Goal: Task Accomplishment & Management: Use online tool/utility

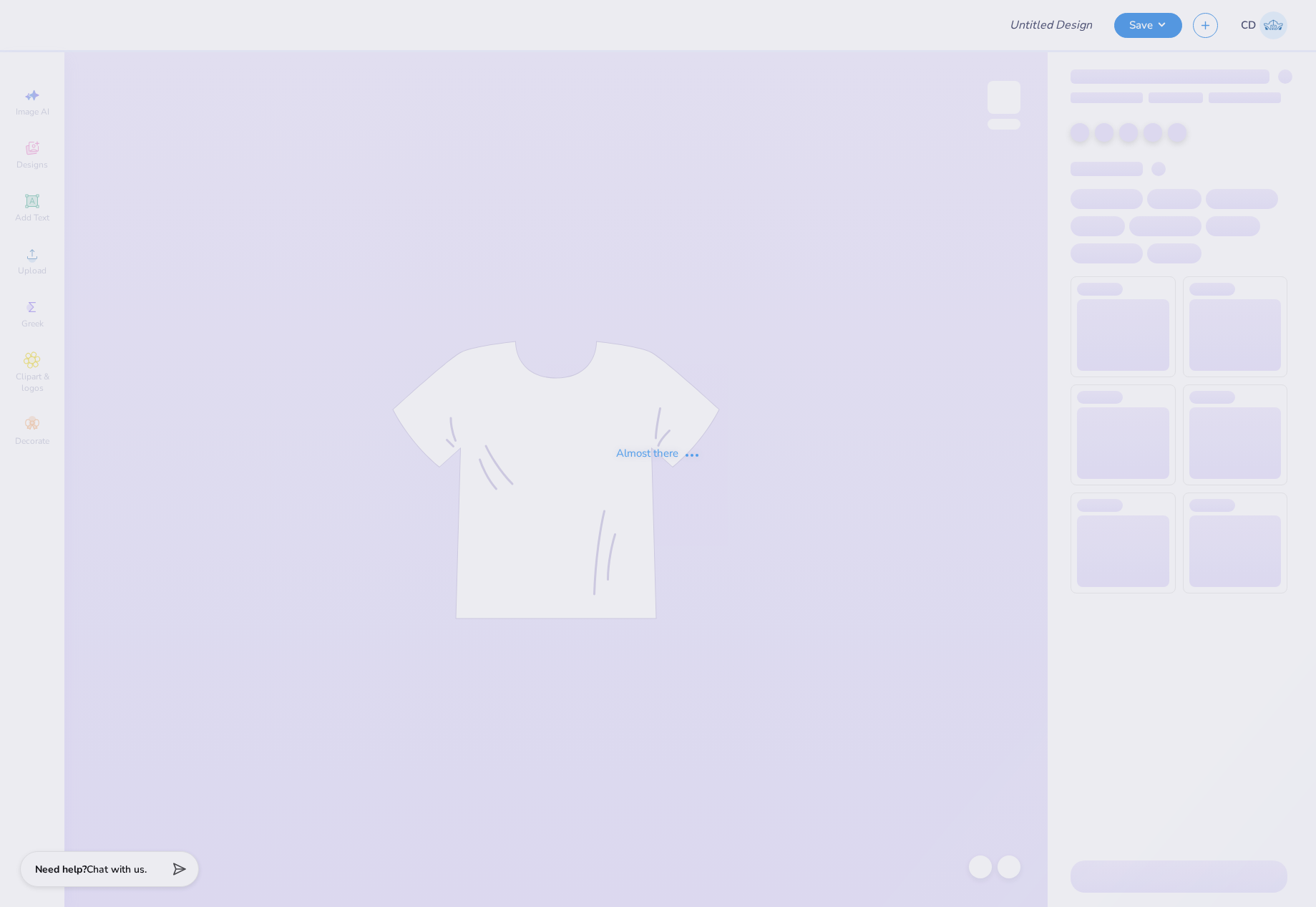
type input "AXID Parent's Weekend"
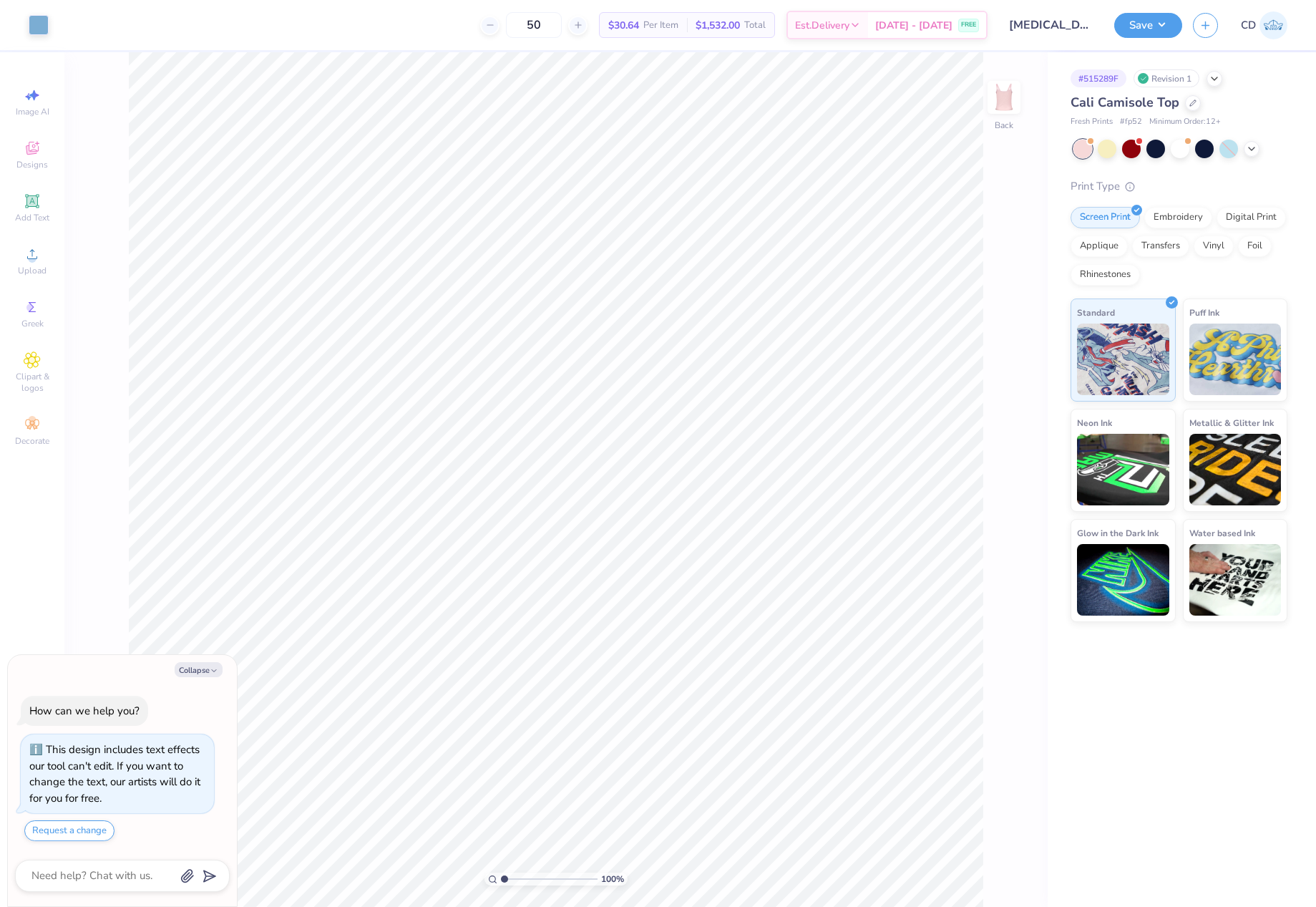
scroll to position [41, 0]
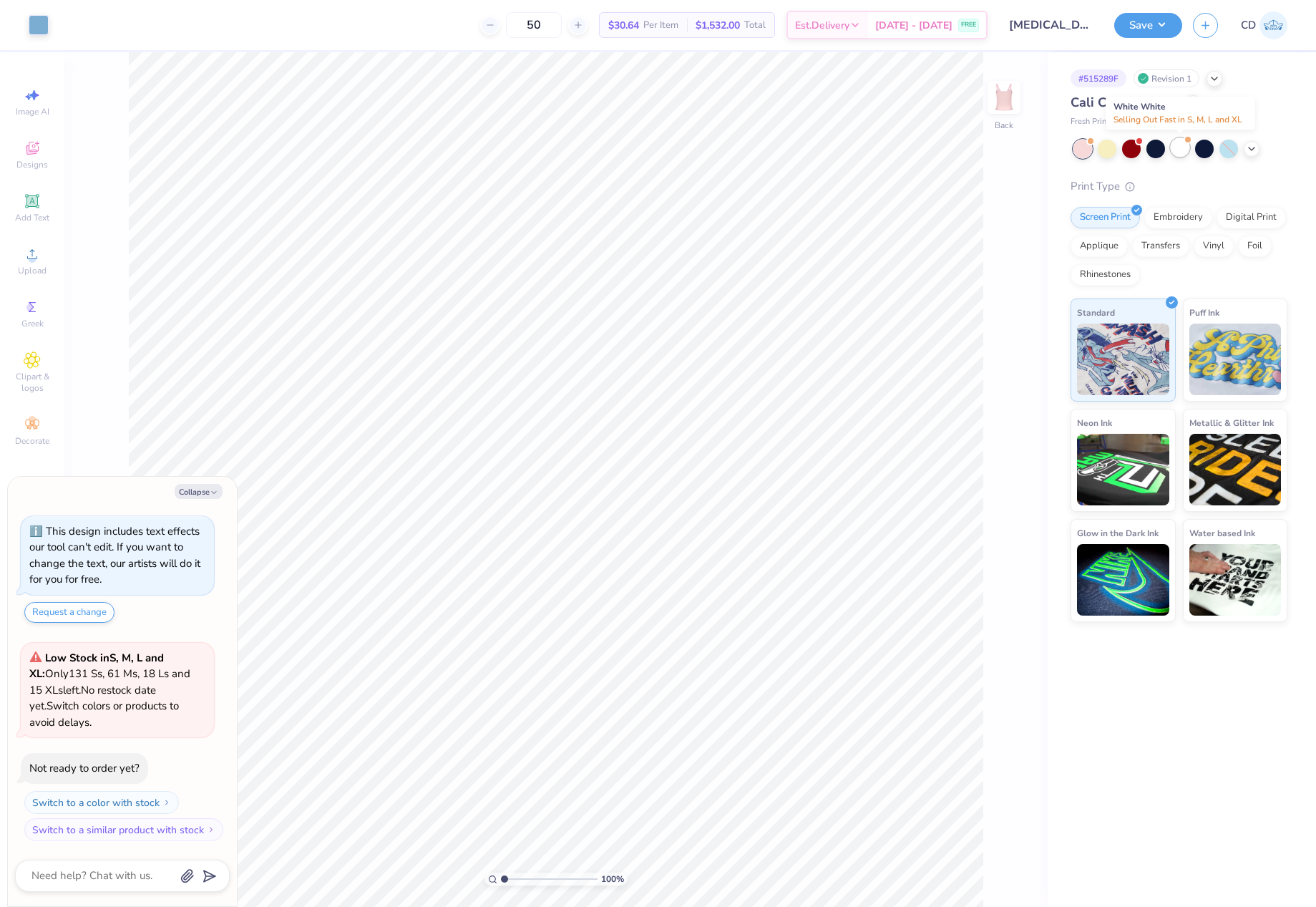
click at [1182, 151] on div at bounding box center [1180, 148] width 19 height 19
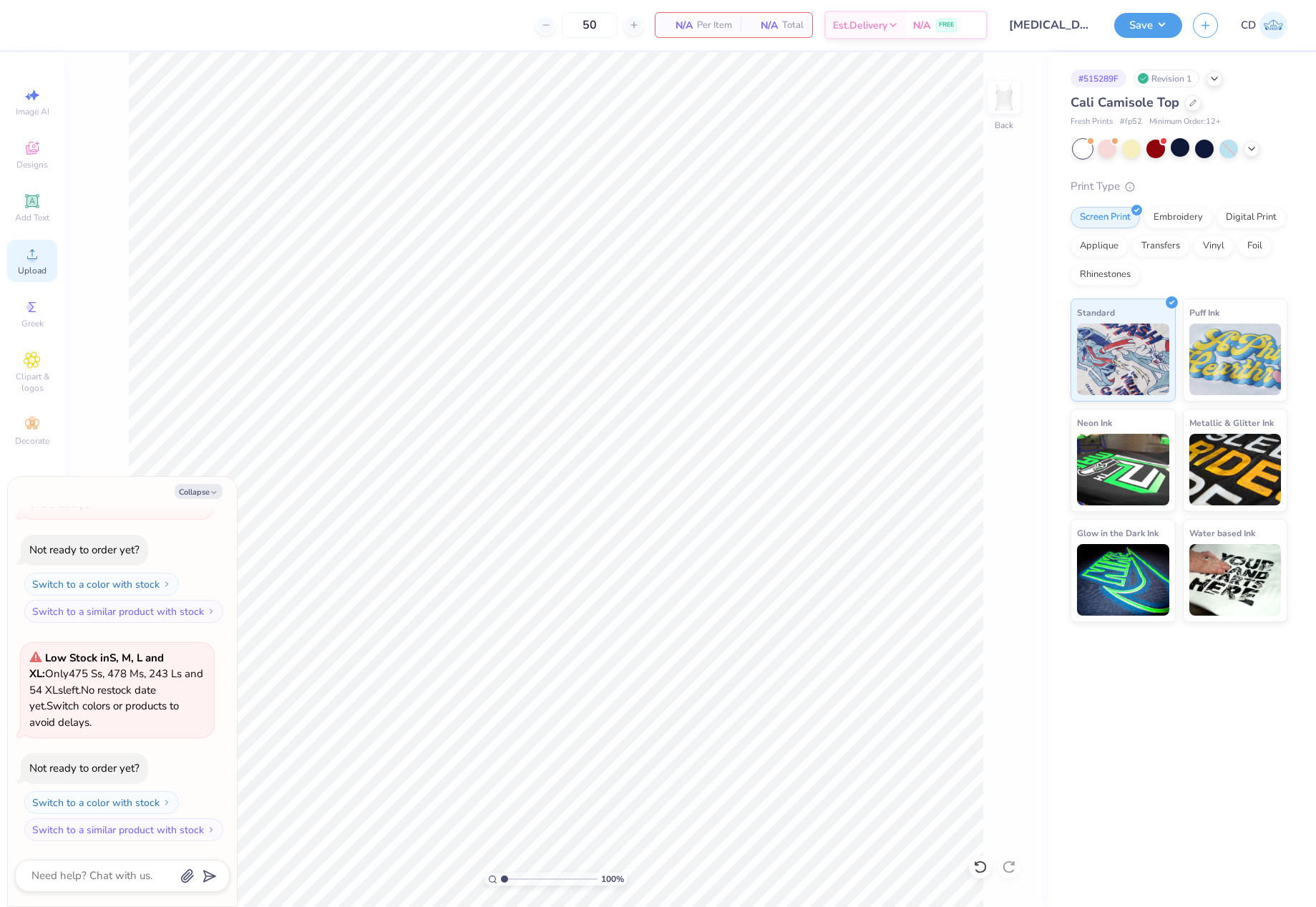
click at [24, 253] on icon at bounding box center [32, 254] width 17 height 17
type textarea "x"
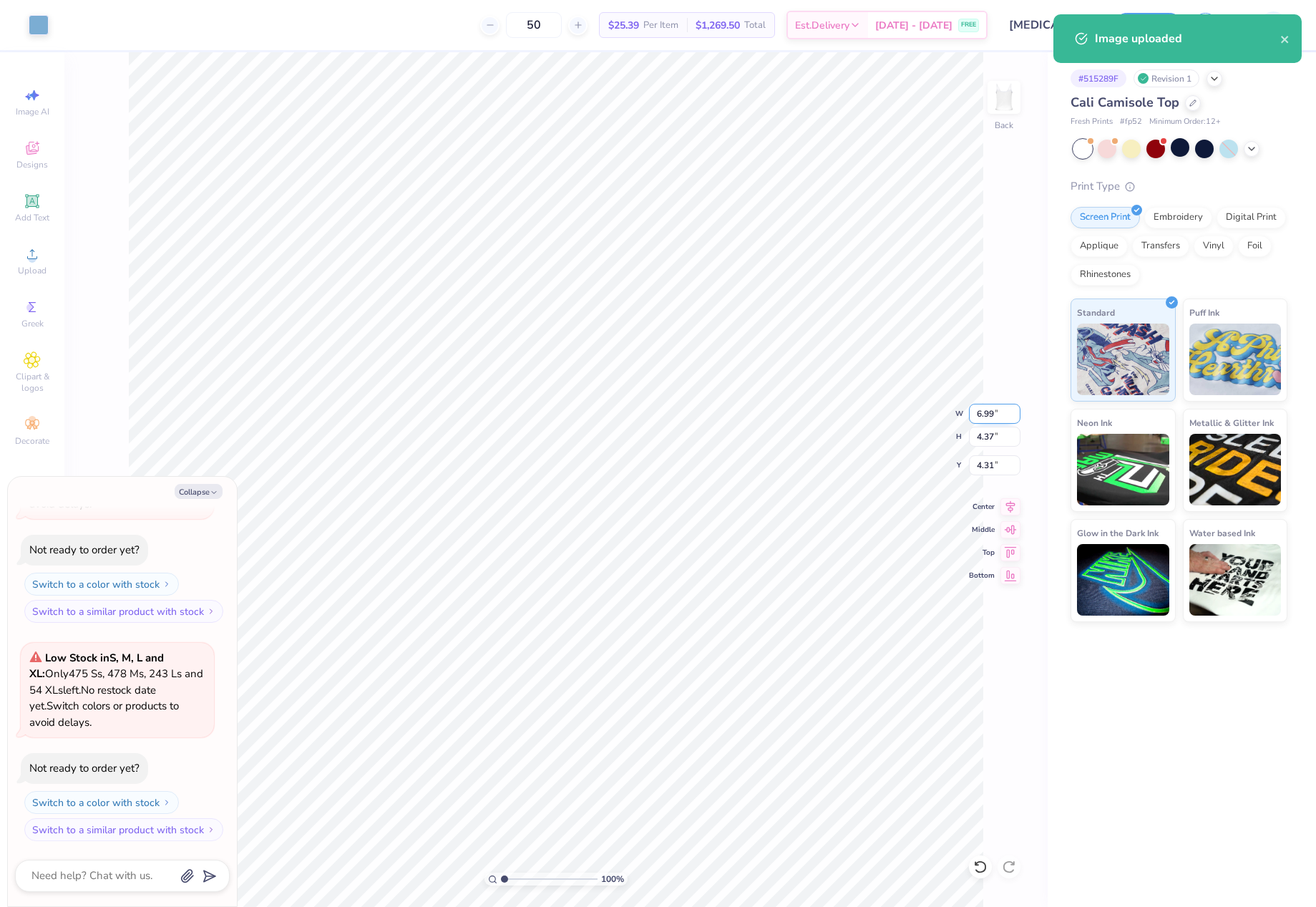
drag, startPoint x: 975, startPoint y: 419, endPoint x: 993, endPoint y: 418, distance: 18.0
click at [993, 418] on input "6.99" at bounding box center [995, 413] width 51 height 20
type input "7.00"
type textarea "x"
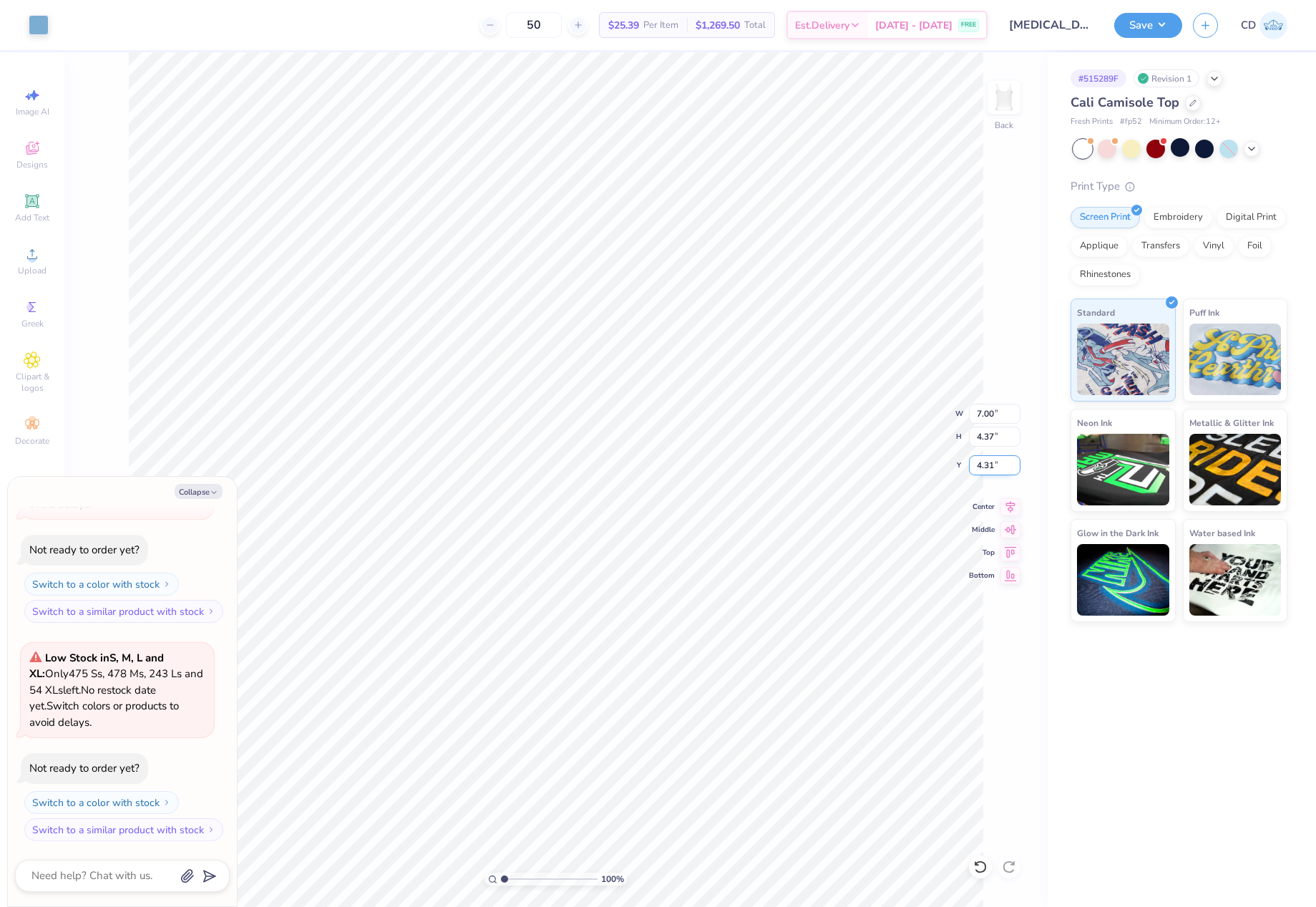
drag, startPoint x: 975, startPoint y: 466, endPoint x: 1004, endPoint y: 468, distance: 29.1
click at [1004, 468] on input "4.31" at bounding box center [995, 464] width 51 height 20
type input "1.00"
type textarea "x"
drag, startPoint x: 974, startPoint y: 464, endPoint x: 998, endPoint y: 465, distance: 24.0
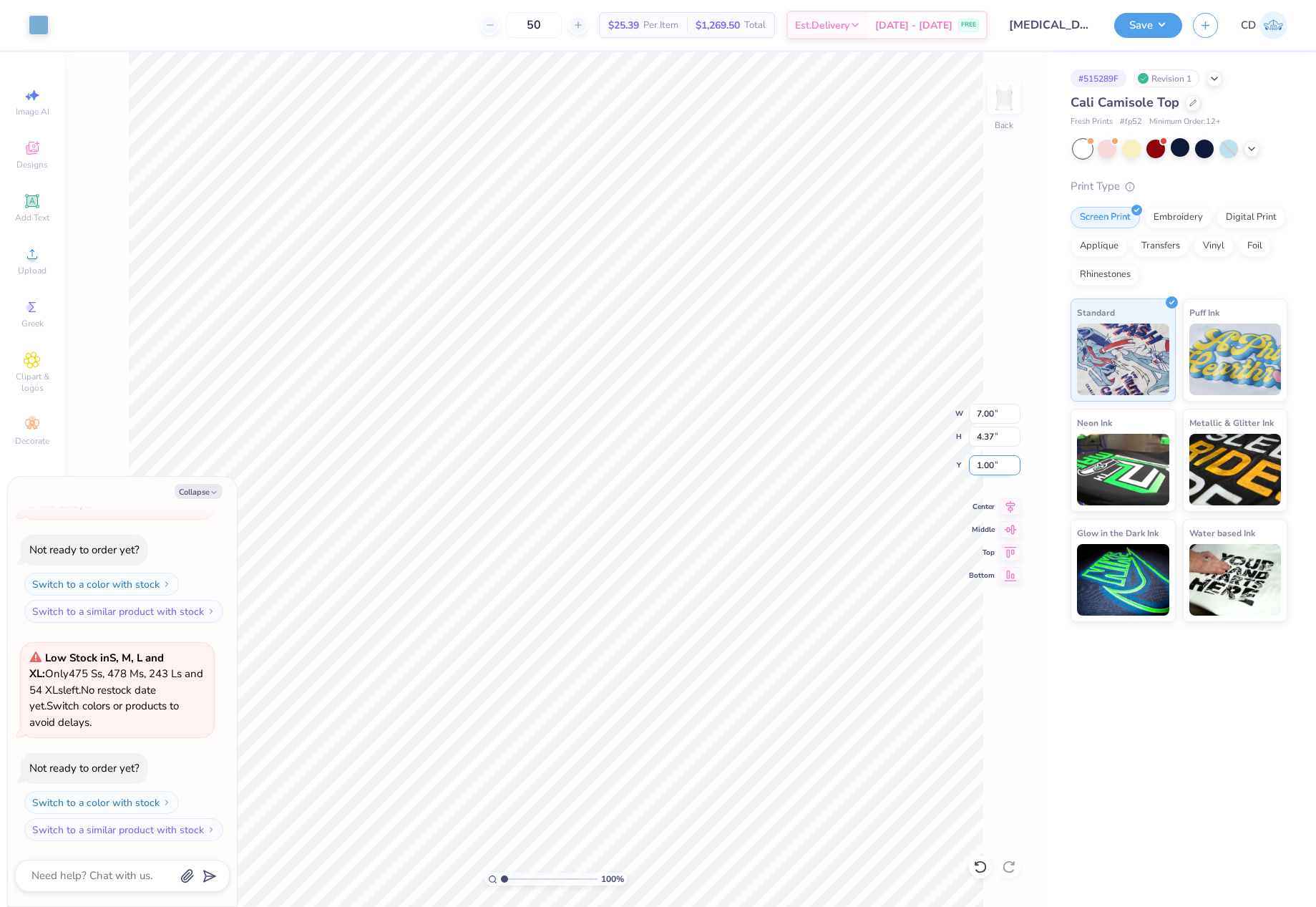
click at [998, 465] on input "1.00" at bounding box center [995, 464] width 51 height 20
type input "2"
type textarea "x"
type input "2.00"
click at [1136, 31] on button "Save" at bounding box center [1147, 23] width 68 height 25
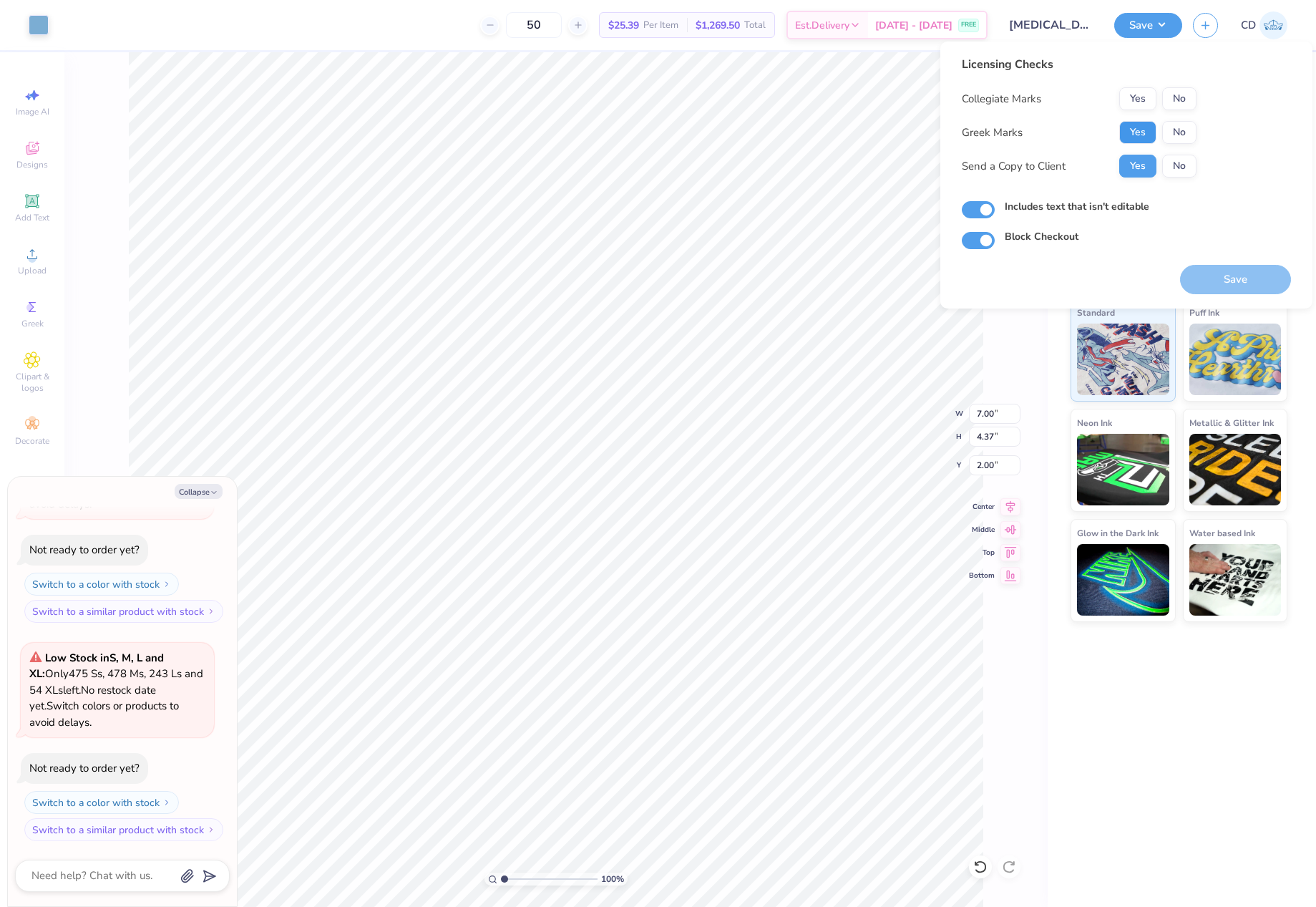
click at [1148, 129] on button "Yes" at bounding box center [1137, 133] width 37 height 23
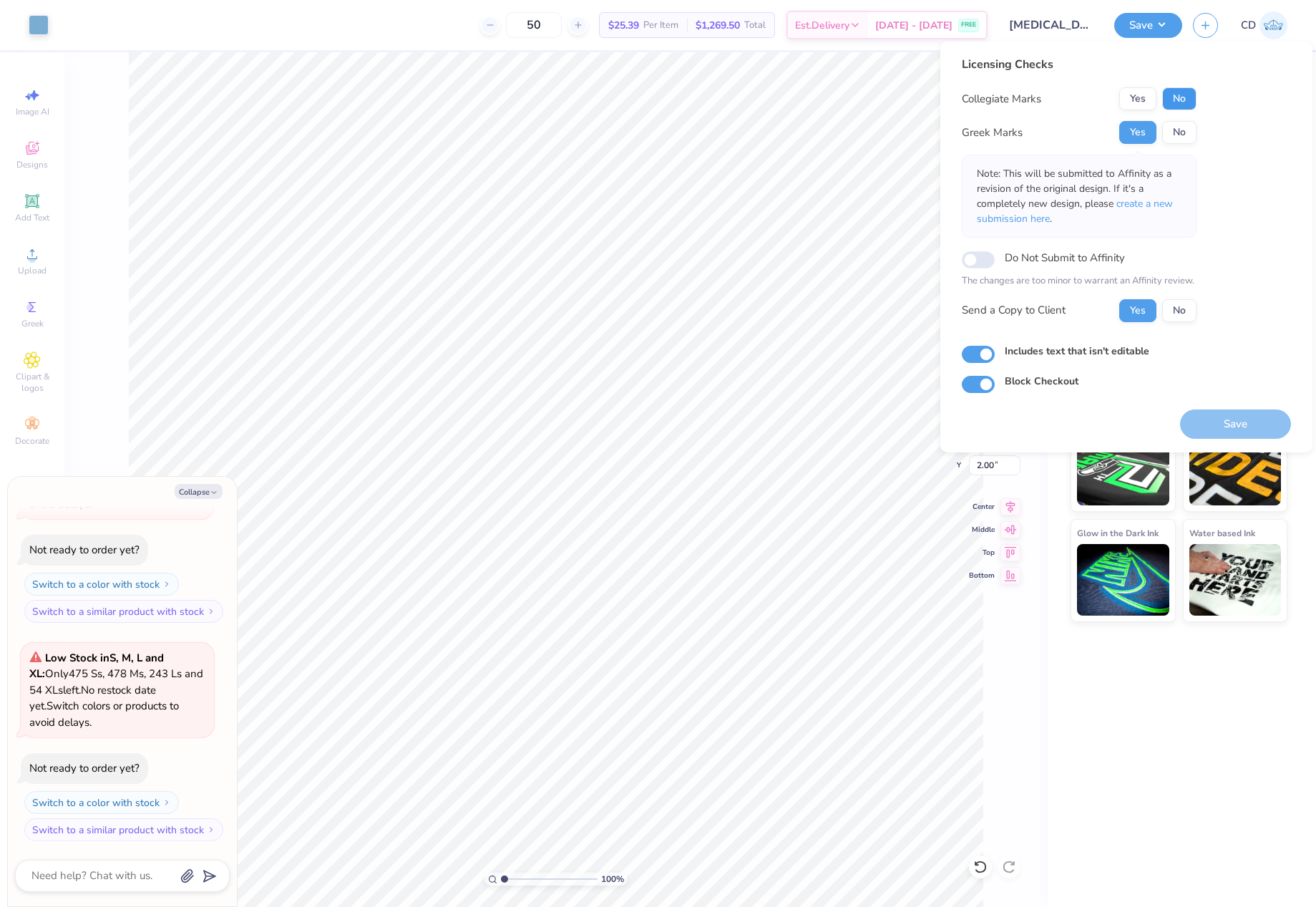
click at [1174, 99] on button "No" at bounding box center [1179, 99] width 34 height 23
click at [1154, 208] on span "create a new submission here" at bounding box center [1075, 211] width 196 height 29
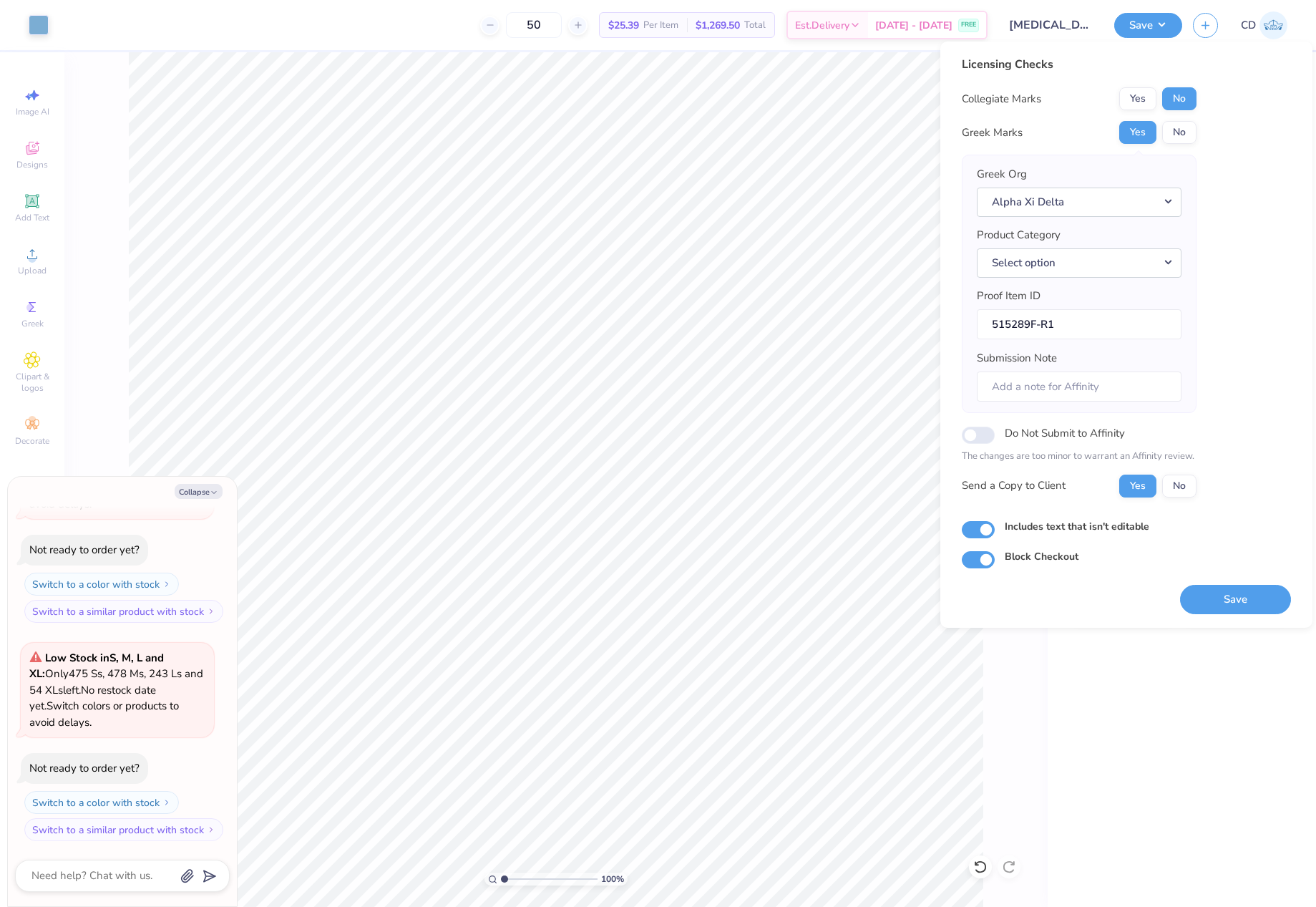
drag, startPoint x: 1249, startPoint y: 596, endPoint x: 1194, endPoint y: 508, distance: 103.8
click at [1248, 595] on button "Save" at bounding box center [1235, 599] width 111 height 30
type textarea "x"
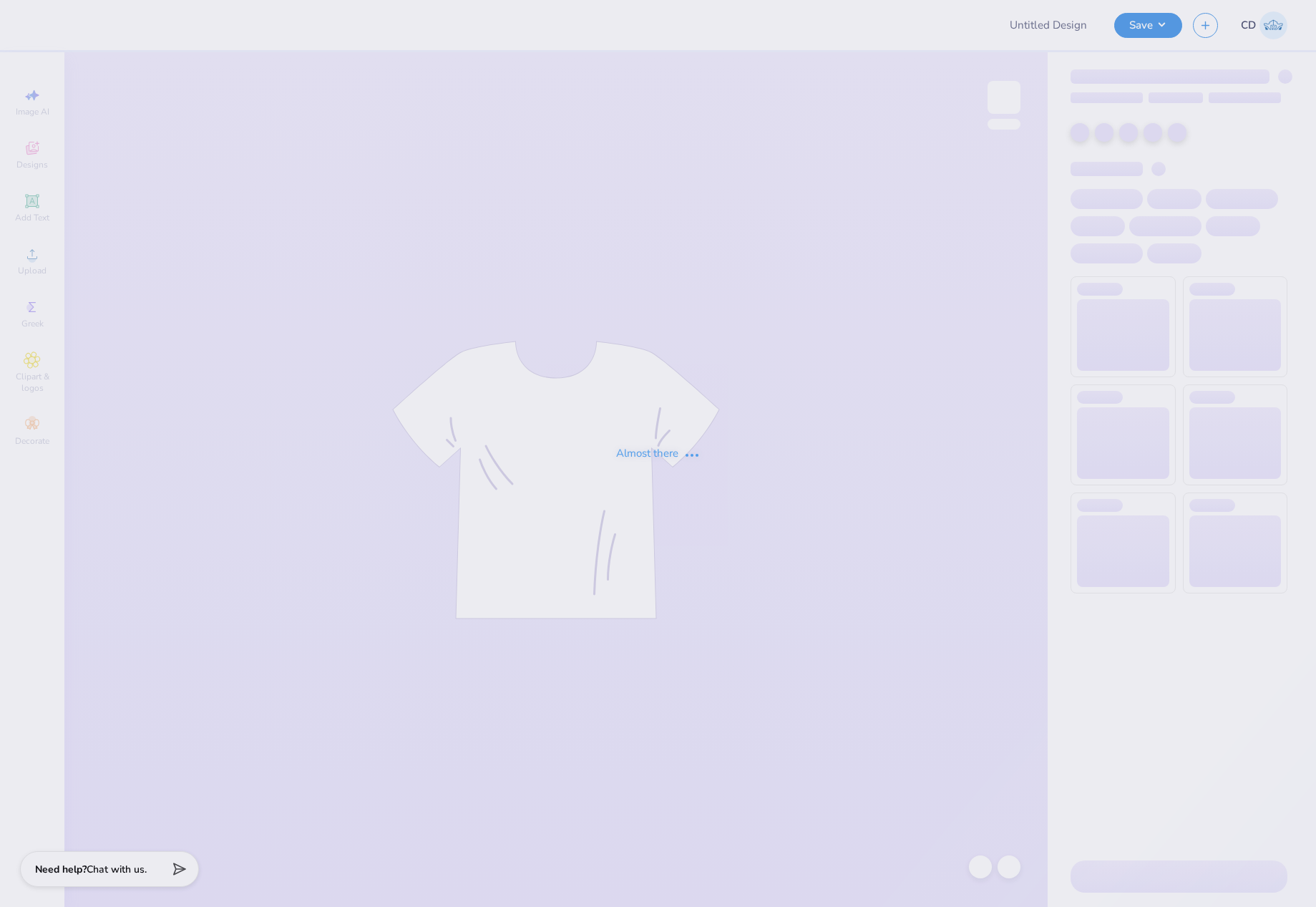
type input "MTV Fall Merch"
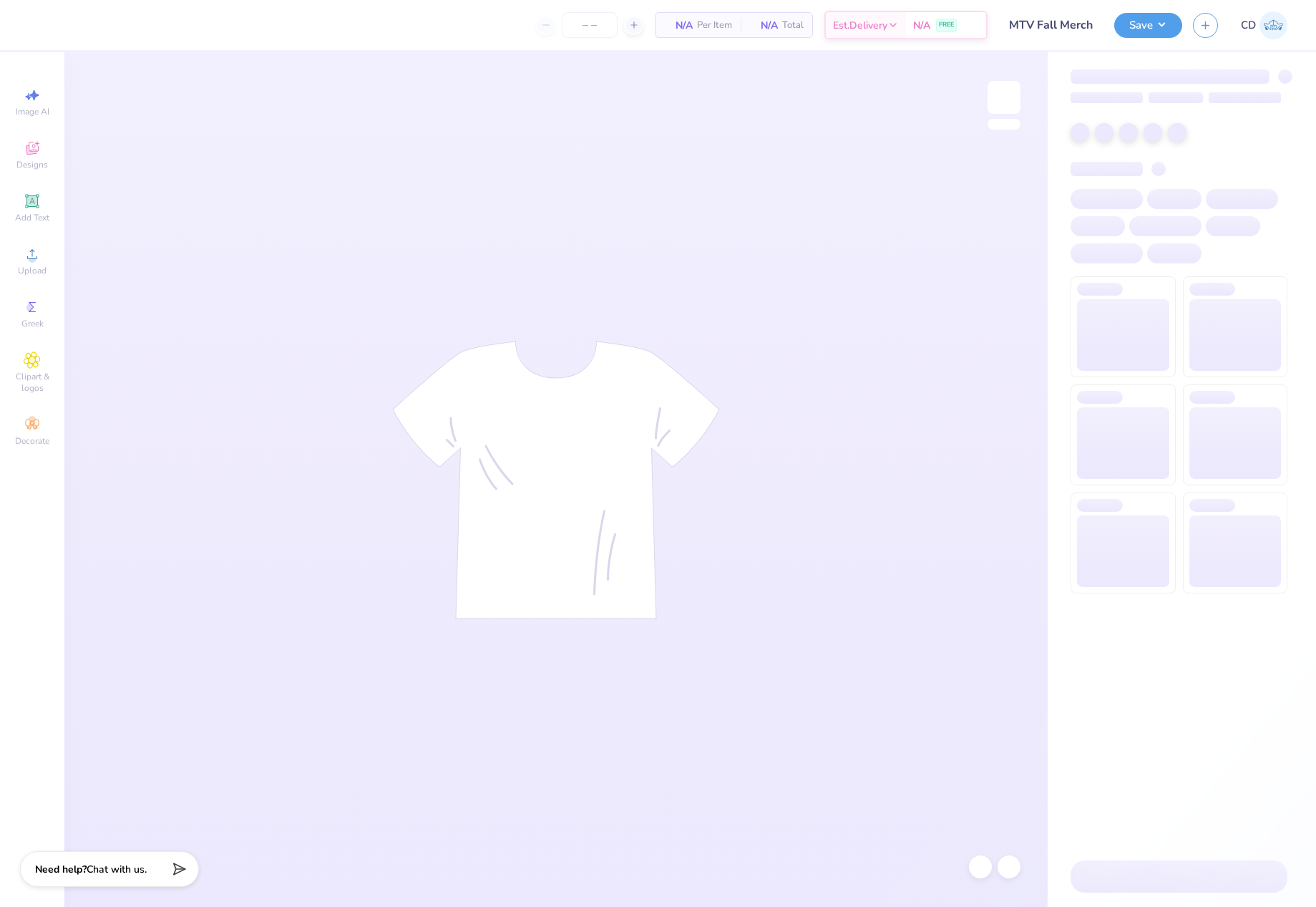
type input "200"
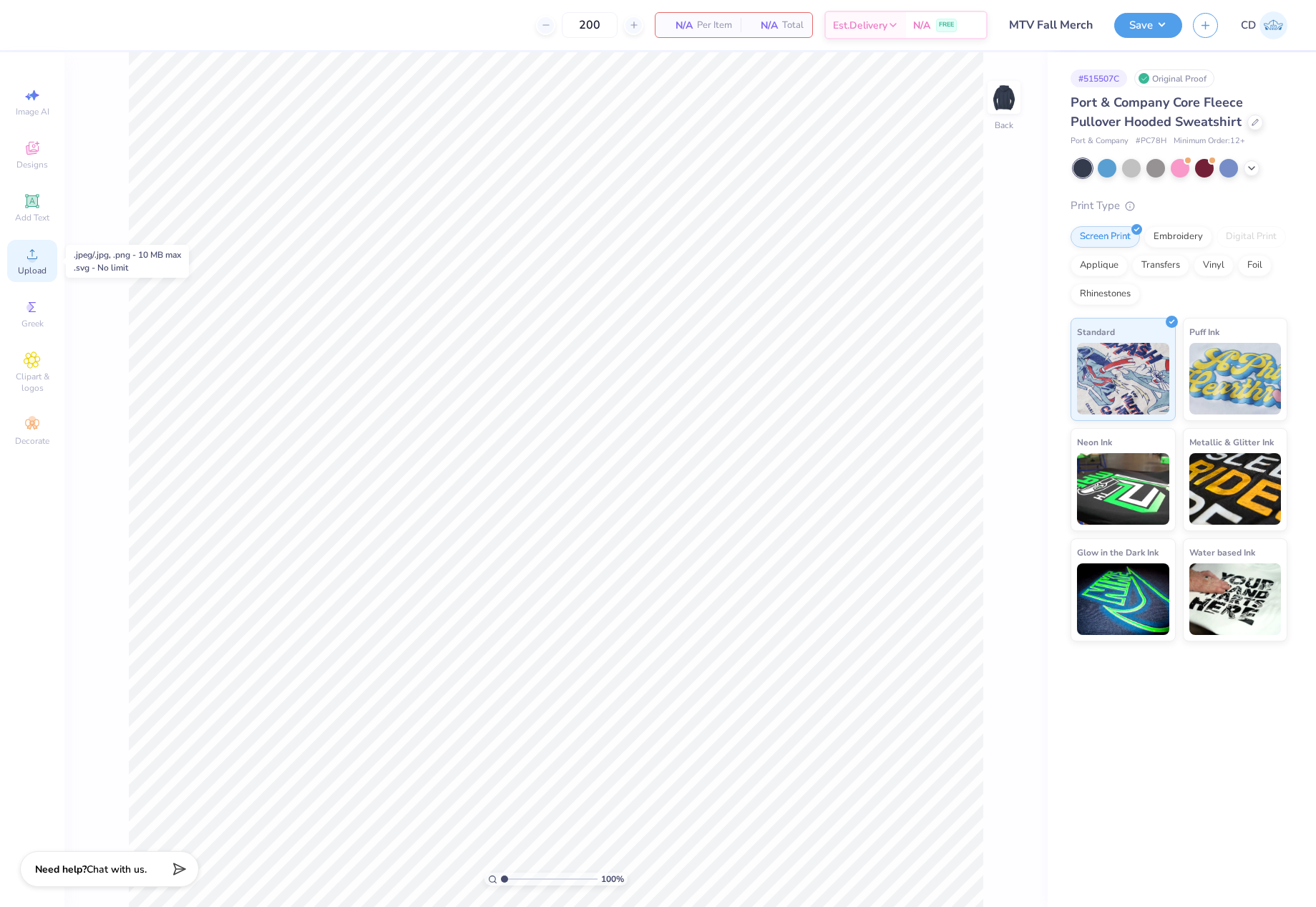
click at [28, 252] on icon at bounding box center [32, 254] width 17 height 17
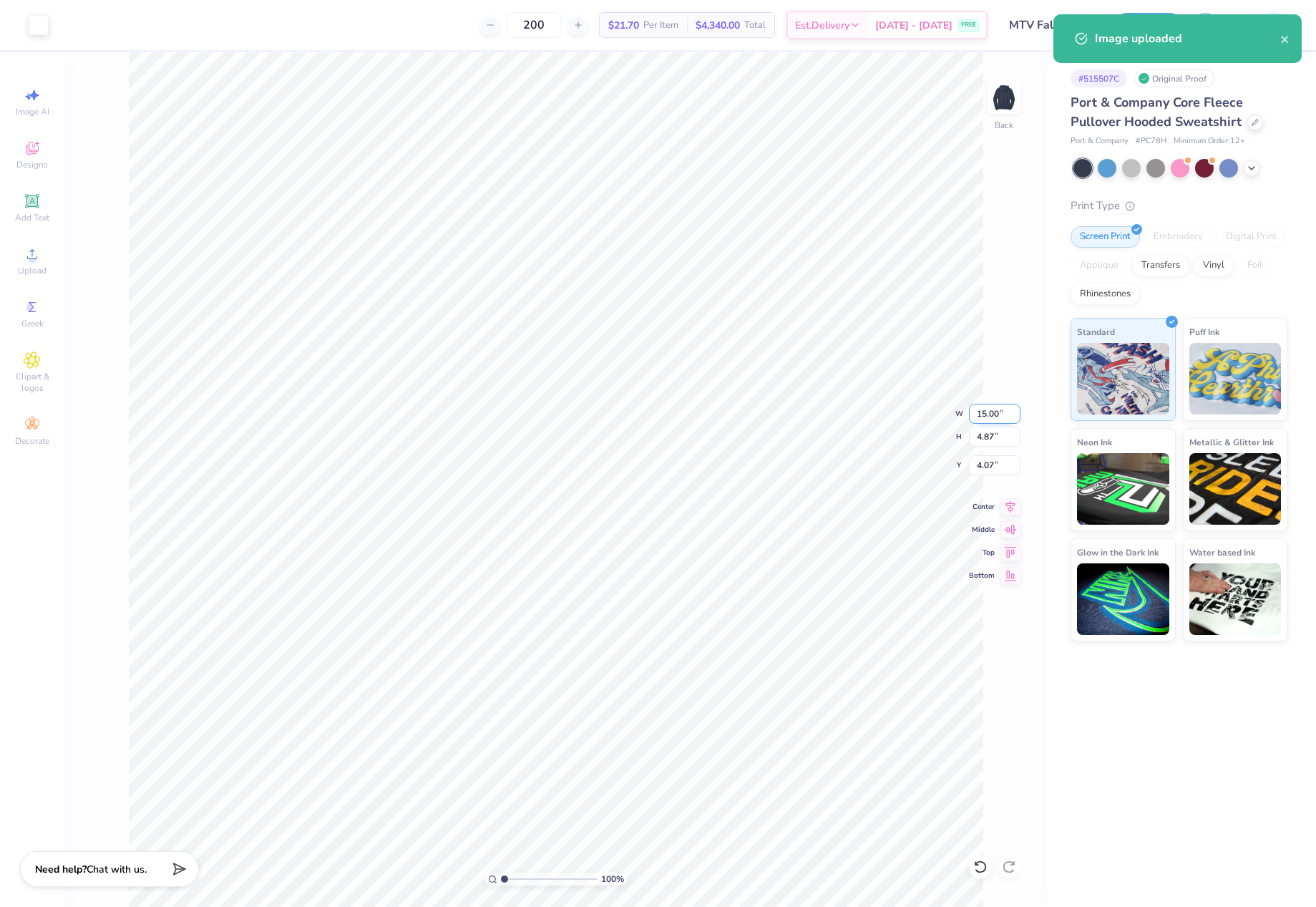
click at [997, 423] on input "15.00" at bounding box center [995, 413] width 51 height 20
click at [997, 414] on input "15.00" at bounding box center [995, 413] width 51 height 20
click at [967, 409] on div "100 % Back W 15.00 15.00 " H 4.87 4.87 " Y 4.07 4.07 " Center Middle Top Bottom" at bounding box center [556, 480] width 983 height 855
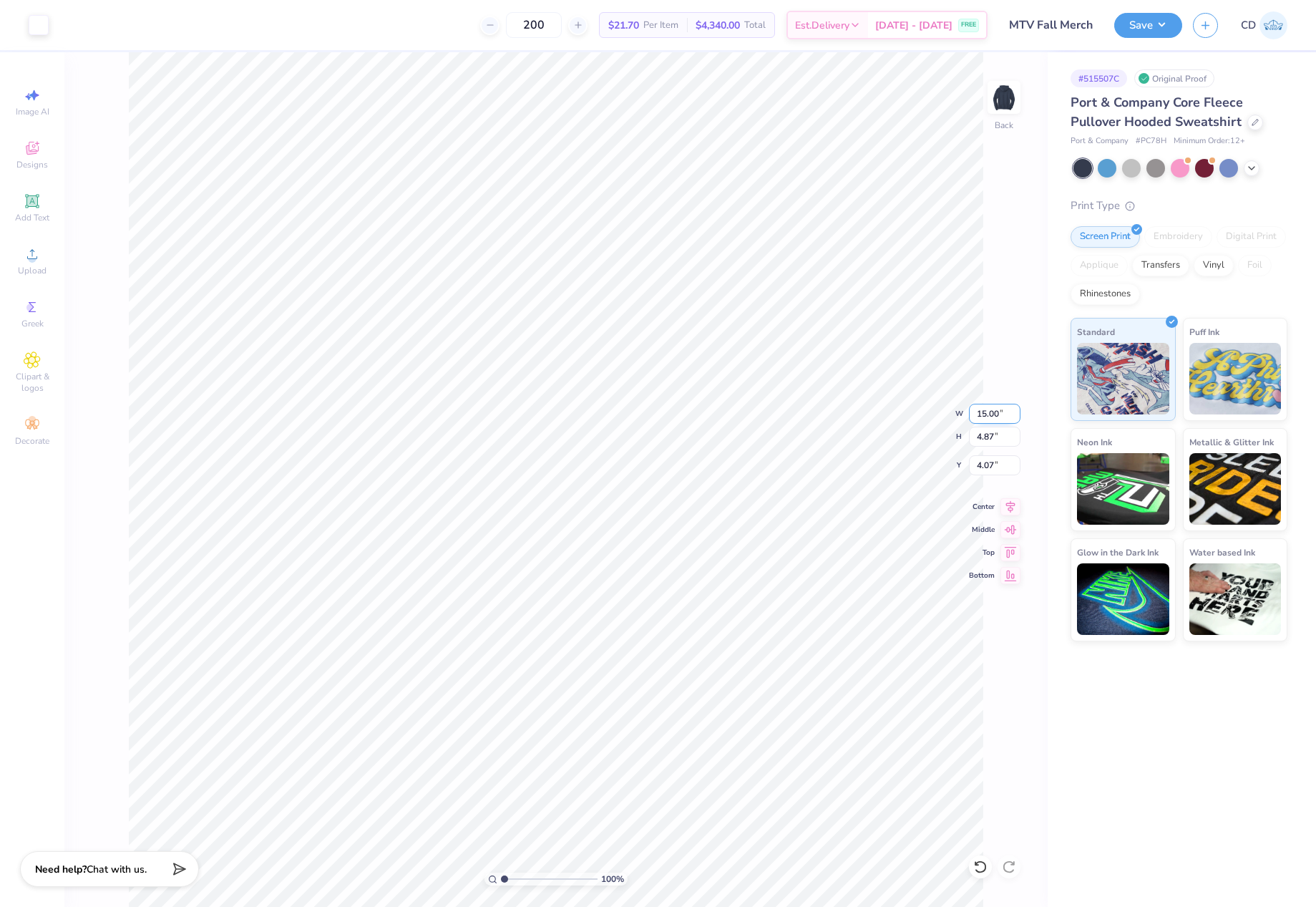
drag, startPoint x: 977, startPoint y: 408, endPoint x: 998, endPoint y: 408, distance: 21.0
click at [998, 408] on input "15.00" at bounding box center [995, 413] width 51 height 20
type input "12.50"
type input "4.06"
drag, startPoint x: 977, startPoint y: 465, endPoint x: 1005, endPoint y: 469, distance: 28.3
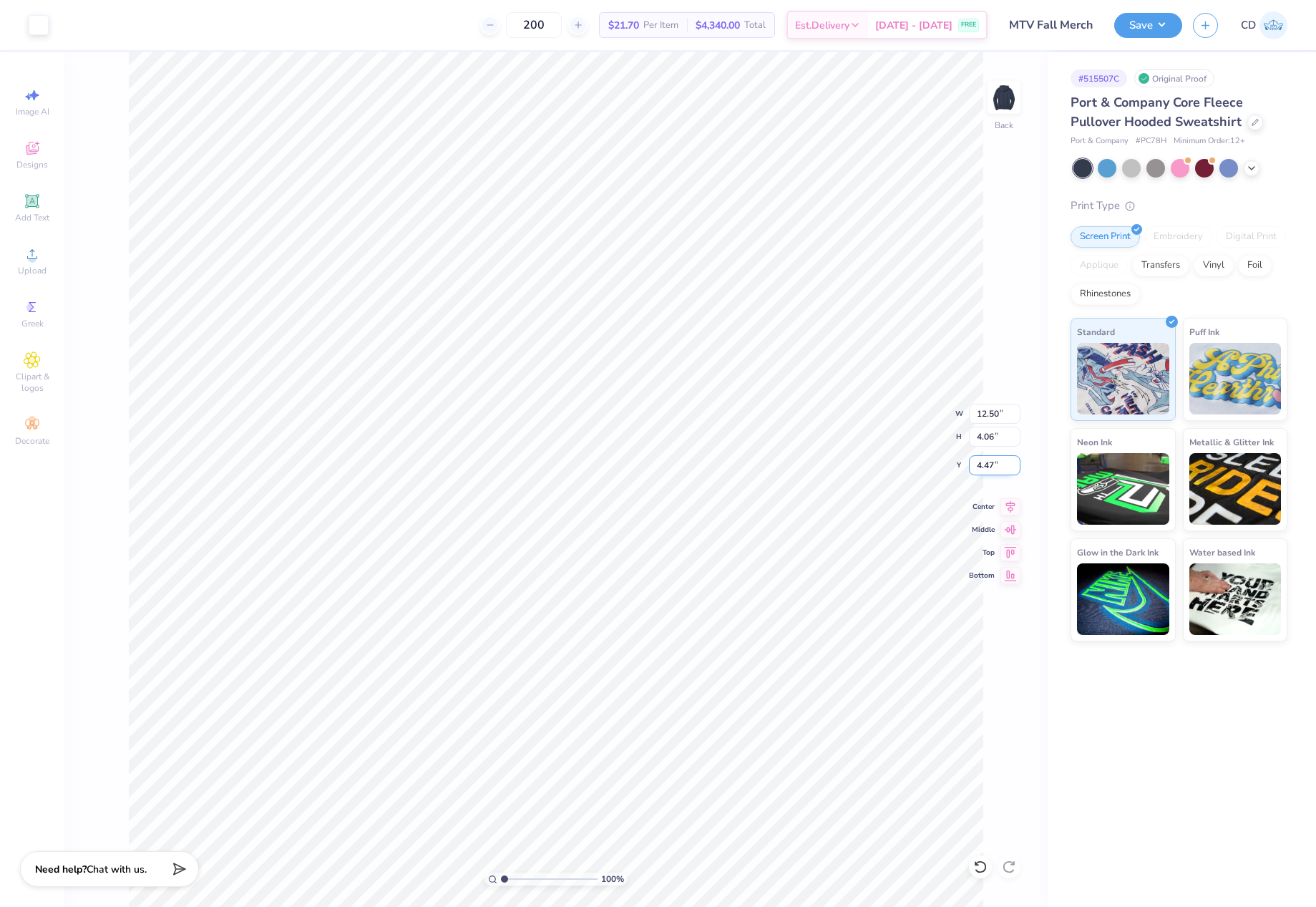
click at [1005, 469] on input "4.47" at bounding box center [995, 464] width 51 height 20
type input "3.00"
click at [1126, 21] on button "Save" at bounding box center [1147, 23] width 68 height 25
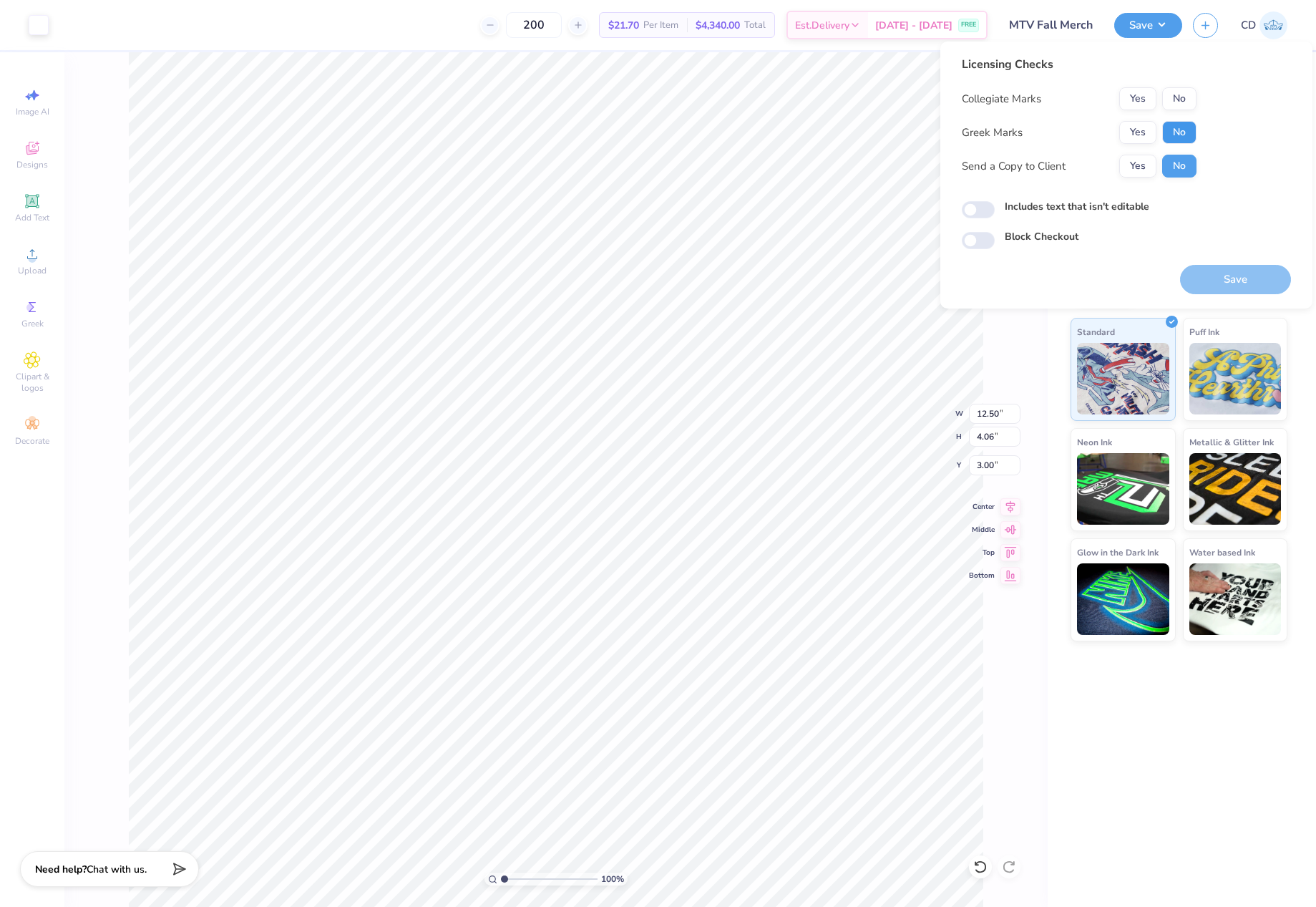
click at [1166, 129] on button "No" at bounding box center [1179, 133] width 34 height 23
click at [1176, 98] on button "No" at bounding box center [1179, 99] width 34 height 23
click at [992, 211] on input "Includes text that isn't editable" at bounding box center [977, 210] width 33 height 17
checkbox input "true"
click at [1202, 280] on button "Save" at bounding box center [1235, 279] width 111 height 30
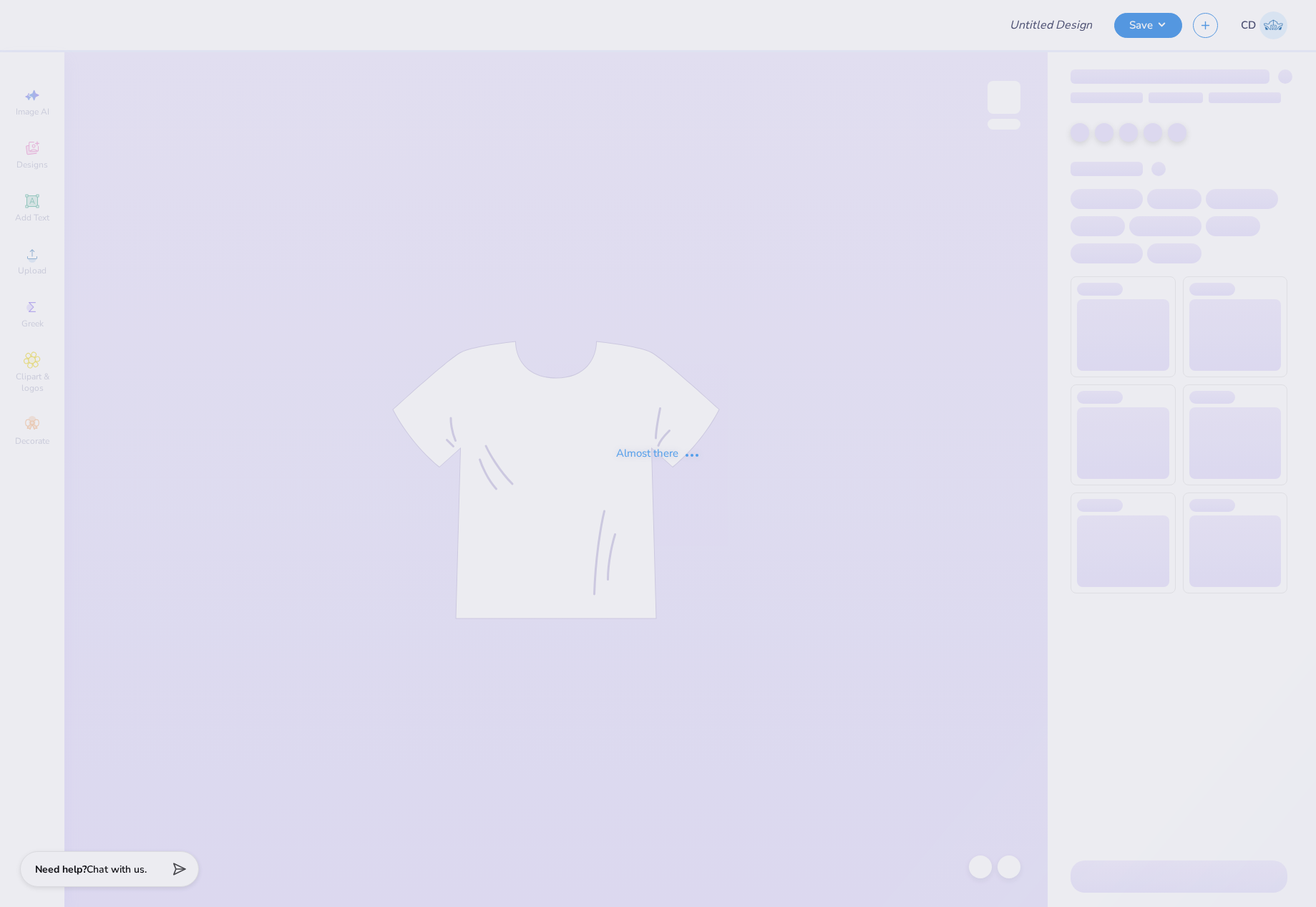
type input "DG Laf Anchor bowl"
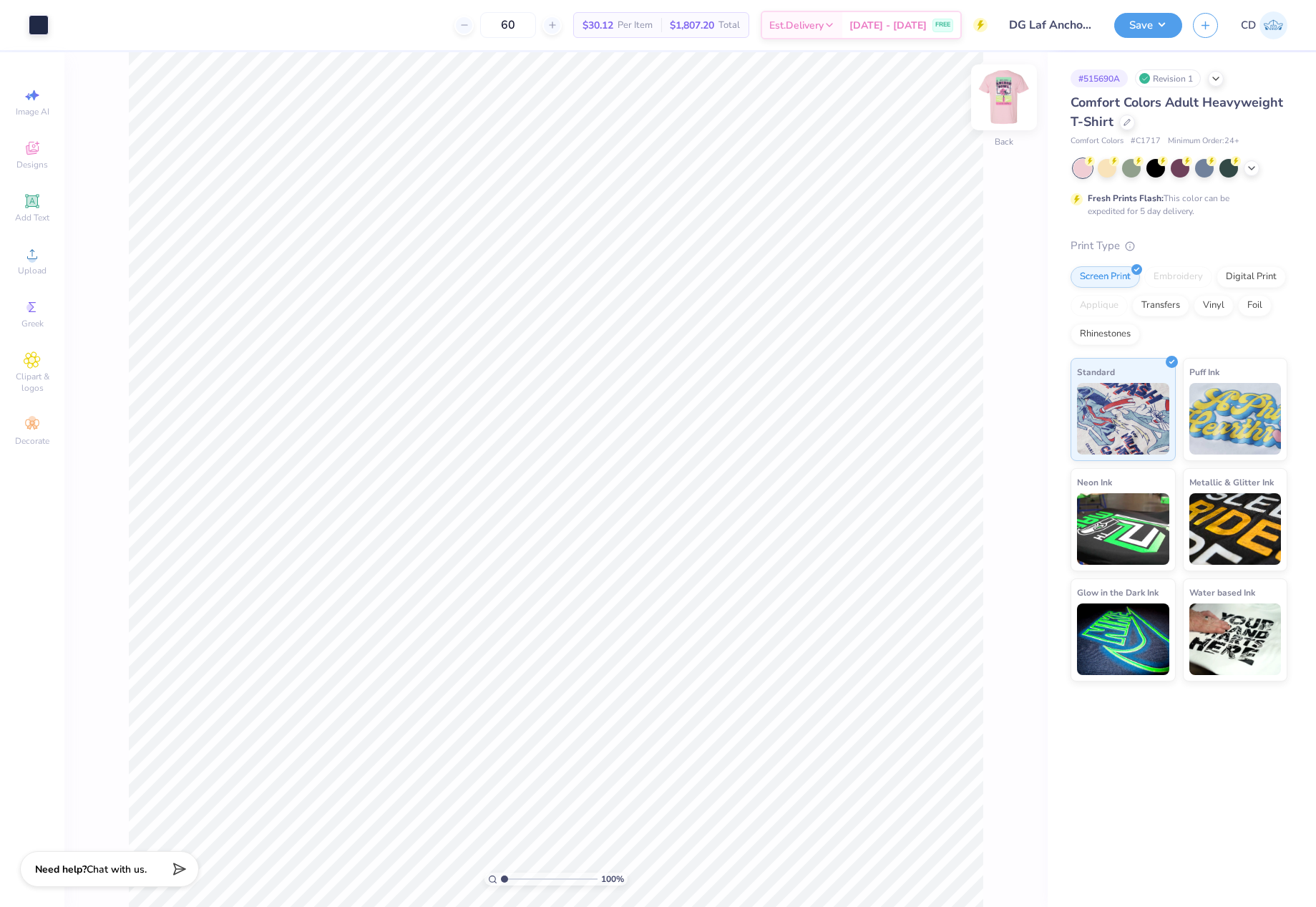
click at [1004, 121] on img at bounding box center [1004, 97] width 57 height 57
click at [34, 272] on span "Upload" at bounding box center [32, 271] width 29 height 11
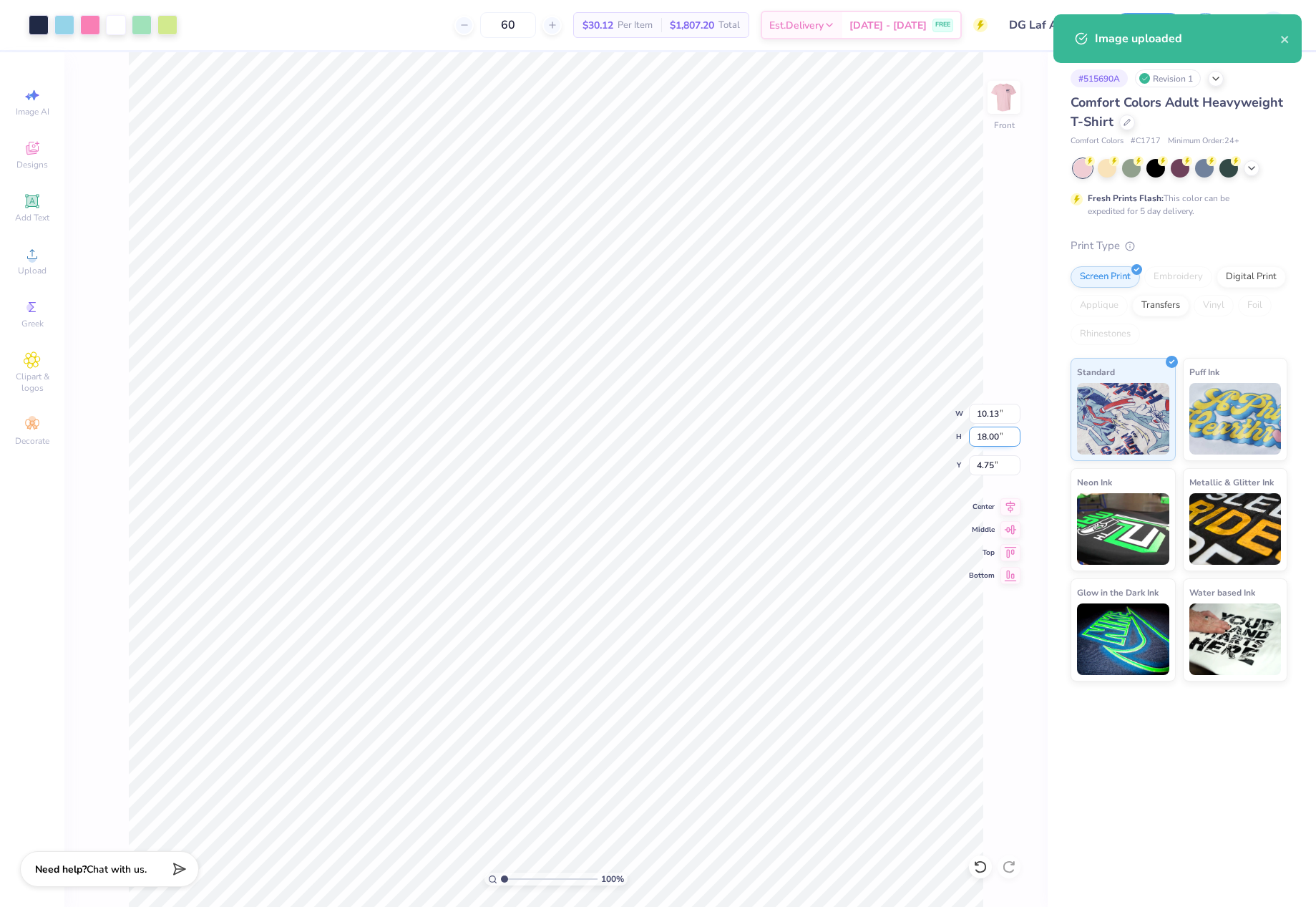
drag, startPoint x: 977, startPoint y: 436, endPoint x: 1001, endPoint y: 434, distance: 24.1
click at [1001, 434] on input "18.00" at bounding box center [995, 436] width 51 height 20
type input "15"
type input "8.45"
type input "15.00"
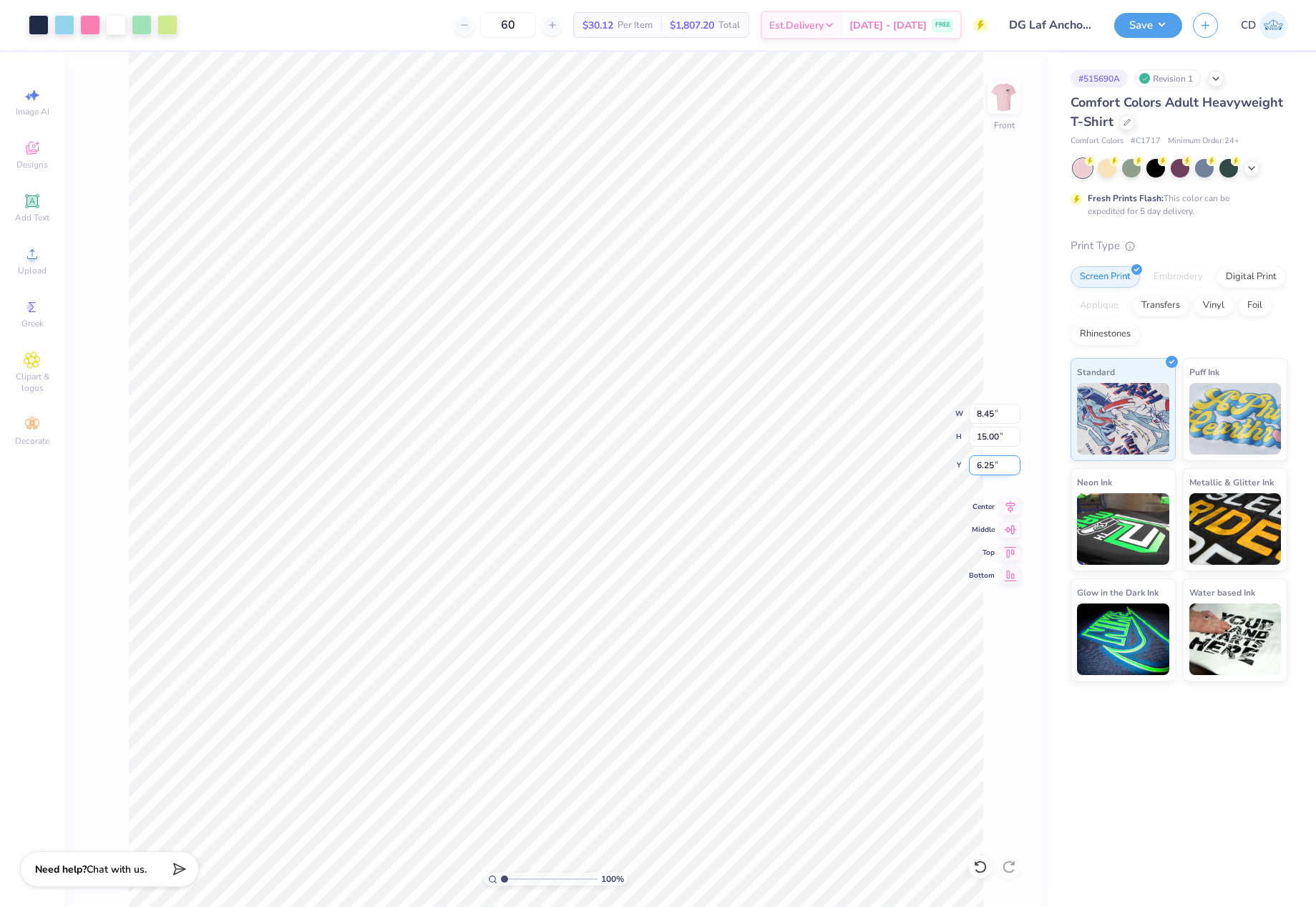
drag, startPoint x: 976, startPoint y: 467, endPoint x: 1008, endPoint y: 472, distance: 32.4
click at [997, 472] on input "6.25" at bounding box center [995, 464] width 51 height 20
type input "3.00"
drag, startPoint x: 1137, startPoint y: 20, endPoint x: 1136, endPoint y: 31, distance: 11.0
click at [1137, 20] on button "Save" at bounding box center [1147, 23] width 68 height 25
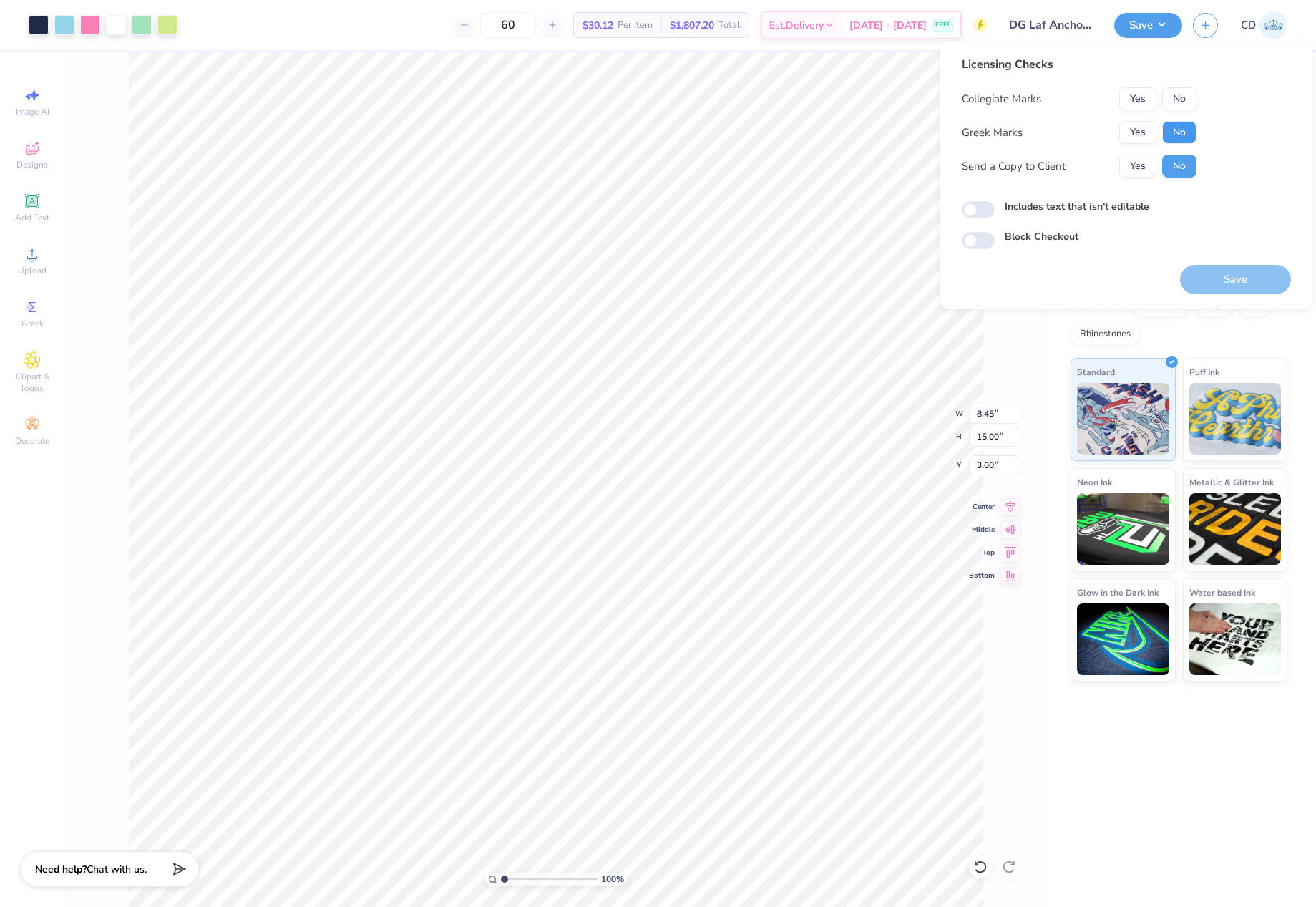
click at [1184, 125] on button "No" at bounding box center [1179, 133] width 34 height 23
click at [1182, 102] on button "No" at bounding box center [1179, 99] width 34 height 23
click at [1150, 117] on div "Collegiate Marks Yes No Greek Marks Yes No Send a Copy to Client Yes No" at bounding box center [1079, 133] width 235 height 91
click at [1144, 127] on button "Yes" at bounding box center [1137, 133] width 37 height 23
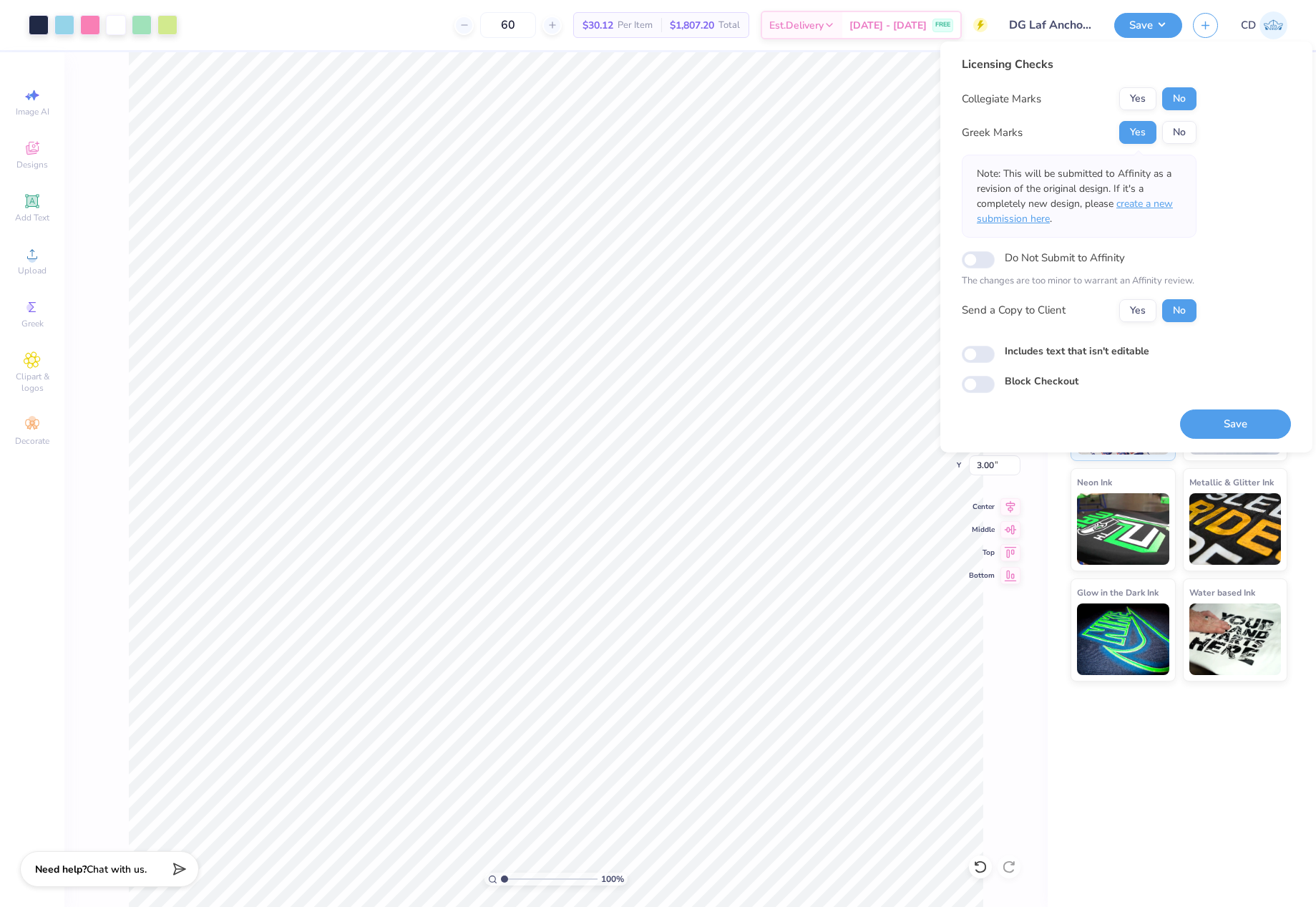
click at [1145, 206] on span "create a new submission here" at bounding box center [1075, 211] width 196 height 29
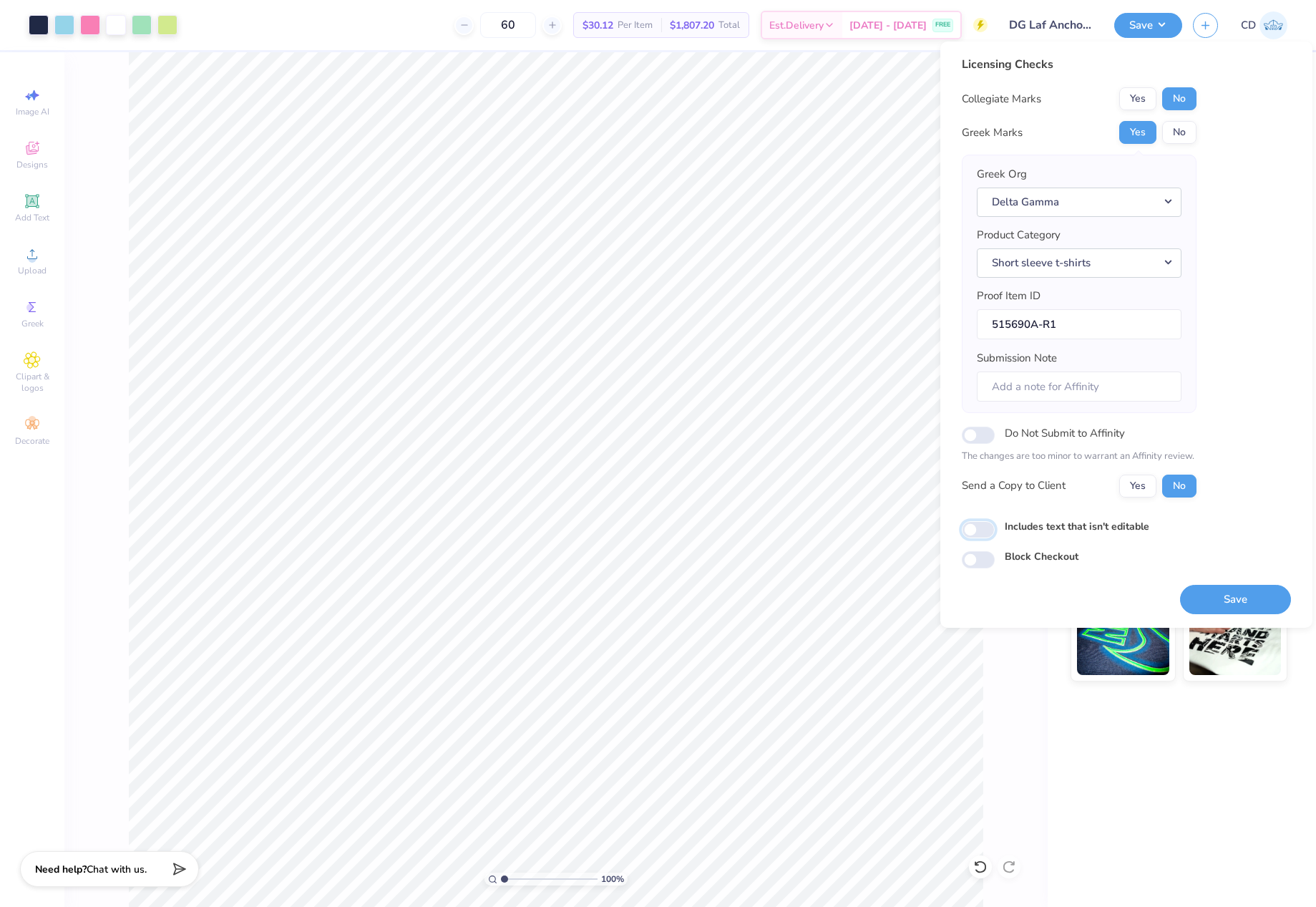
click at [979, 532] on input "Includes text that isn't editable" at bounding box center [977, 529] width 33 height 17
checkbox input "true"
click at [1250, 593] on button "Save" at bounding box center [1235, 599] width 111 height 30
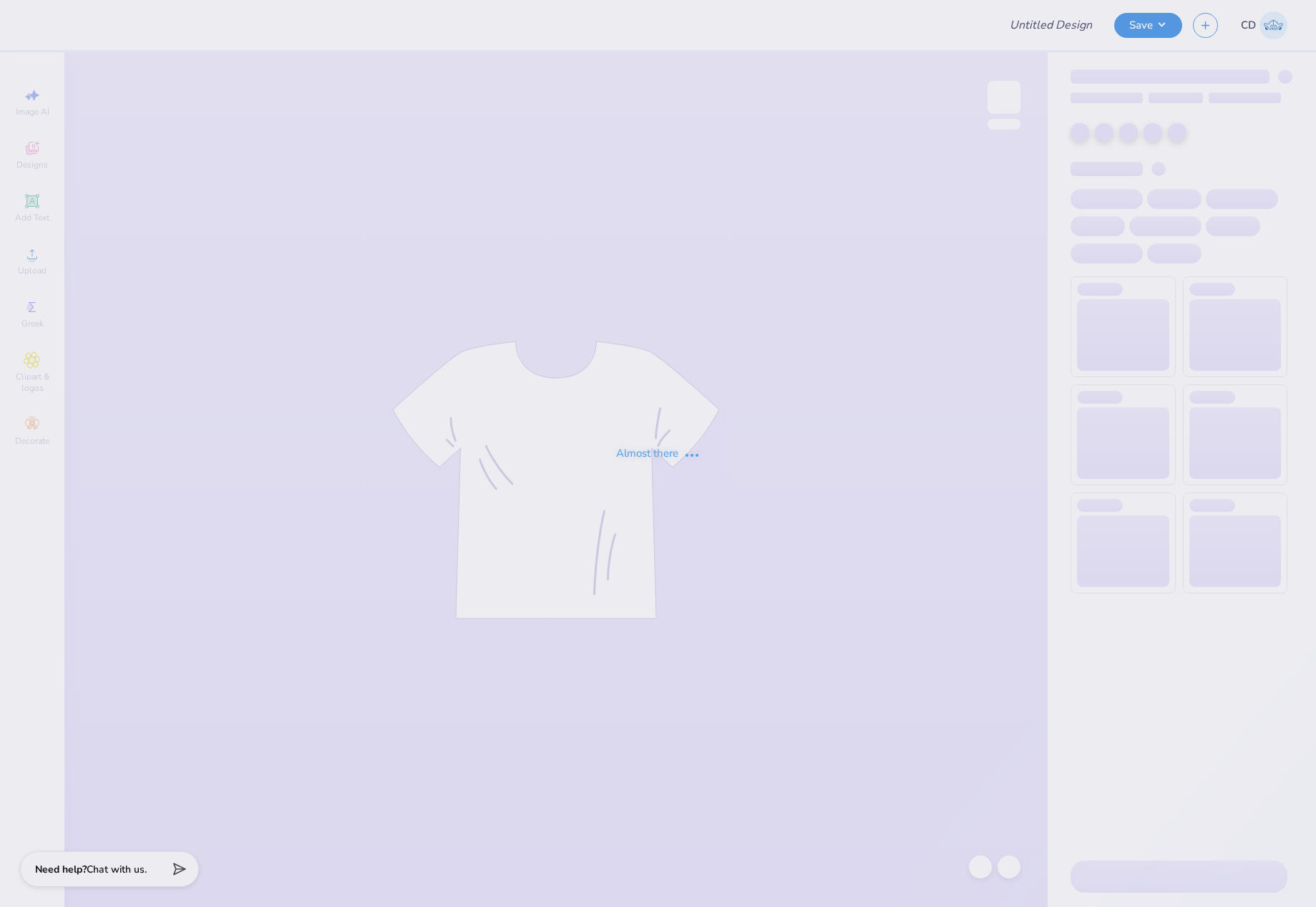
type input "Sarah Bakhash : University of Southern California"
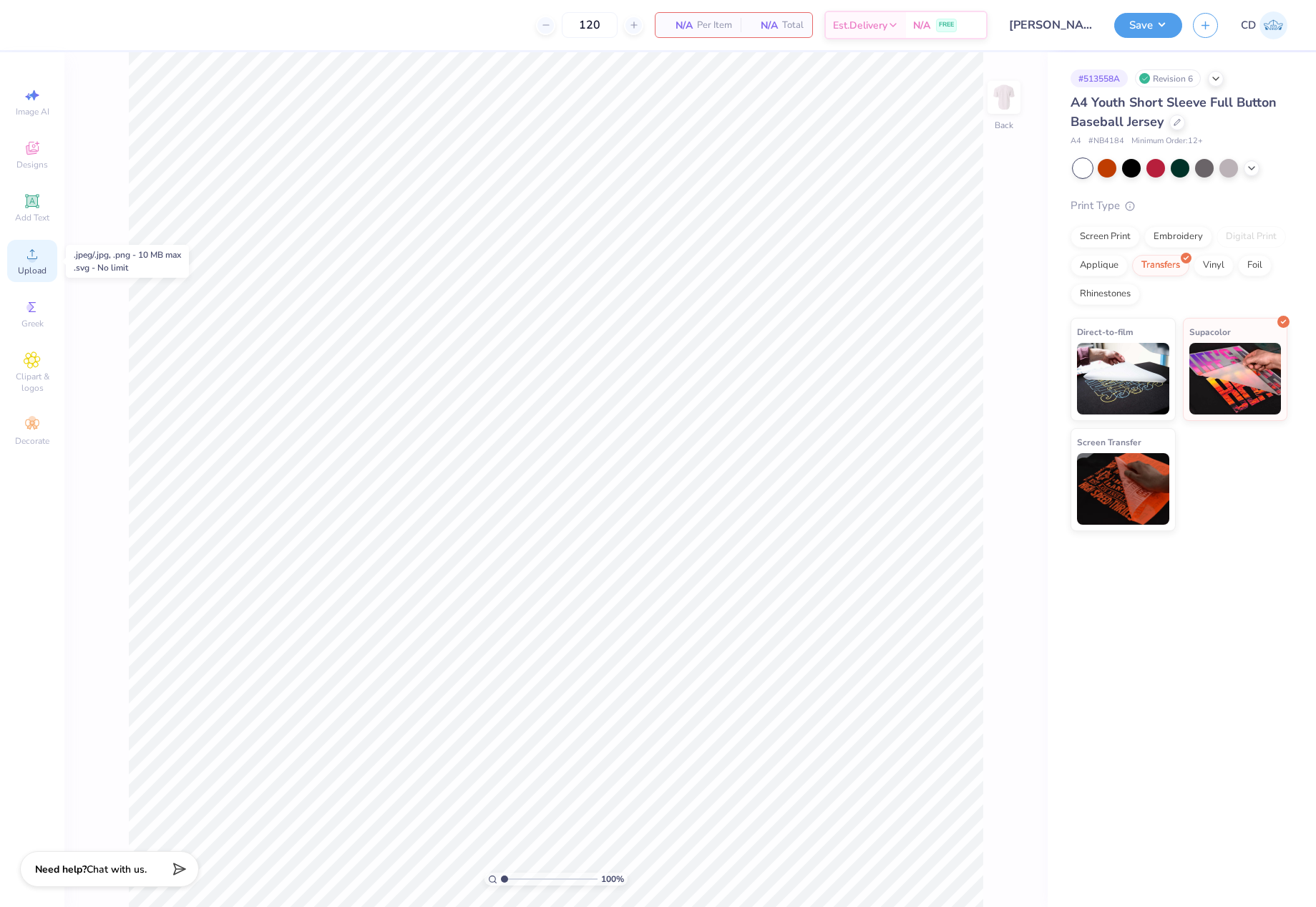
click at [38, 262] on icon at bounding box center [32, 254] width 17 height 17
click at [27, 252] on icon at bounding box center [32, 254] width 17 height 17
click at [1003, 109] on img at bounding box center [1004, 97] width 57 height 57
click at [1002, 93] on img at bounding box center [1004, 97] width 57 height 57
click at [1000, 93] on img at bounding box center [1004, 97] width 57 height 57
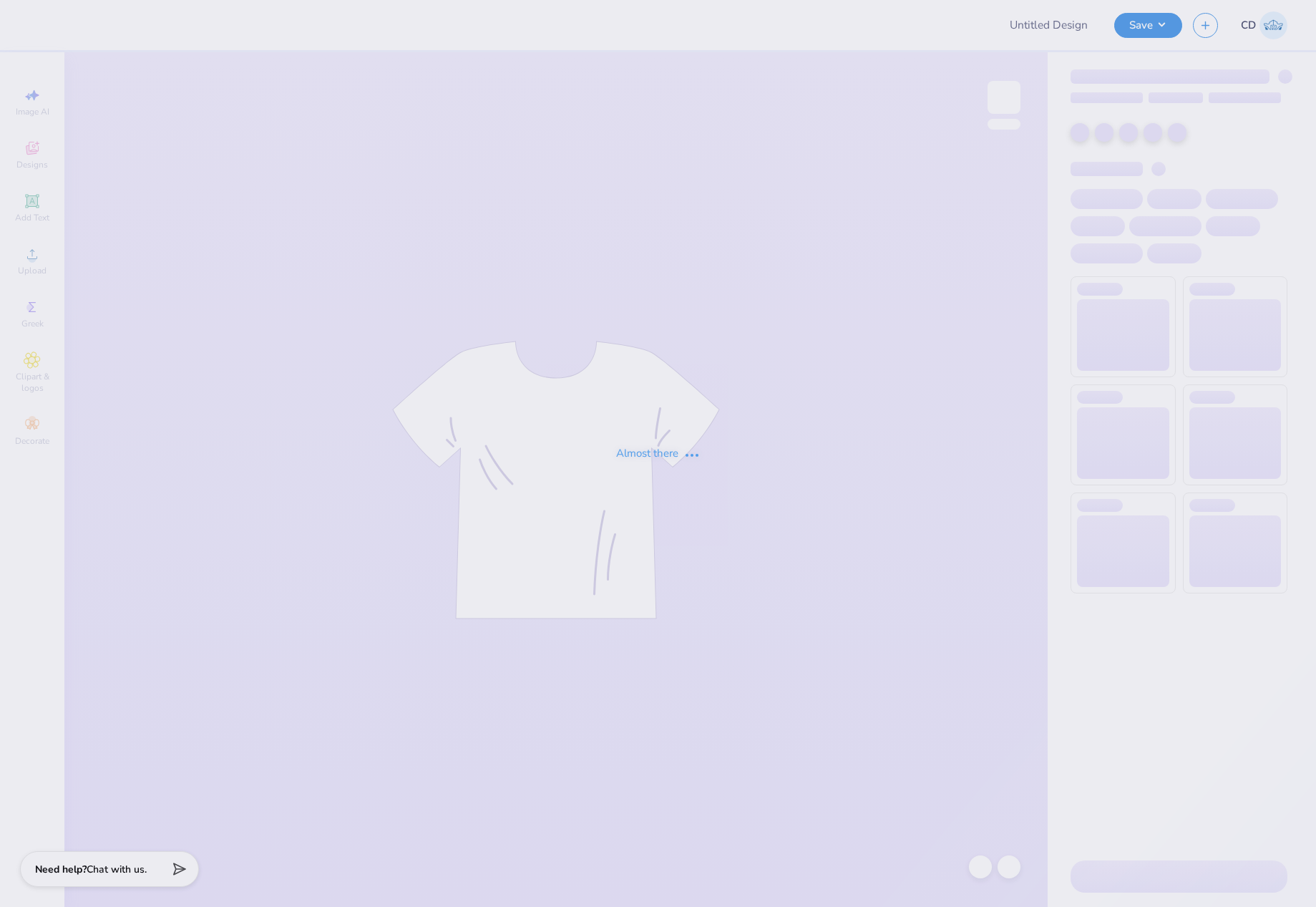
type input "Sigma Chi Beach/Parents Weekend"
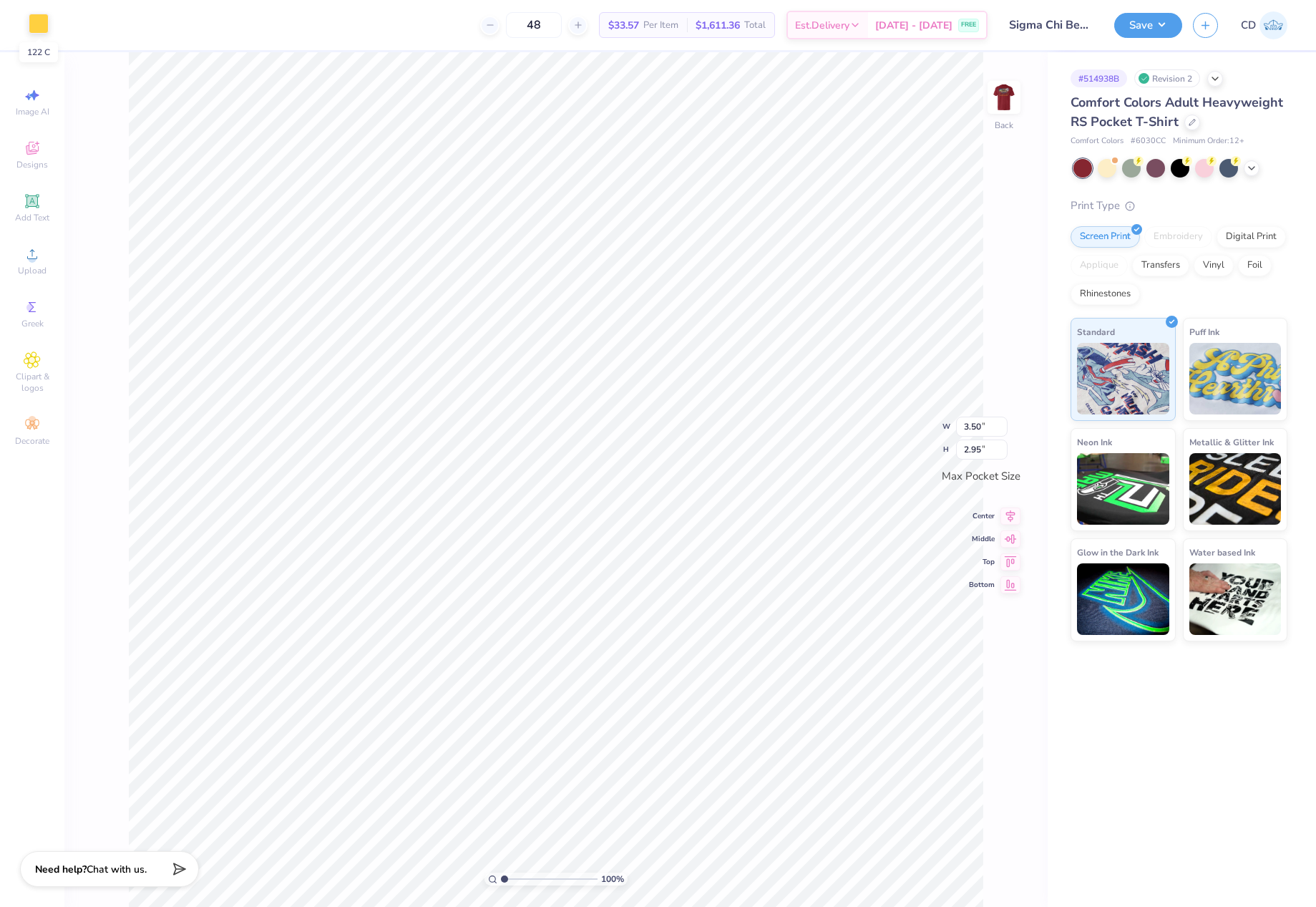
click at [37, 25] on div at bounding box center [38, 23] width 20 height 20
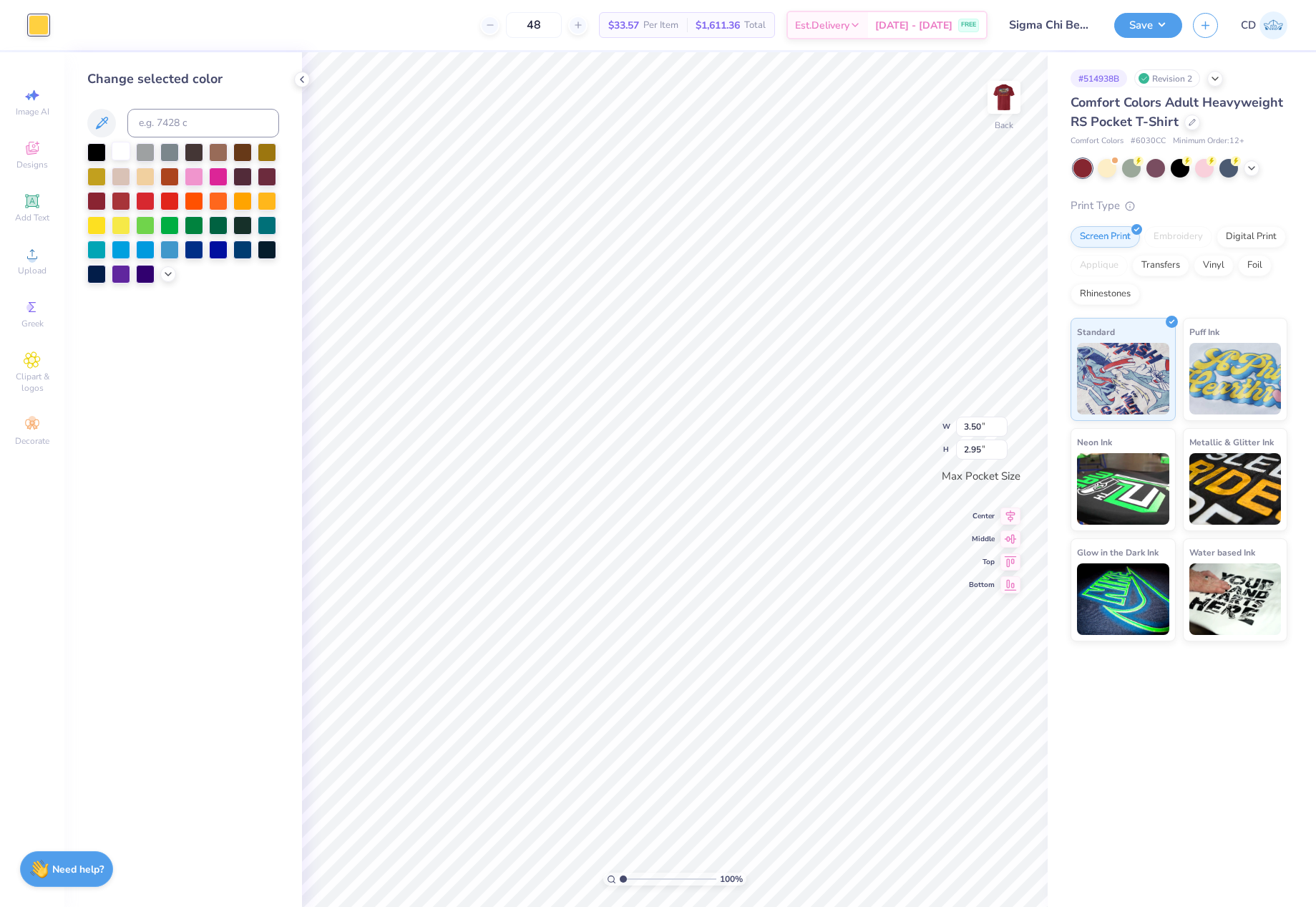
click at [116, 143] on div at bounding box center [121, 152] width 19 height 19
click at [1007, 85] on img at bounding box center [1004, 97] width 57 height 57
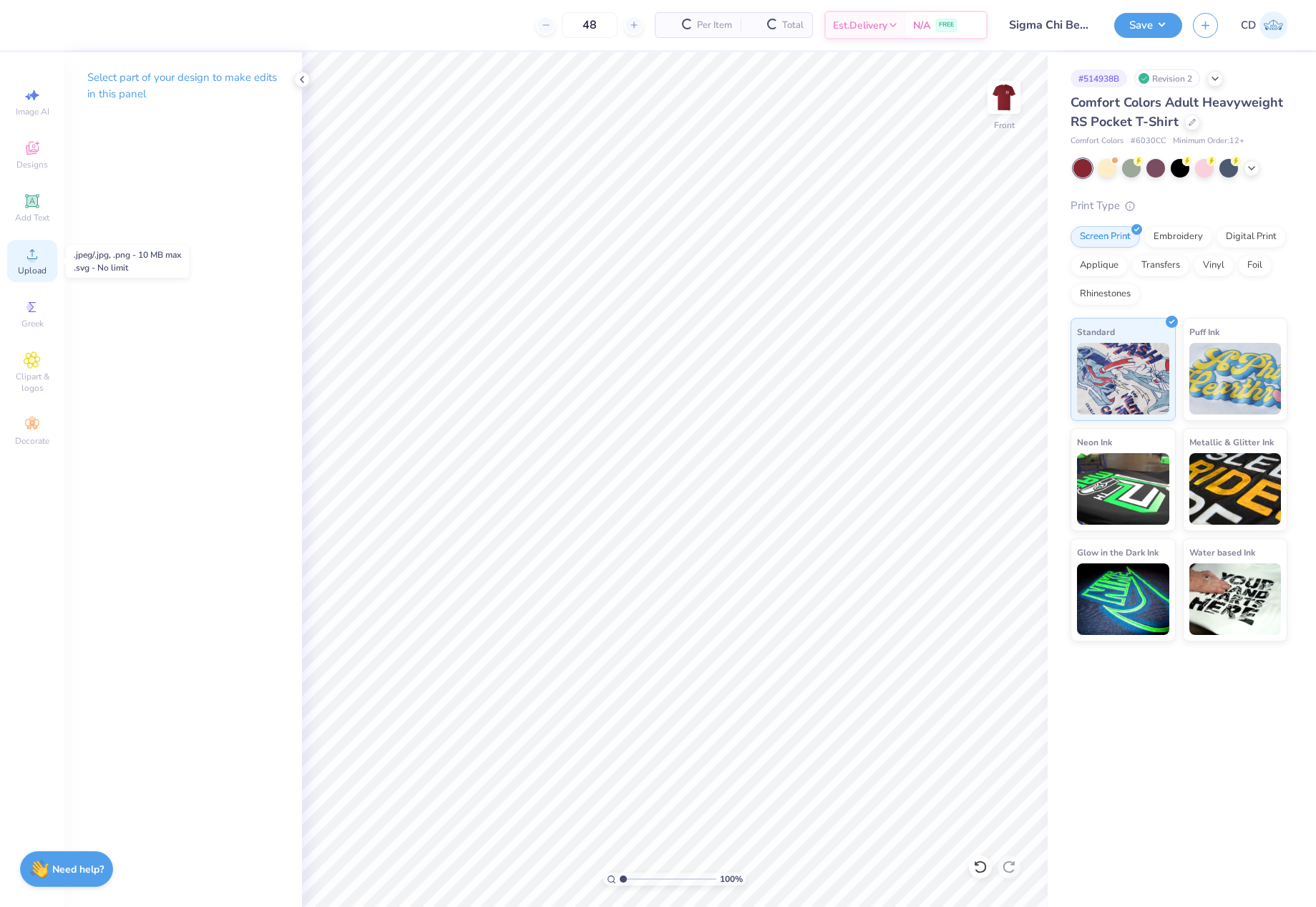
click at [32, 256] on icon at bounding box center [32, 254] width 10 height 10
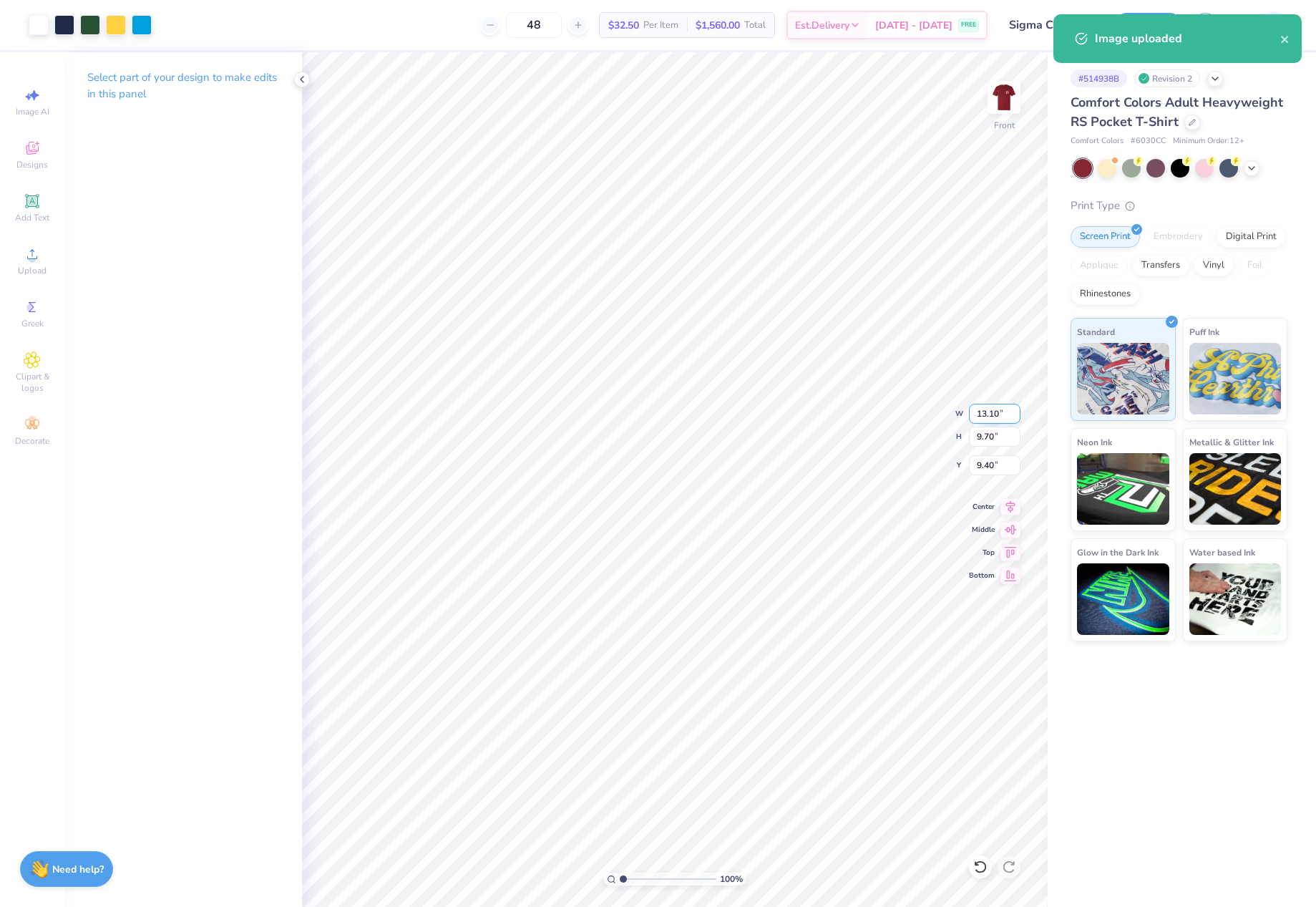
drag, startPoint x: 974, startPoint y: 409, endPoint x: 1001, endPoint y: 410, distance: 27.0
click at [1001, 410] on input "13.10" at bounding box center [995, 413] width 51 height 20
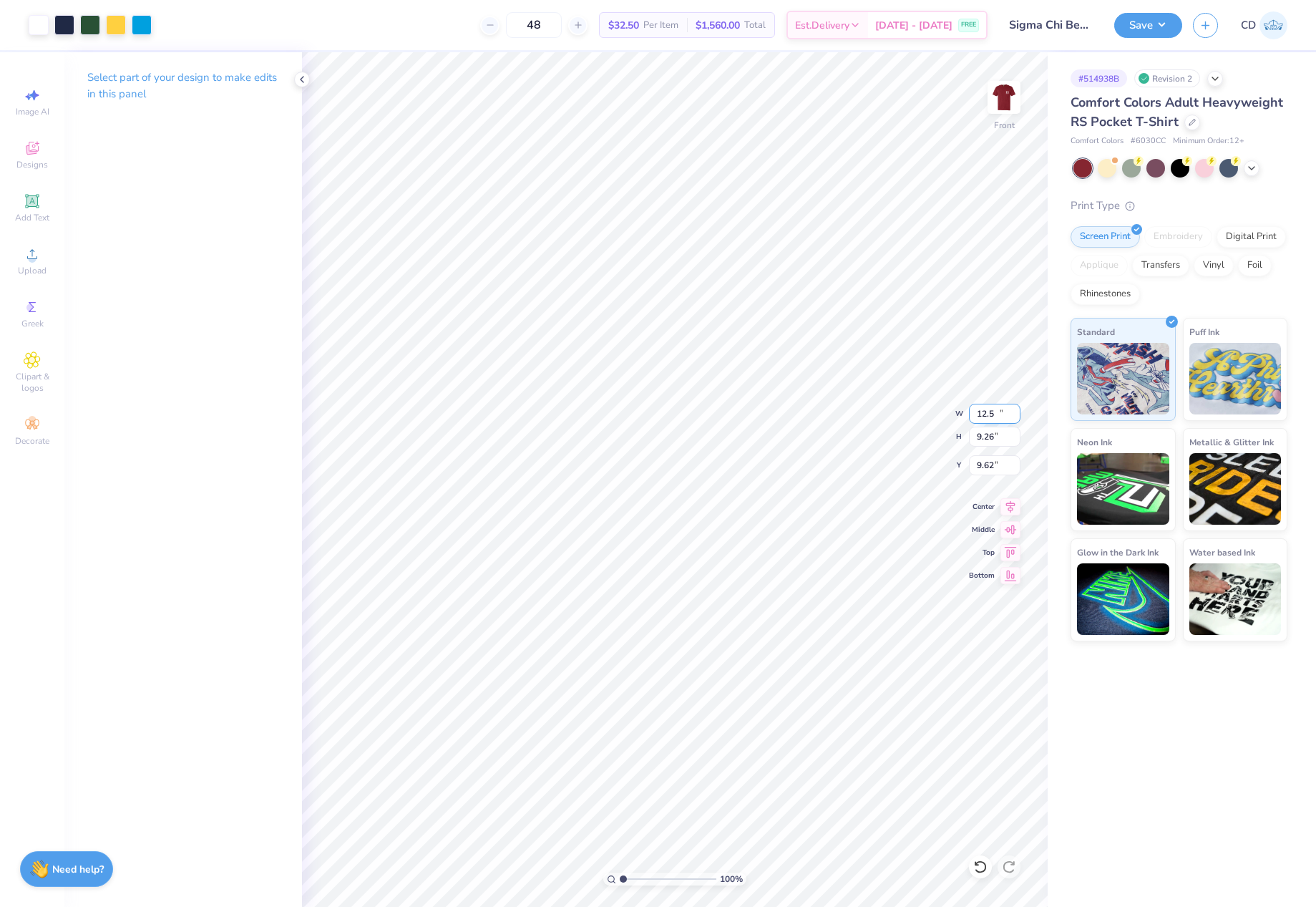
type input "12.50"
type input "9.26"
drag, startPoint x: 969, startPoint y: 467, endPoint x: 998, endPoint y: 467, distance: 29.0
click at [998, 467] on input "9.62" at bounding box center [995, 464] width 51 height 20
type input "3.00"
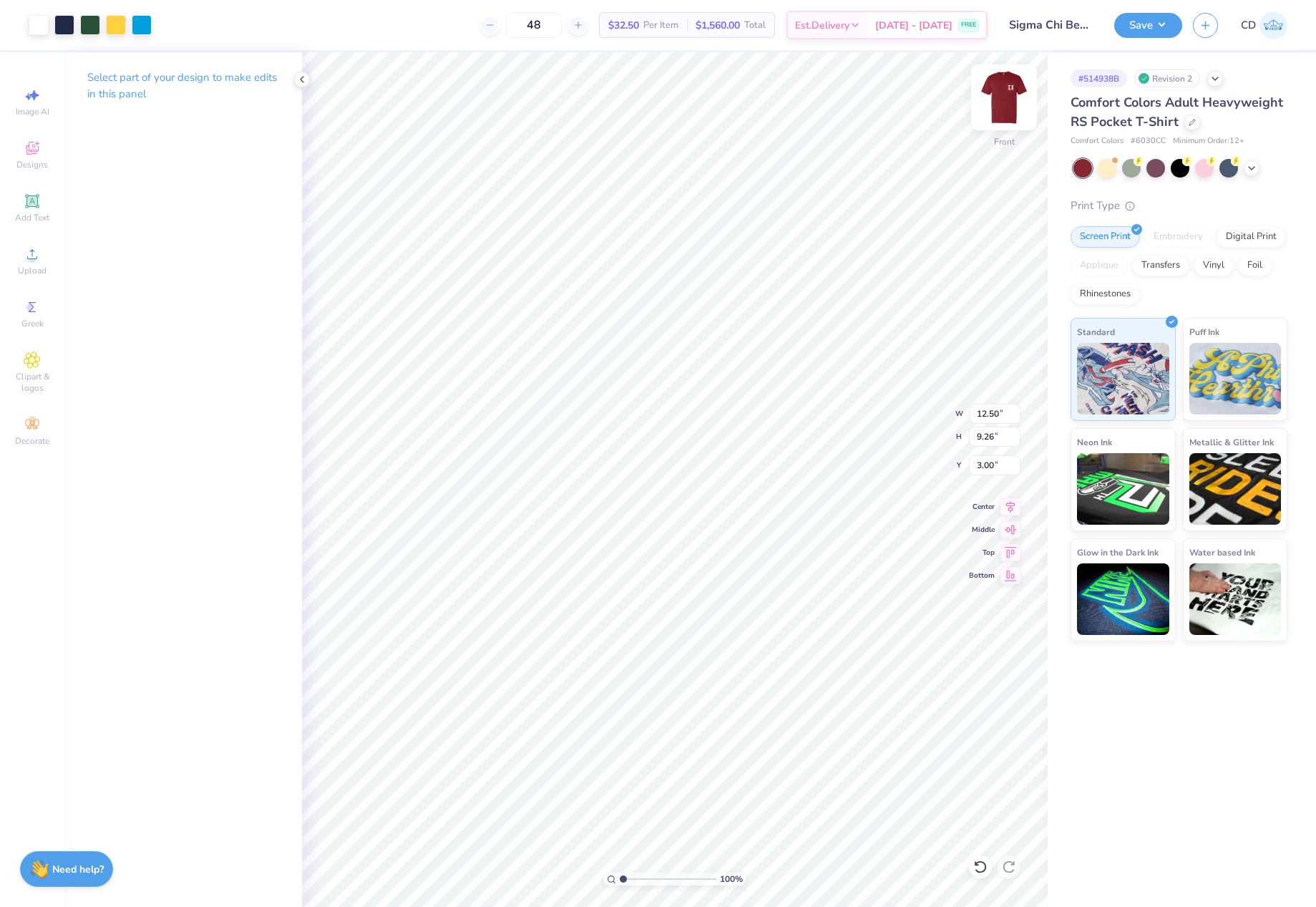
click at [1006, 96] on img at bounding box center [1004, 97] width 57 height 57
click at [1123, 23] on button "Save" at bounding box center [1147, 26] width 68 height 25
click at [1153, 26] on button "Save" at bounding box center [1147, 26] width 68 height 25
click at [1121, 11] on div "Save CD" at bounding box center [1215, 25] width 202 height 51
click at [1121, 16] on button "Save" at bounding box center [1147, 23] width 68 height 25
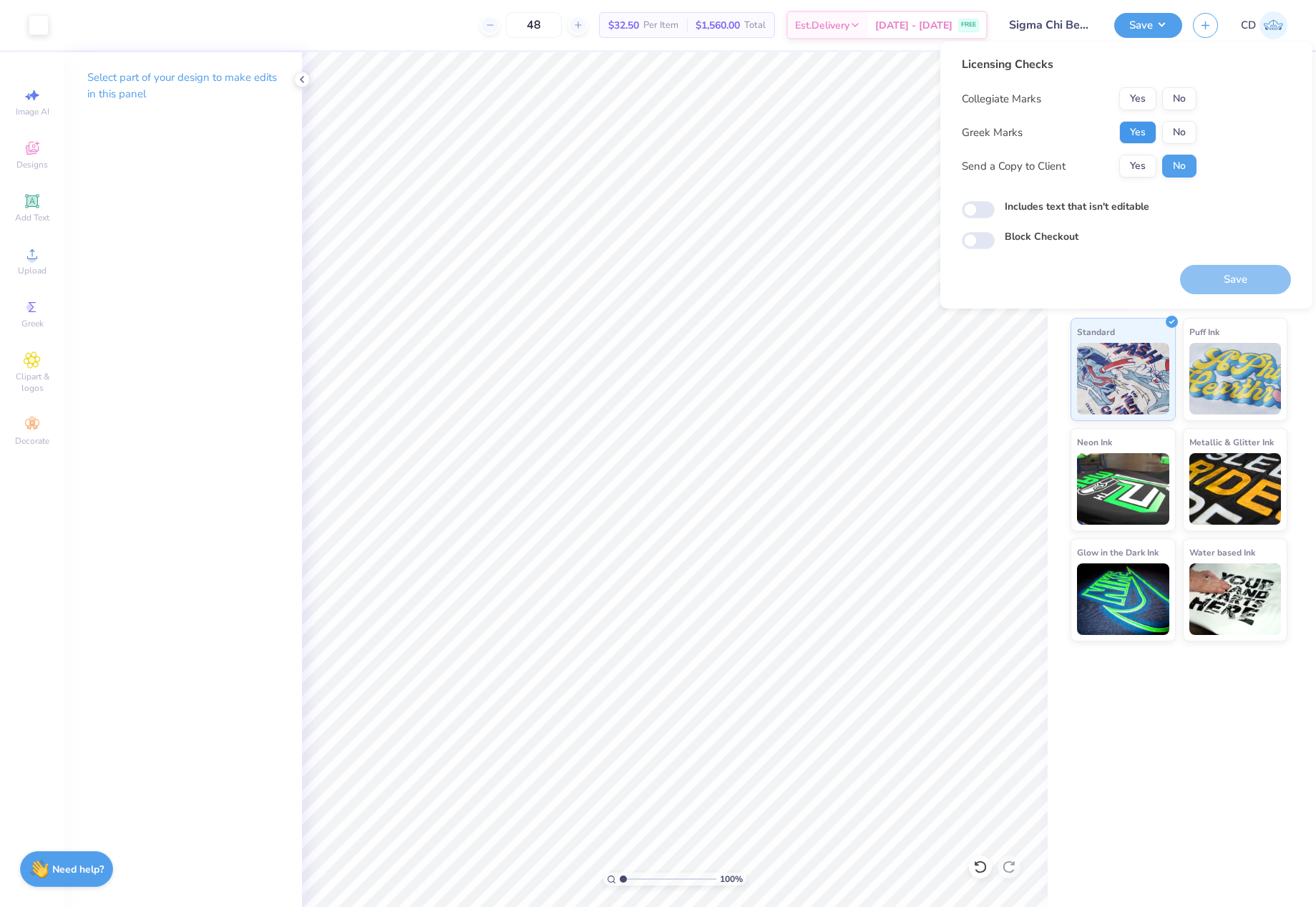
click at [1143, 138] on button "Yes" at bounding box center [1137, 133] width 37 height 23
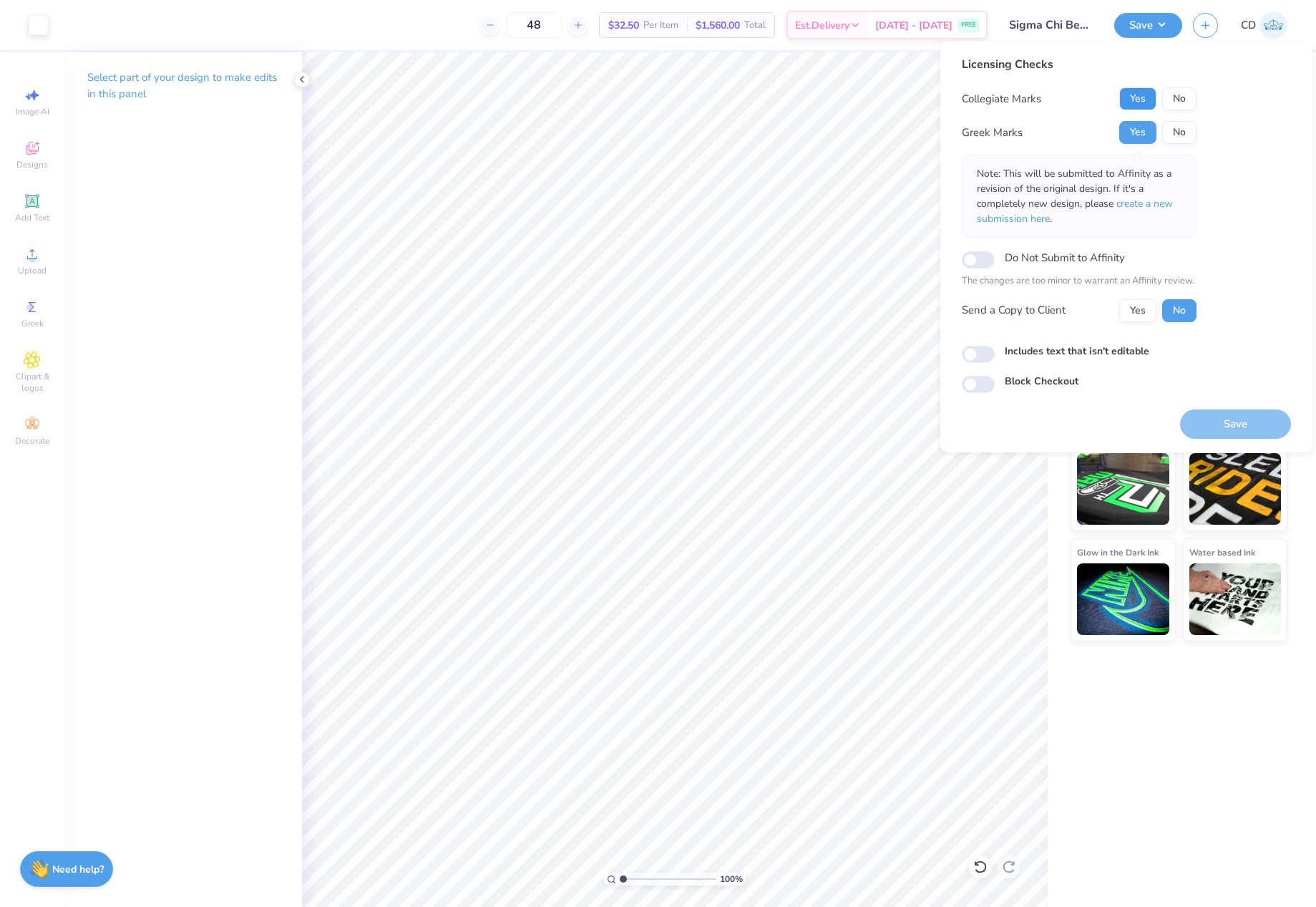
click at [1136, 96] on button "Yes" at bounding box center [1137, 99] width 37 height 23
click at [989, 354] on input "Includes text that isn't editable" at bounding box center [977, 354] width 33 height 17
checkbox input "true"
click at [1258, 416] on button "Save" at bounding box center [1235, 423] width 111 height 30
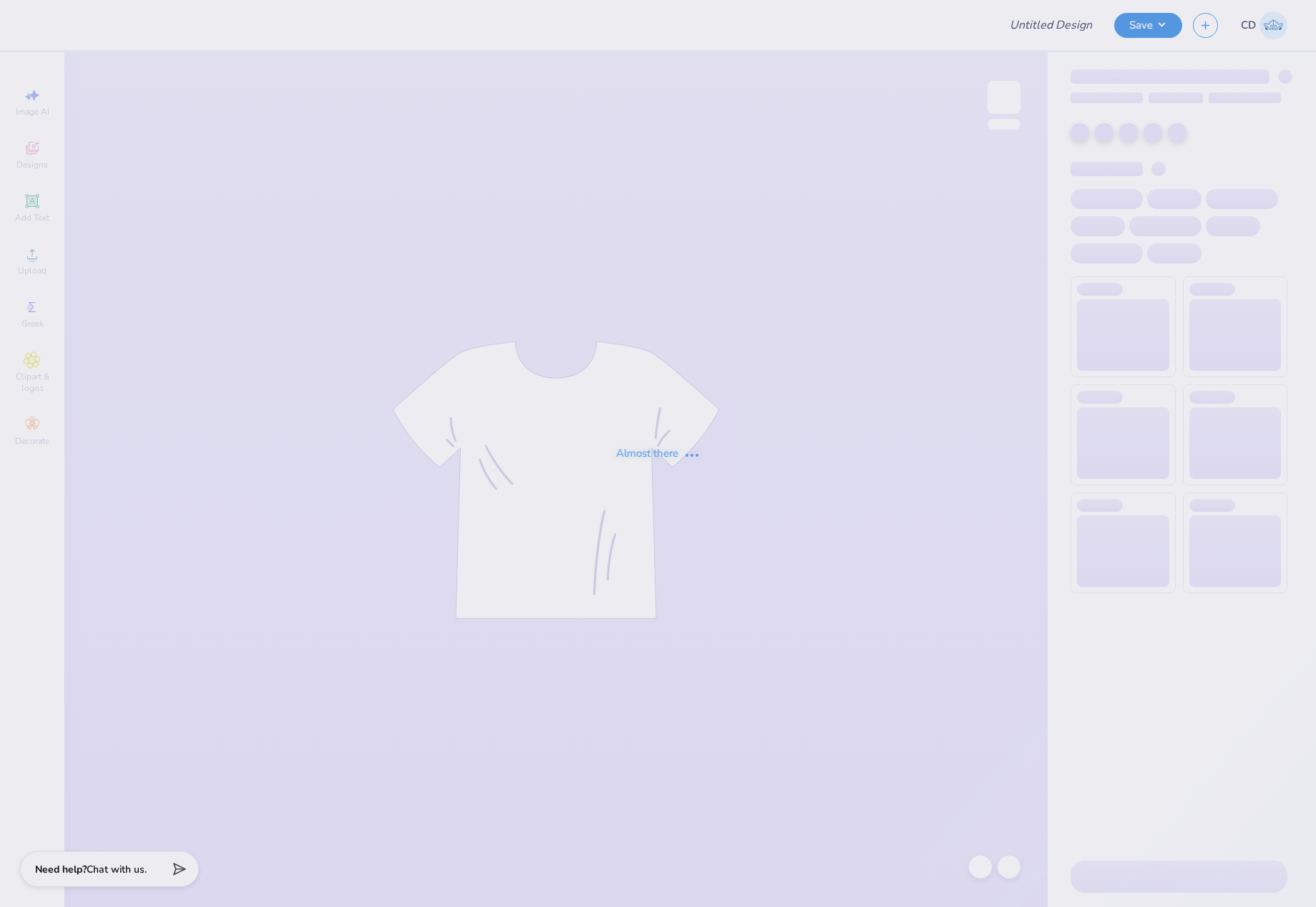
type input "[PERSON_NAME] : [GEOGRAPHIC_DATA]"
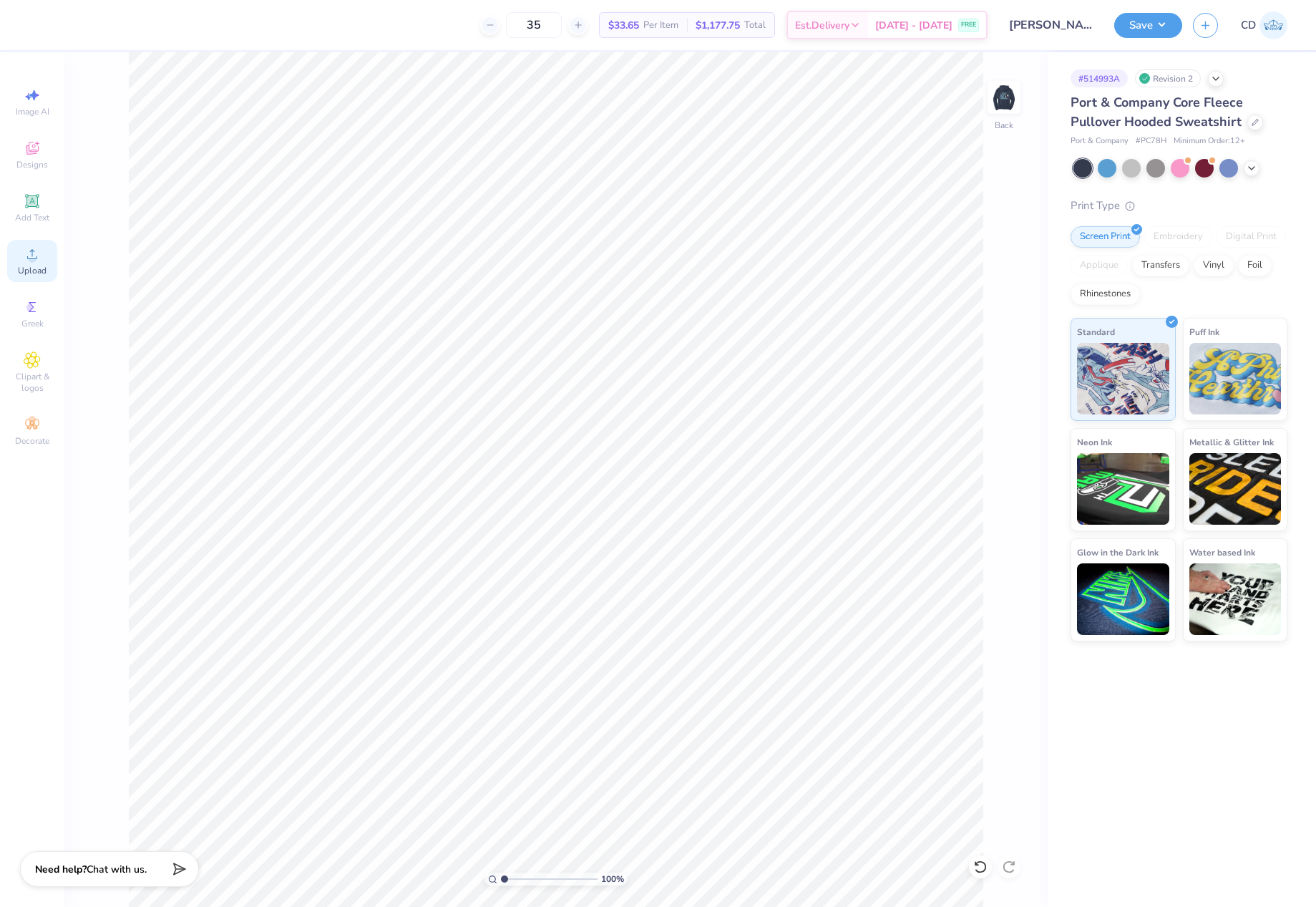
click at [21, 254] on div "Upload" at bounding box center [32, 260] width 51 height 42
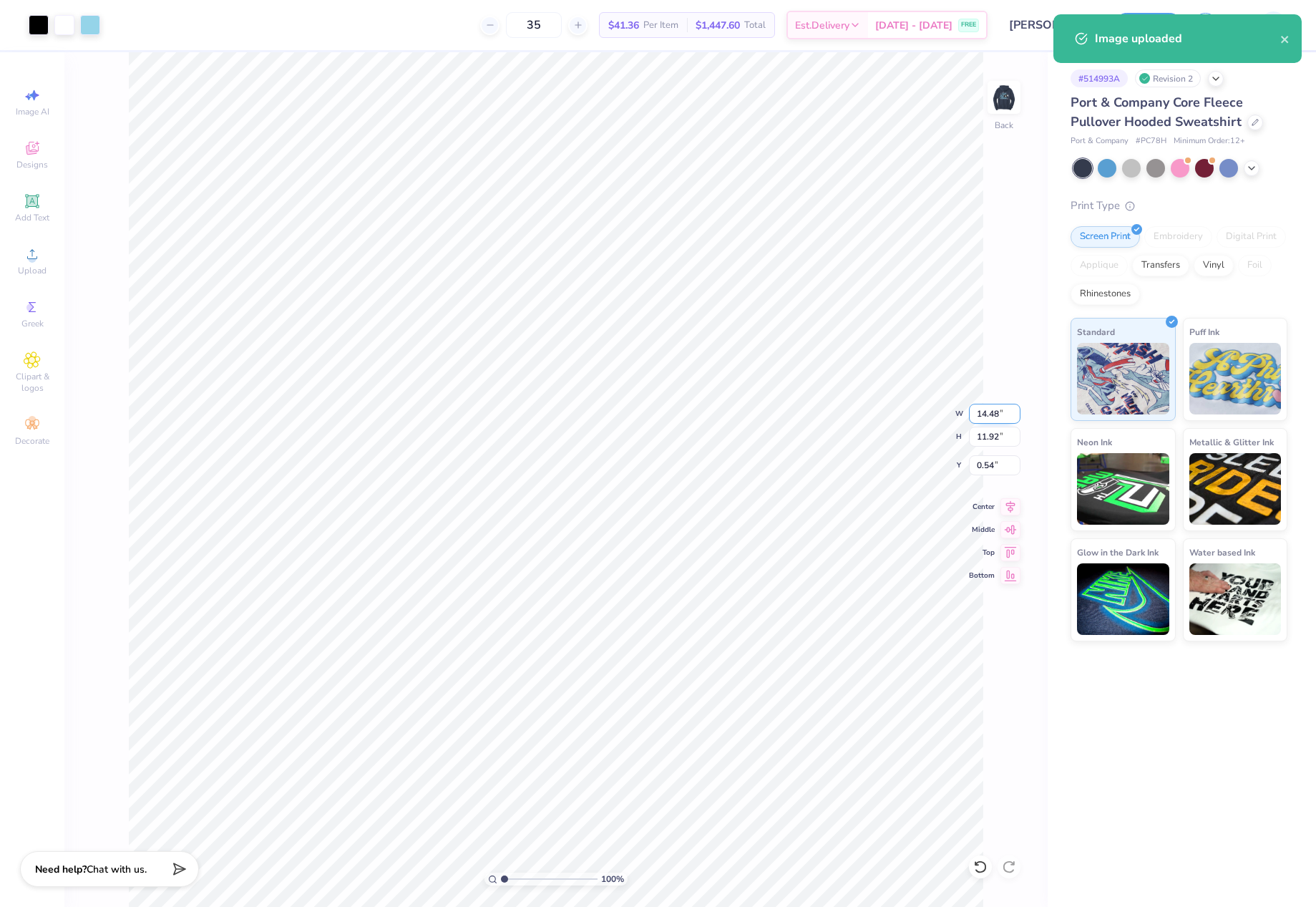
drag, startPoint x: 974, startPoint y: 410, endPoint x: 1001, endPoint y: 414, distance: 27.3
click at [1001, 414] on input "14.48" at bounding box center [995, 413] width 51 height 20
type input "7.00"
type input "5.76"
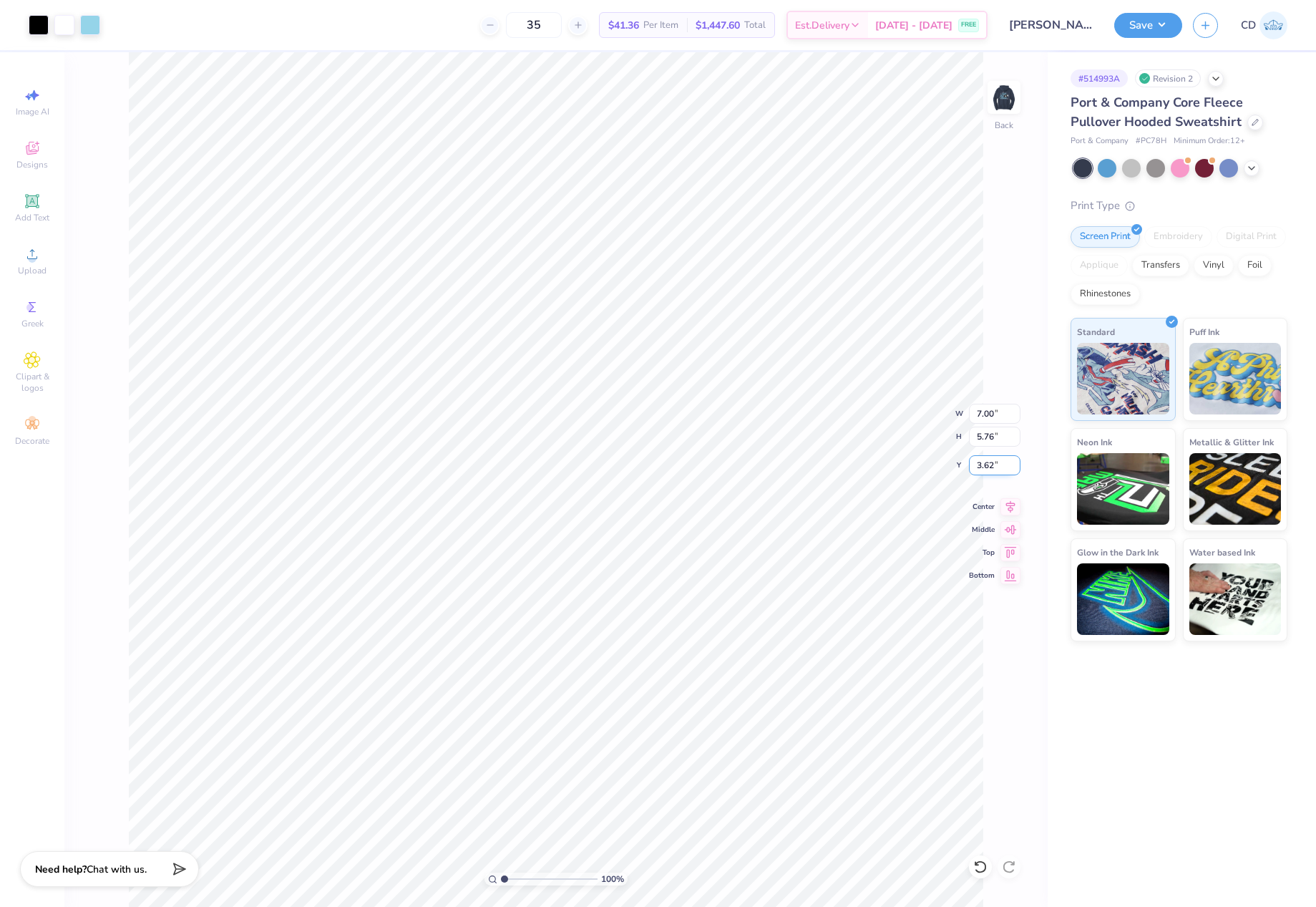
drag, startPoint x: 978, startPoint y: 464, endPoint x: 996, endPoint y: 465, distance: 18.0
click at [996, 465] on input "3.62" at bounding box center [995, 464] width 51 height 20
type input "3.00"
click at [997, 100] on img at bounding box center [1004, 97] width 57 height 57
click at [32, 245] on icon at bounding box center [32, 254] width 17 height 17
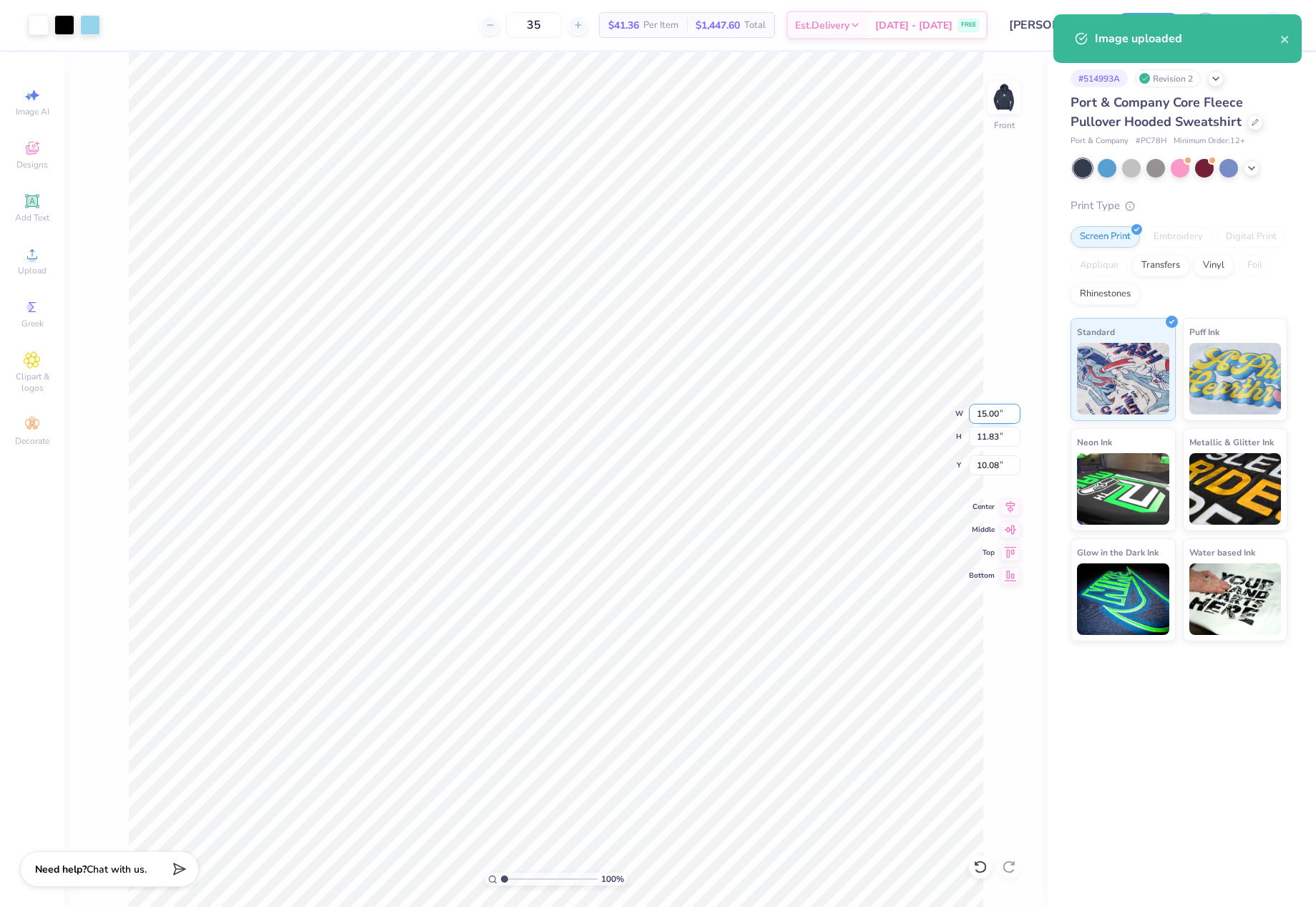
drag, startPoint x: 976, startPoint y: 411, endPoint x: 1005, endPoint y: 421, distance: 30.7
click at [1011, 422] on input "15.00" at bounding box center [995, 413] width 51 height 20
type input "12.50"
type input "9.86"
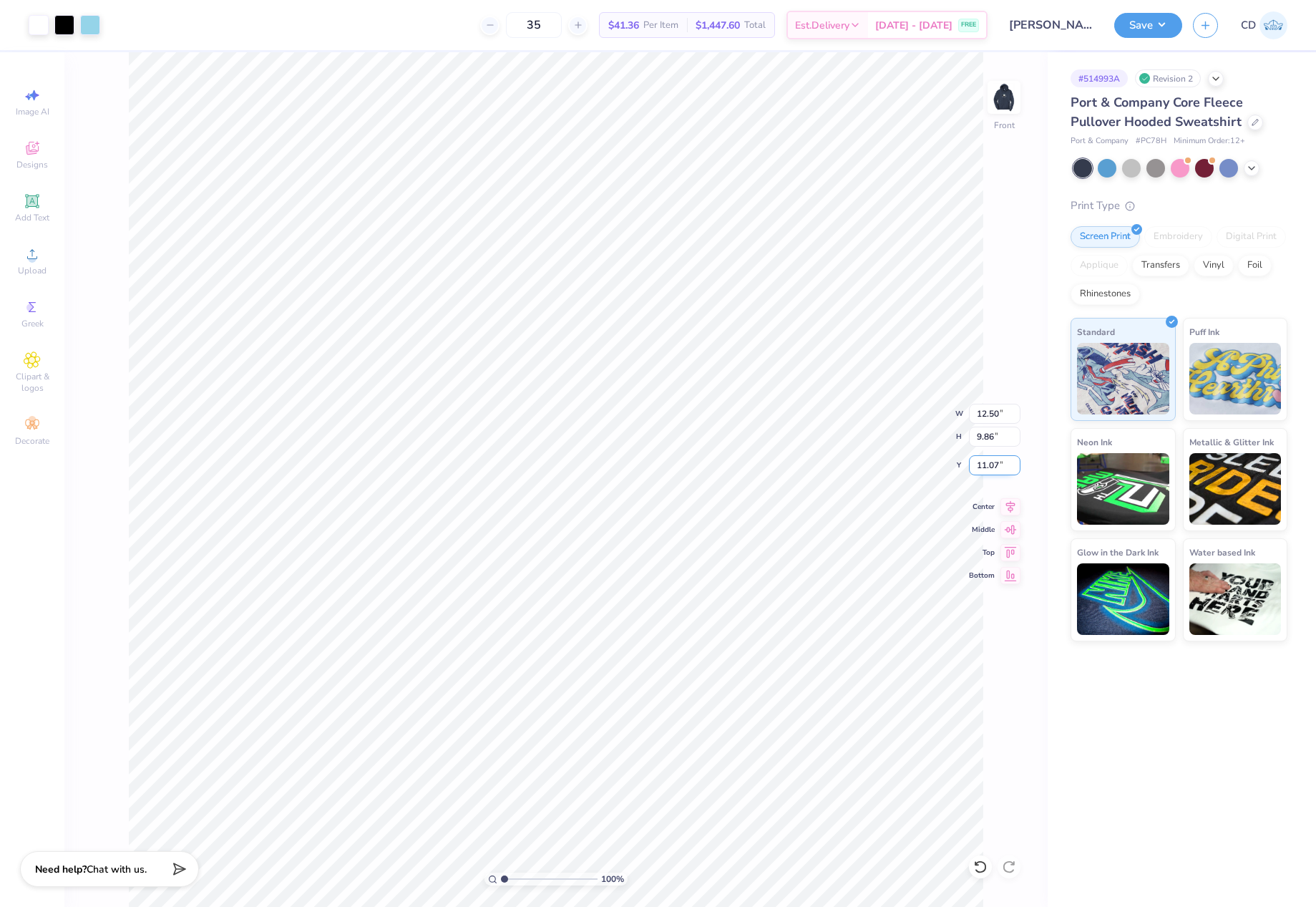
drag, startPoint x: 974, startPoint y: 464, endPoint x: 1004, endPoint y: 465, distance: 30.0
click at [1004, 465] on input "11.07" at bounding box center [995, 464] width 51 height 20
type input "6.00"
click at [1141, 26] on button "Save" at bounding box center [1147, 23] width 68 height 25
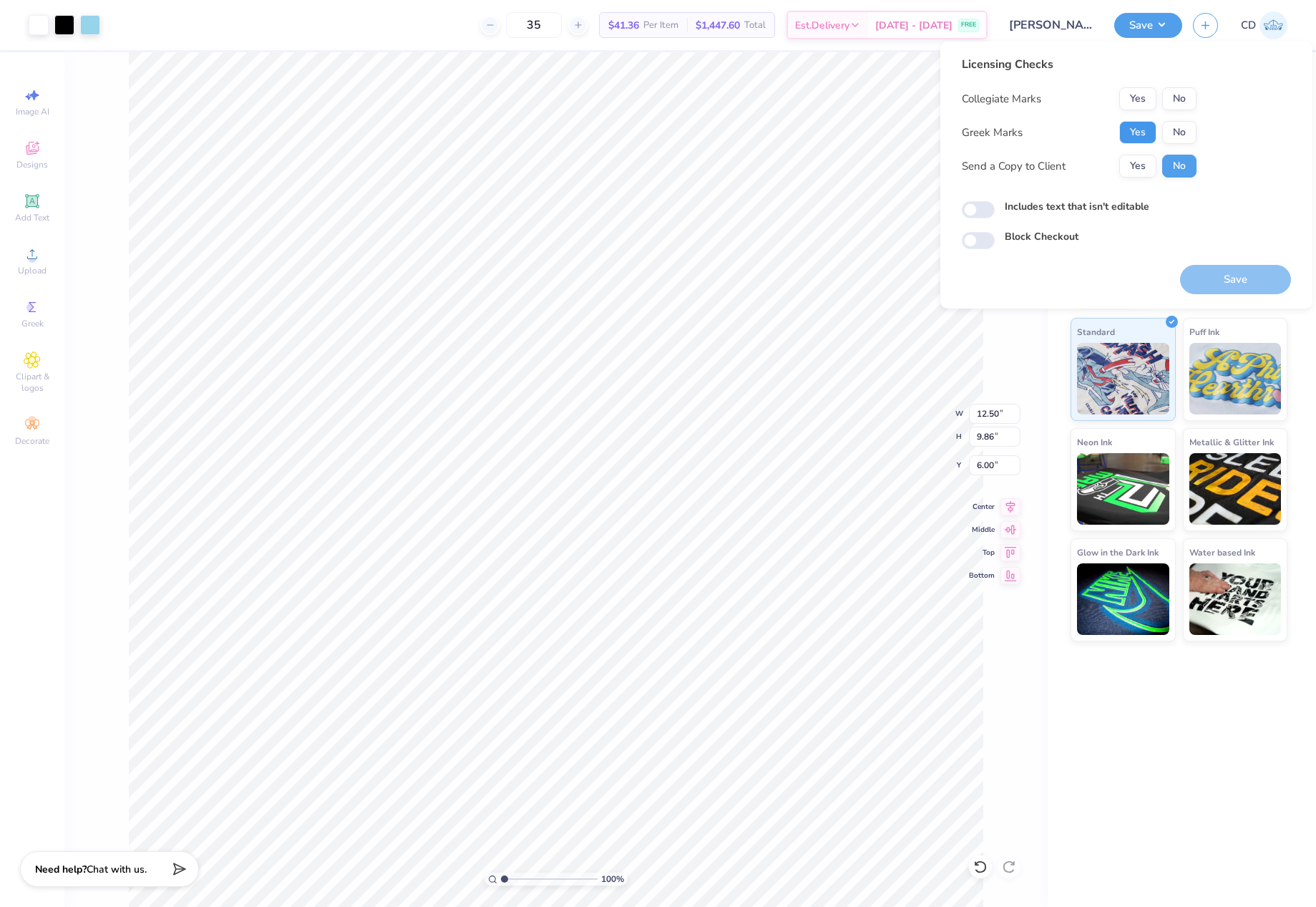
click at [1131, 128] on button "Yes" at bounding box center [1137, 133] width 37 height 23
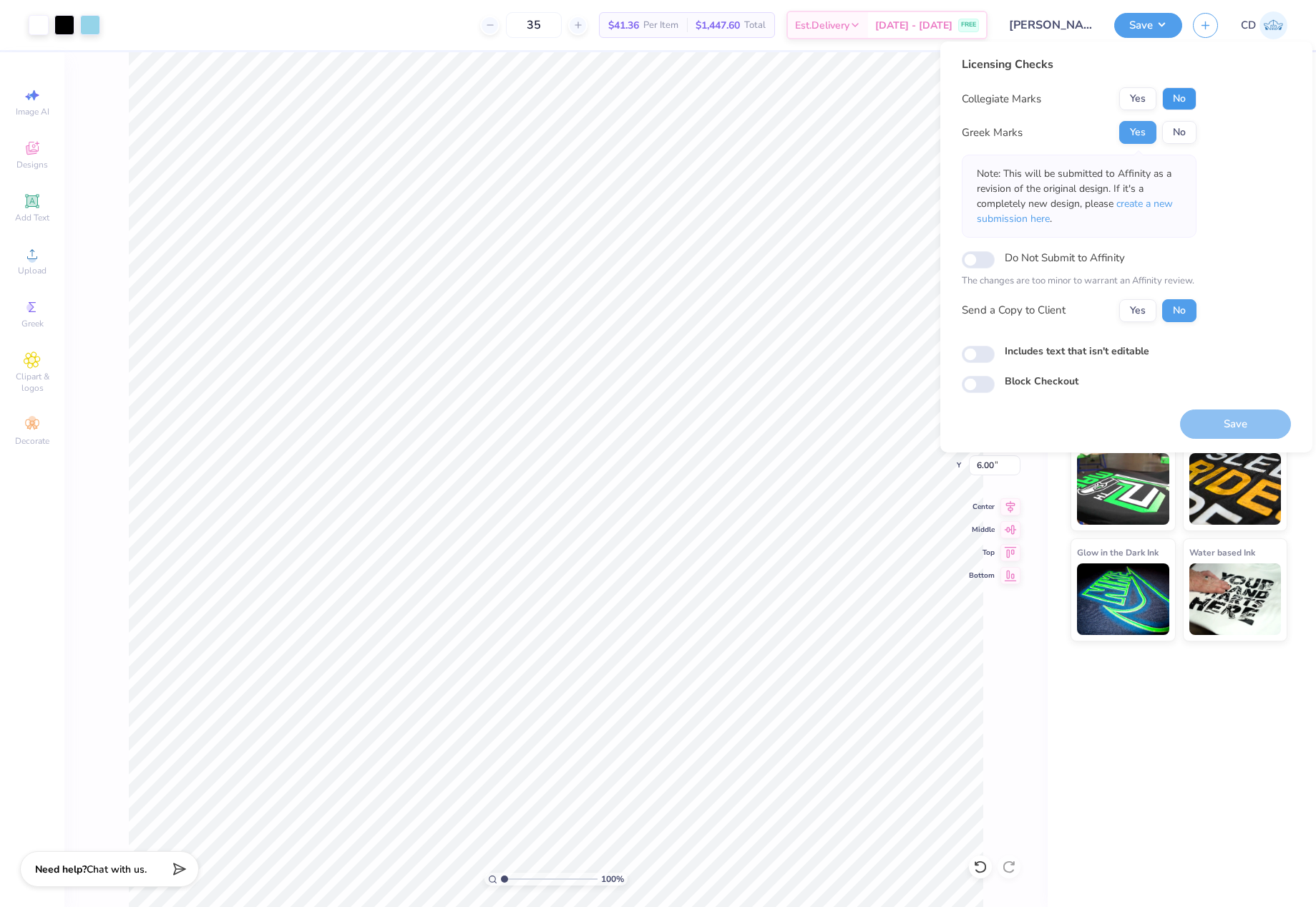
click at [1170, 99] on button "No" at bounding box center [1179, 99] width 34 height 23
click at [1147, 208] on span "create a new submission here" at bounding box center [1075, 211] width 196 height 29
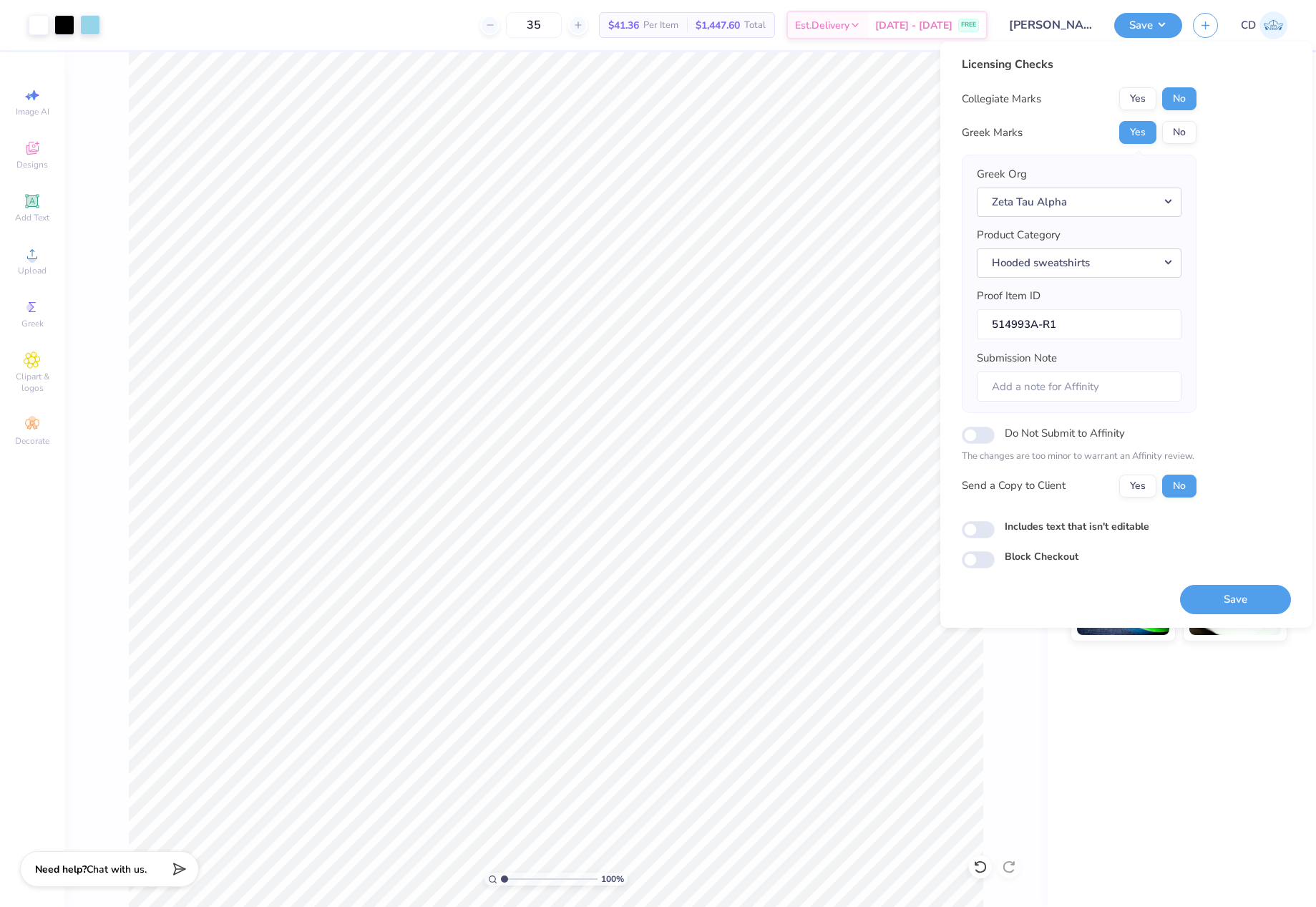
click at [984, 544] on div "Licensing Checks Collegiate Marks Yes No Greek Marks Yes No Greek Org Zeta Tau …" at bounding box center [1125, 312] width 329 height 512
drag, startPoint x: 981, startPoint y: 537, endPoint x: 992, endPoint y: 536, distance: 11.0
click at [983, 536] on input "Includes text that isn't editable" at bounding box center [977, 529] width 33 height 17
checkbox input "true"
click at [1243, 602] on button "Save" at bounding box center [1235, 599] width 111 height 30
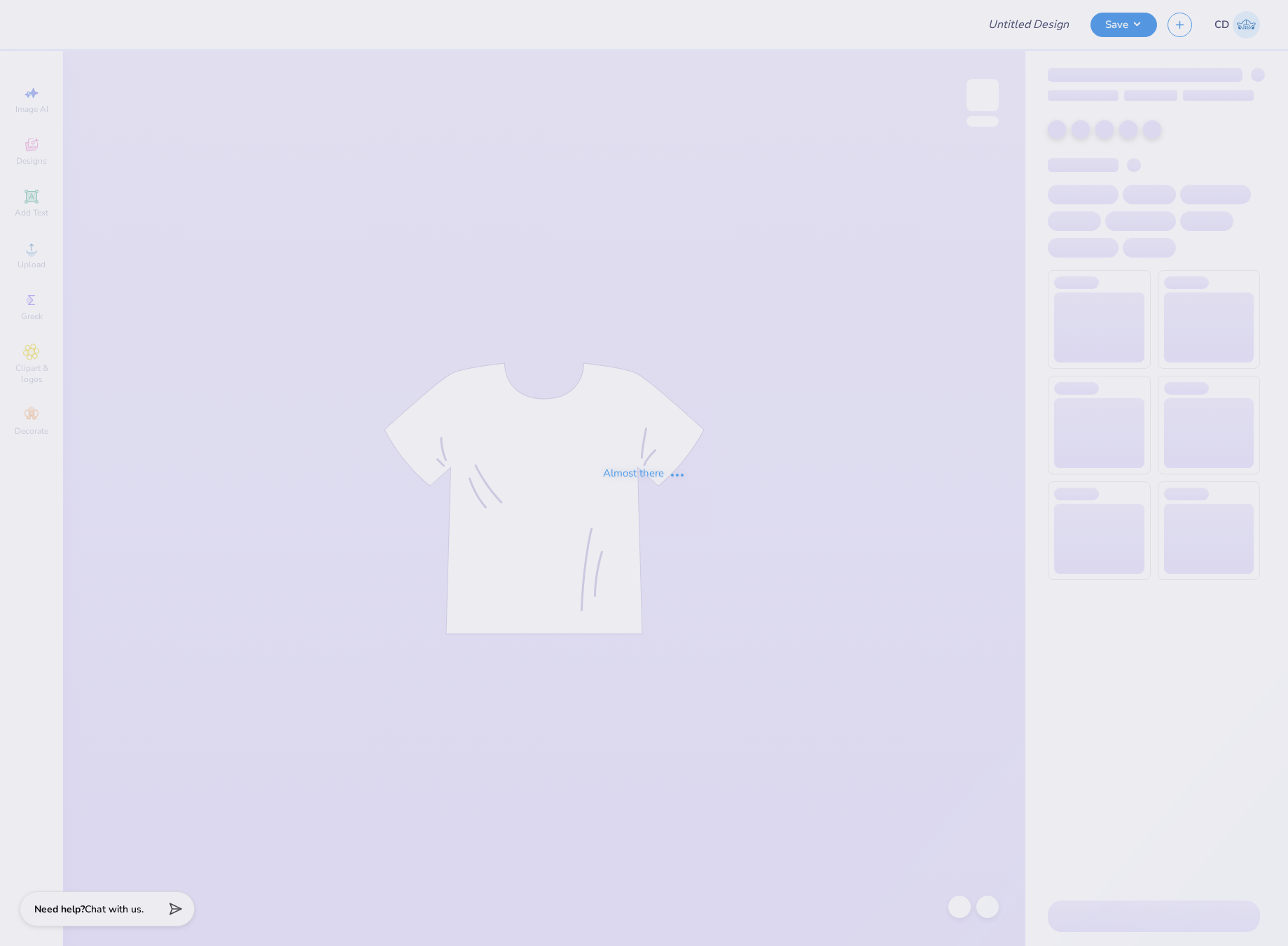
type input "GSS FALL 2025 Service Shirt"
type input "30"
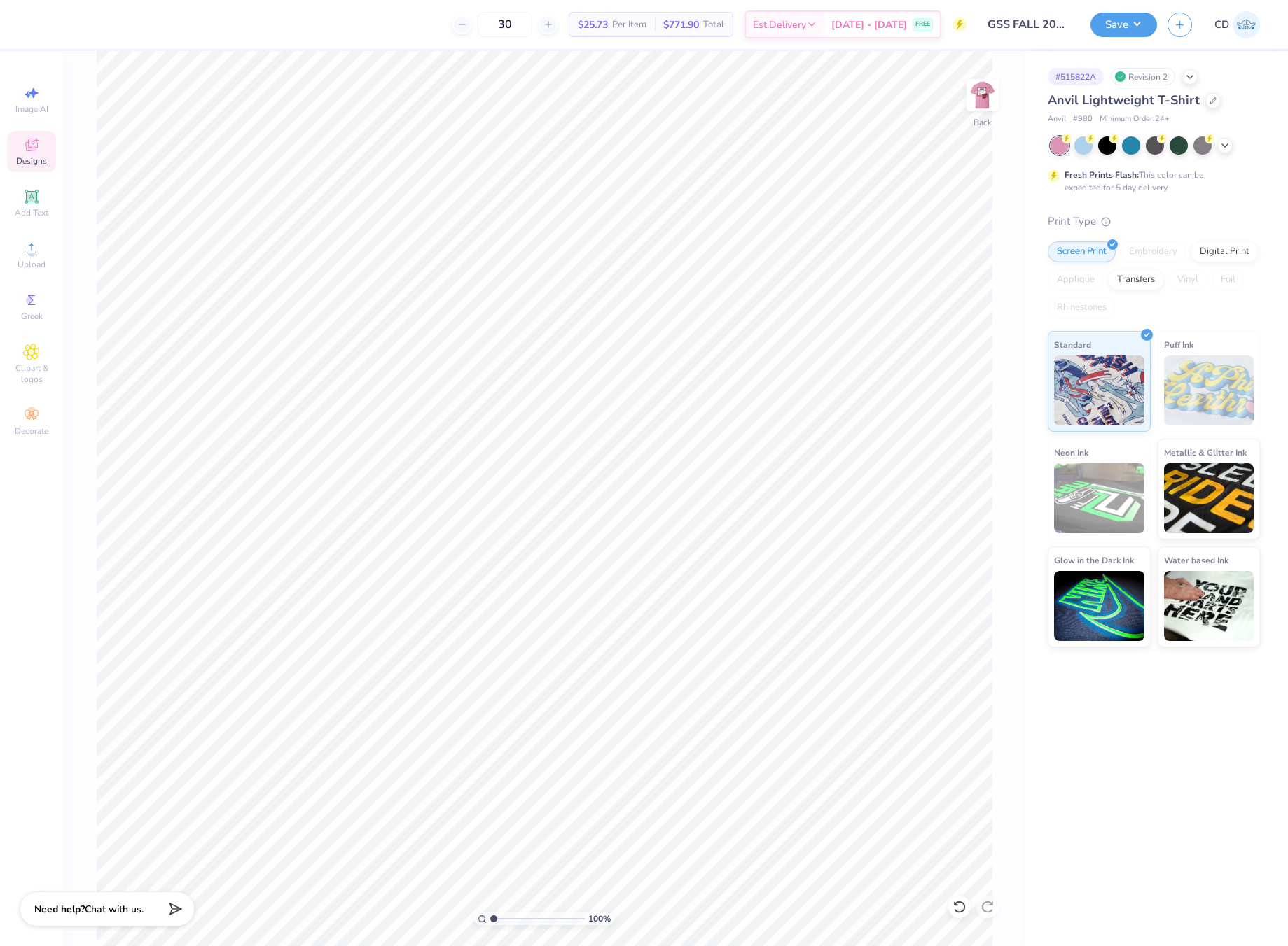
click at [32, 148] on icon at bounding box center [32, 146] width 11 height 9
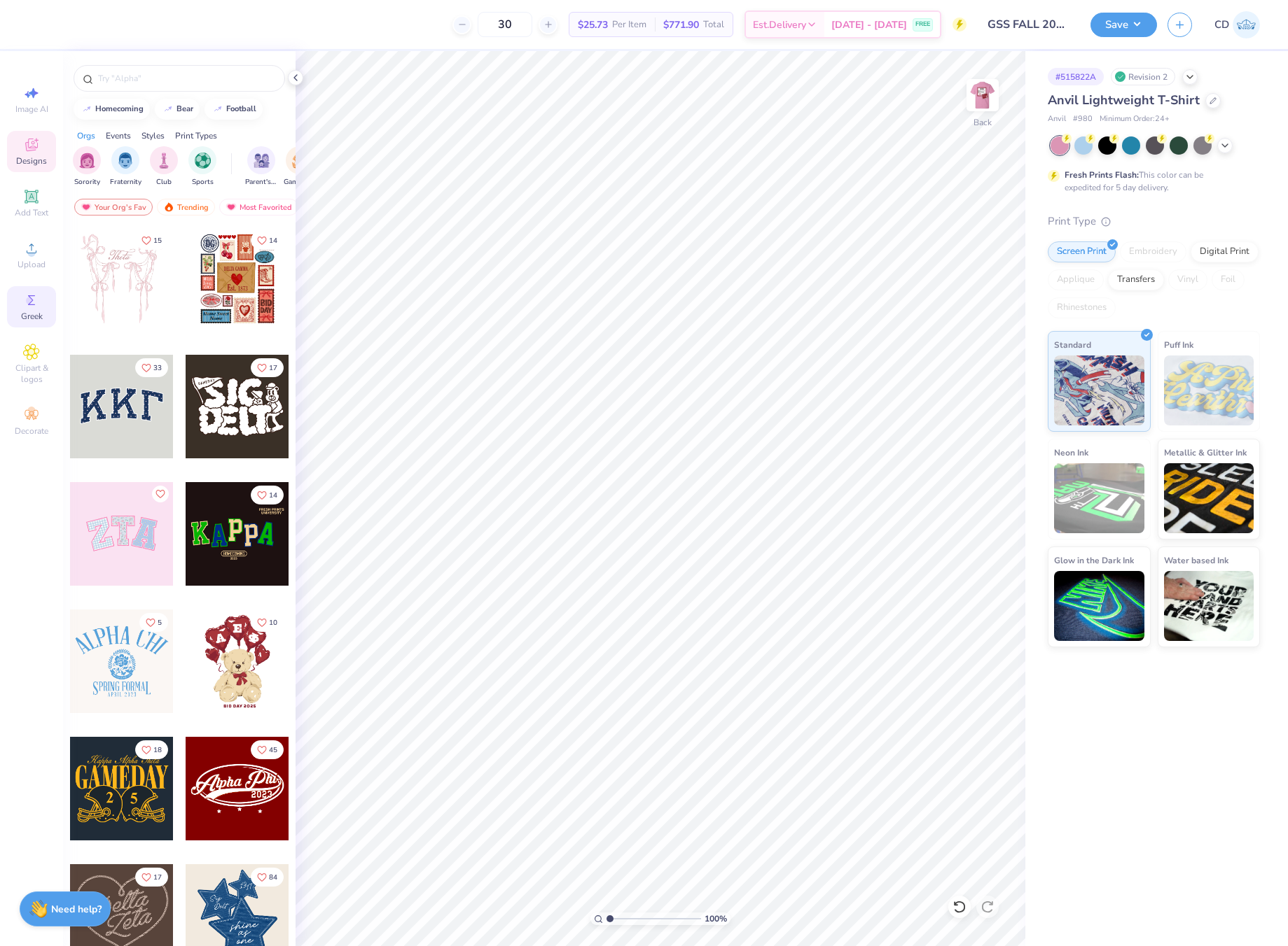
click at [30, 308] on icon at bounding box center [32, 300] width 17 height 17
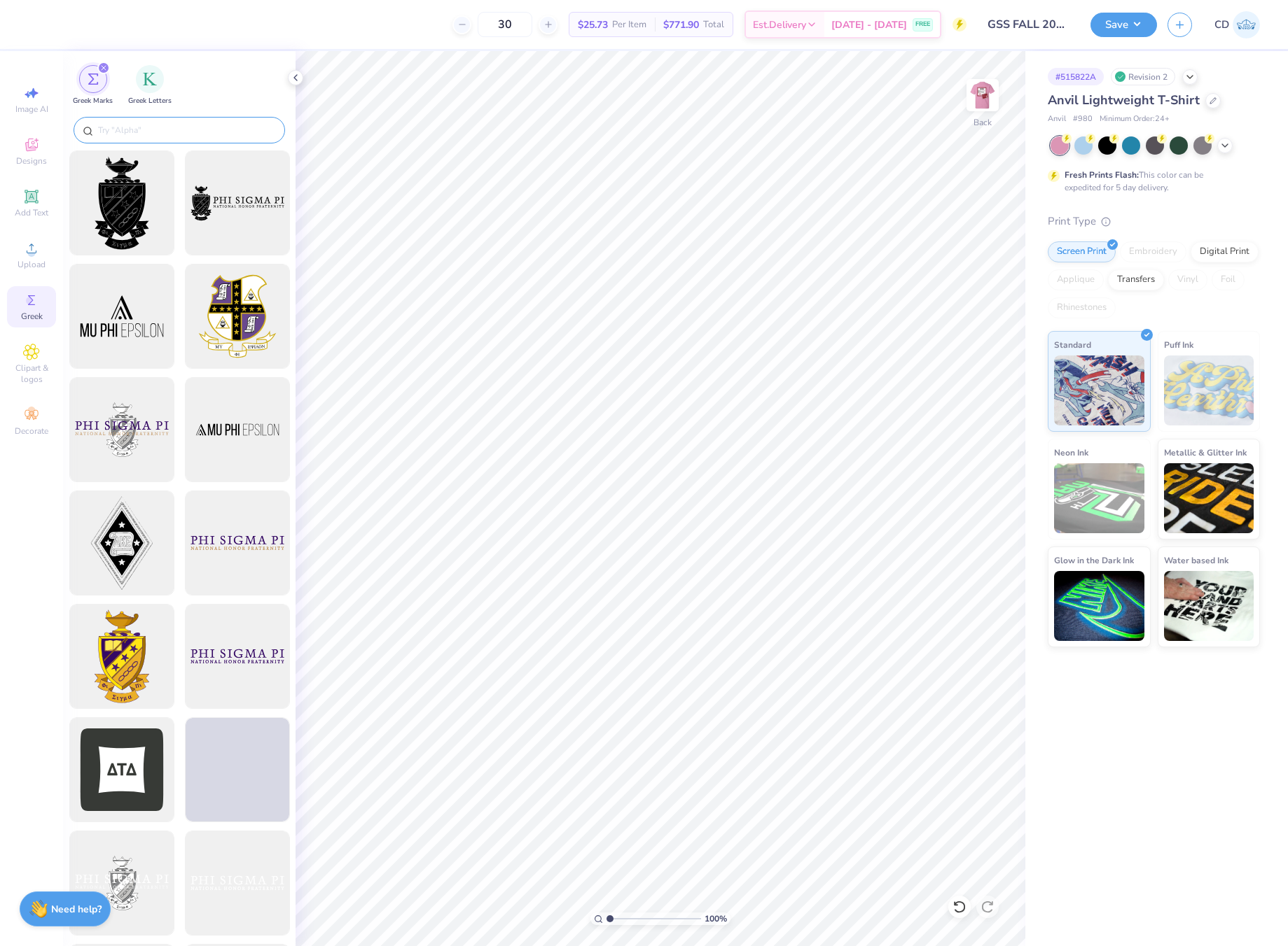
click at [173, 130] on input "text" at bounding box center [187, 130] width 179 height 14
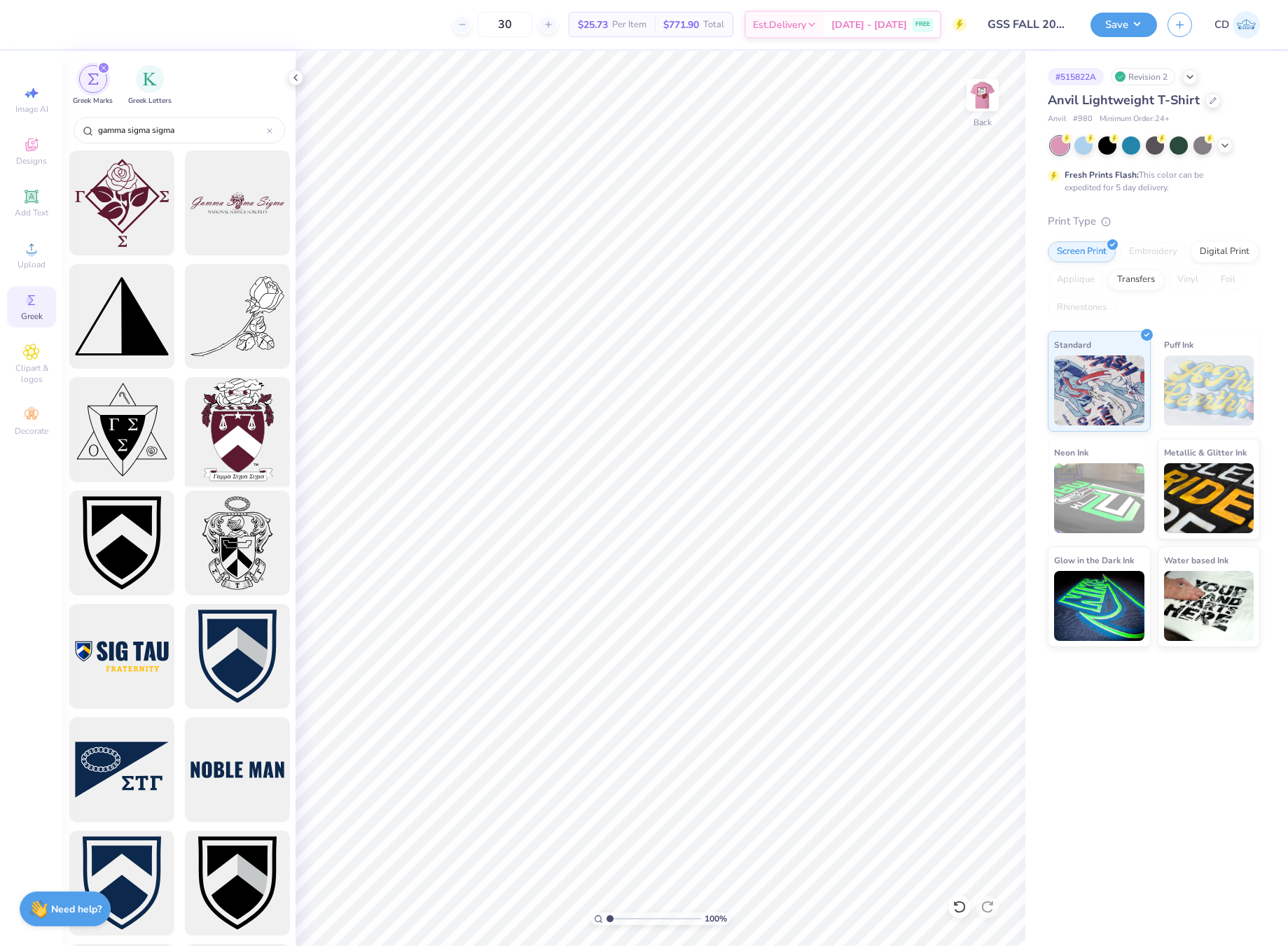
type input "gamma sigma sigma"
click at [259, 408] on div at bounding box center [237, 430] width 116 height 116
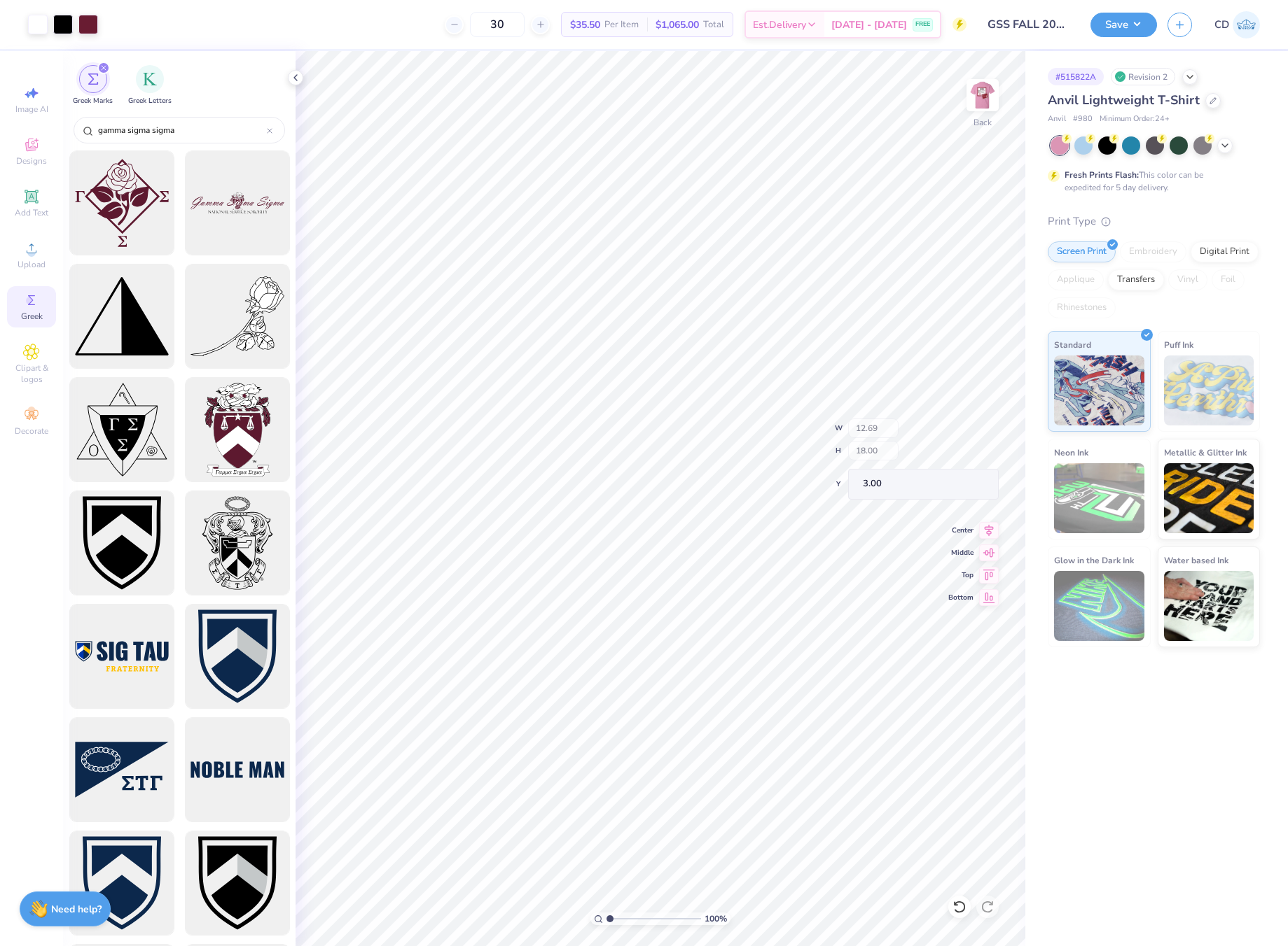
click at [609, 886] on div "100 %" at bounding box center [661, 499] width 896 height 896
drag, startPoint x: 609, startPoint y: 915, endPoint x: 621, endPoint y: 917, distance: 12.2
click at [621, 886] on input "range" at bounding box center [653, 919] width 94 height 13
drag, startPoint x: 622, startPoint y: 918, endPoint x: 576, endPoint y: 923, distance: 46.3
type input "1"
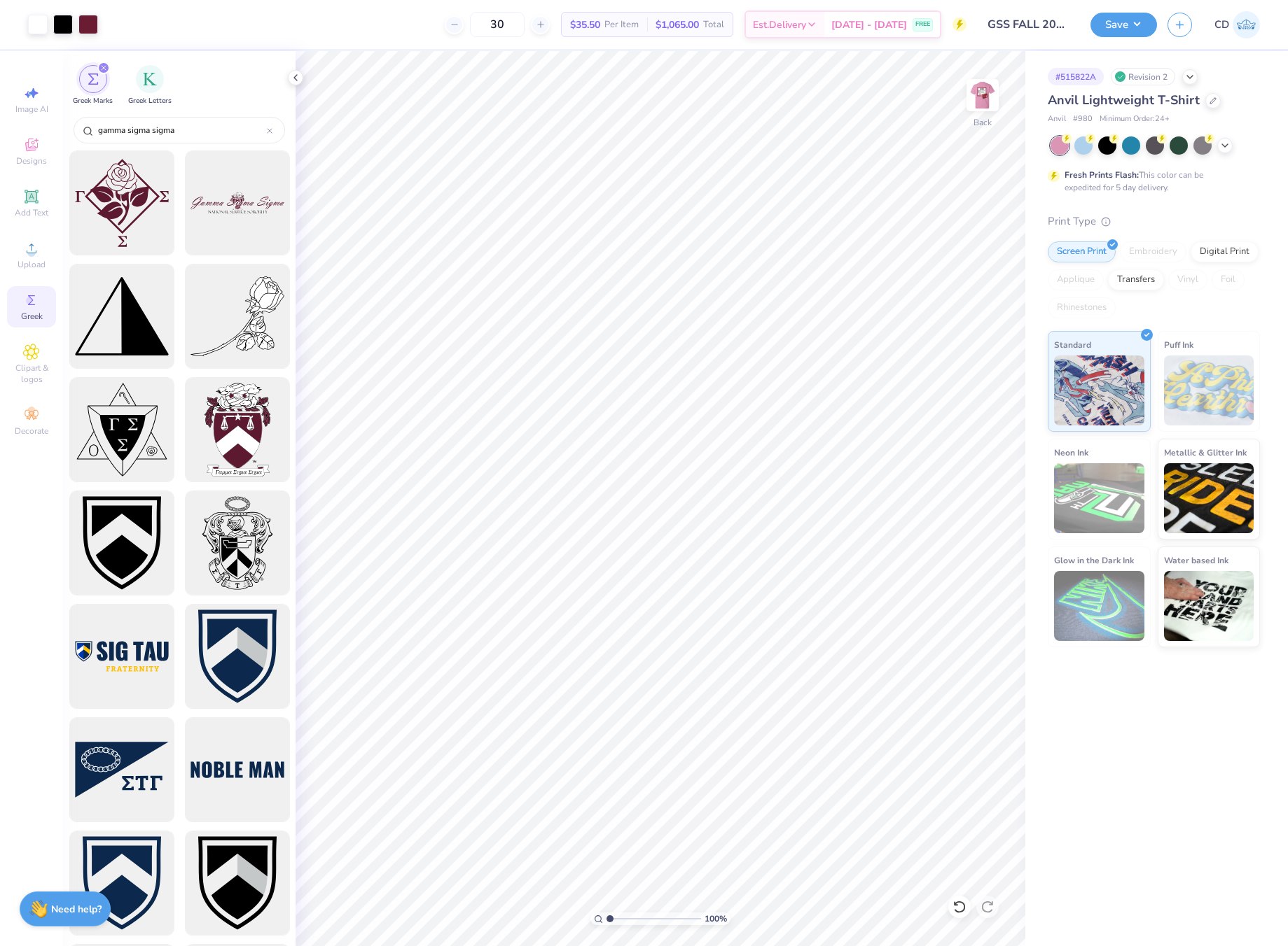
click at [607, 886] on input "range" at bounding box center [653, 919] width 94 height 13
click at [289, 78] on div at bounding box center [295, 77] width 16 height 16
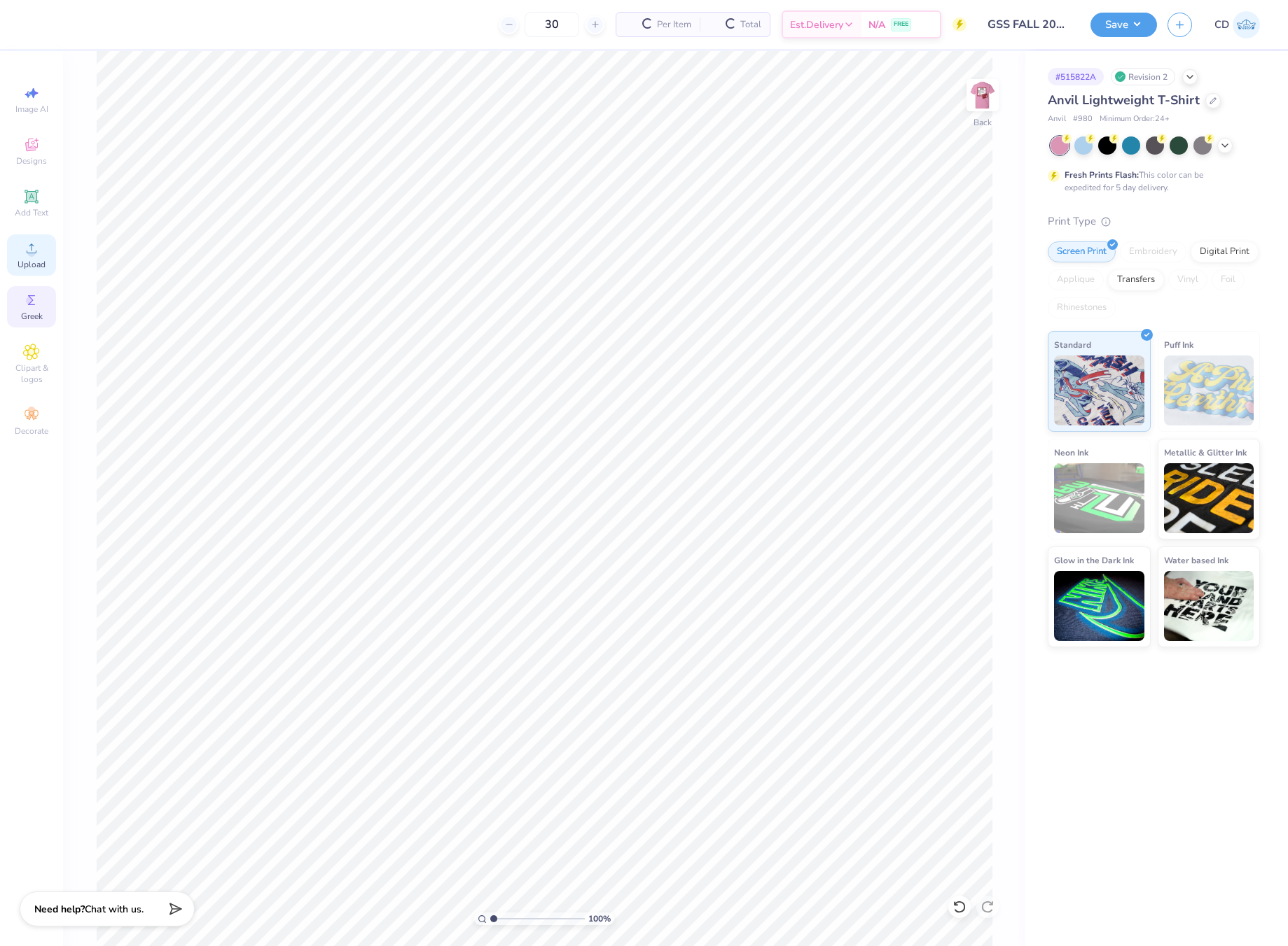
drag, startPoint x: 33, startPoint y: 254, endPoint x: 40, endPoint y: 257, distance: 7.6
click at [34, 255] on circle at bounding box center [31, 253] width 7 height 7
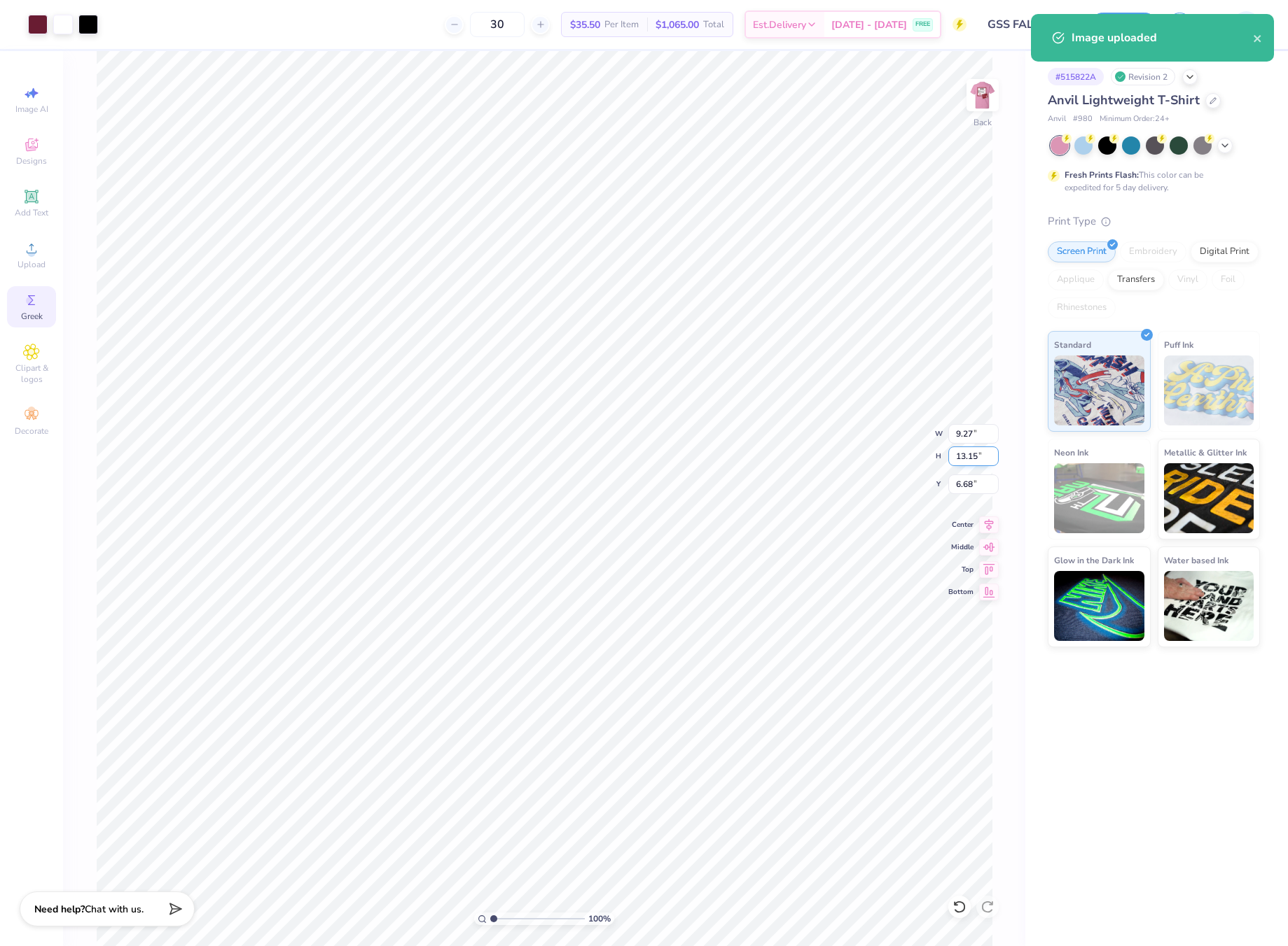
drag, startPoint x: 960, startPoint y: 453, endPoint x: 982, endPoint y: 454, distance: 22.0
click at [982, 454] on input "13.15" at bounding box center [973, 456] width 50 height 20
type input "4.75"
type input "3.35"
type input "3.00"
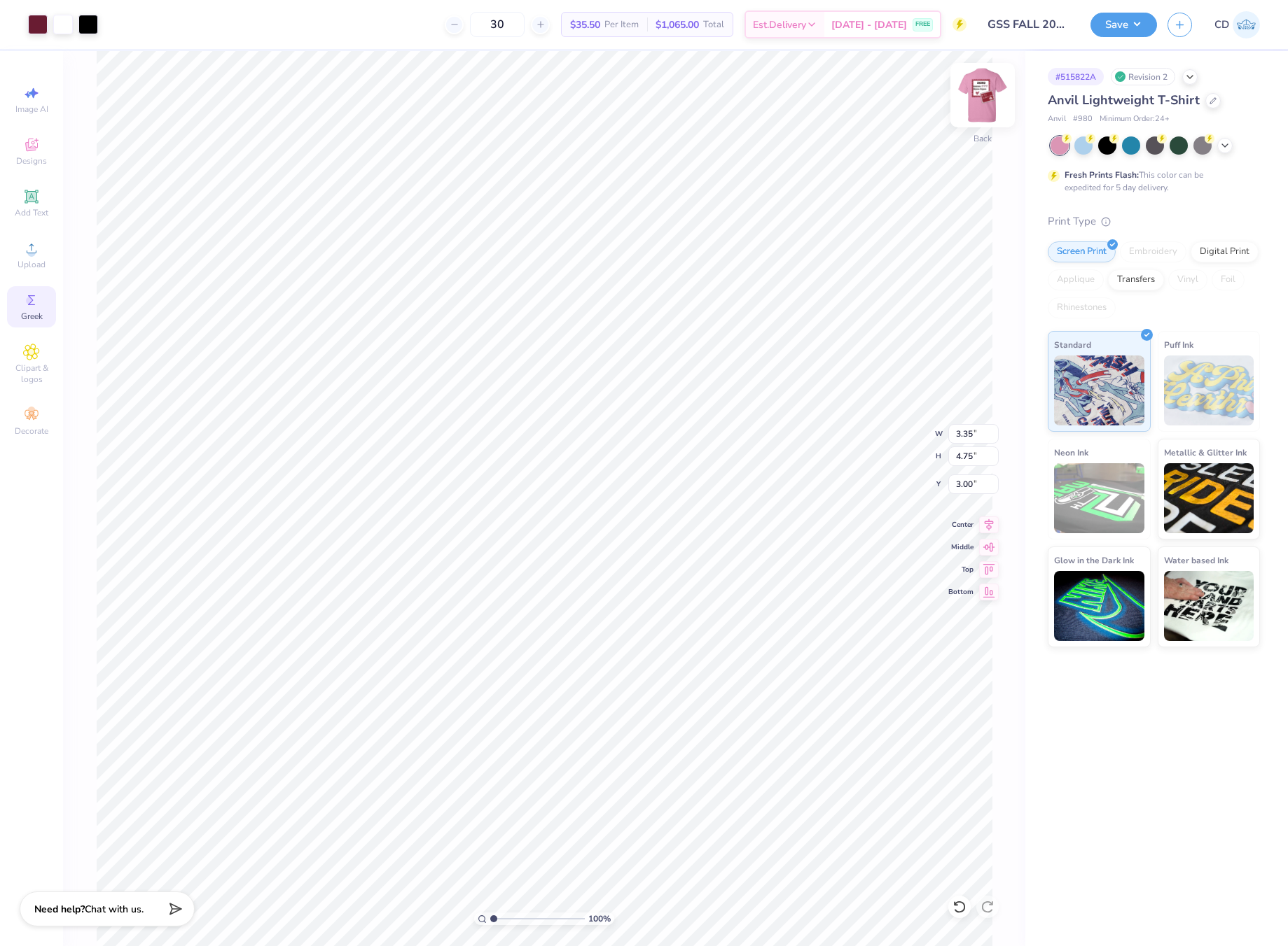
click at [980, 102] on img at bounding box center [983, 95] width 56 height 56
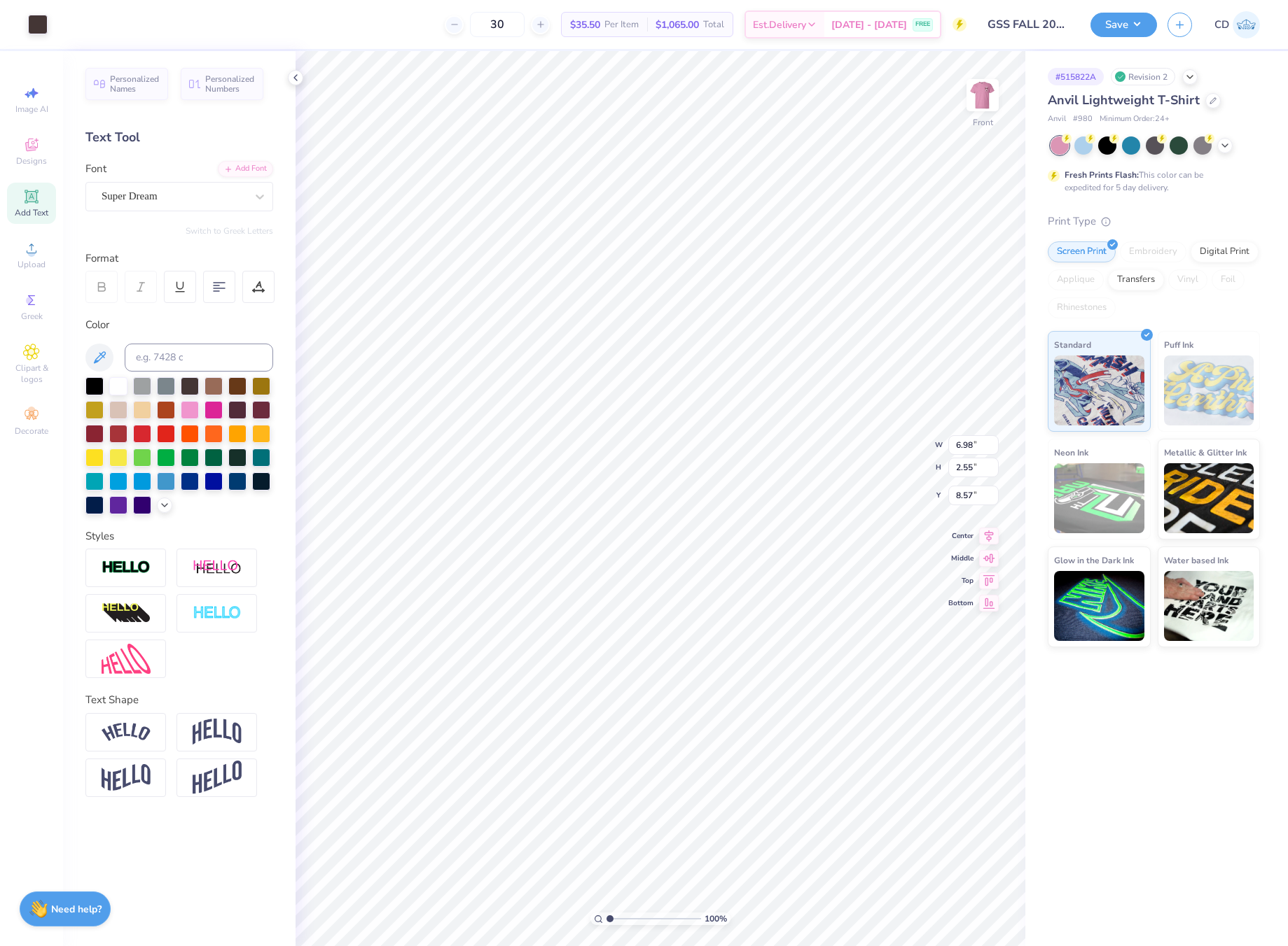
type input "6.98"
type input "2.55"
click at [189, 360] on input at bounding box center [199, 357] width 148 height 28
type input "7421"
click at [88, 30] on div at bounding box center [88, 22] width 20 height 20
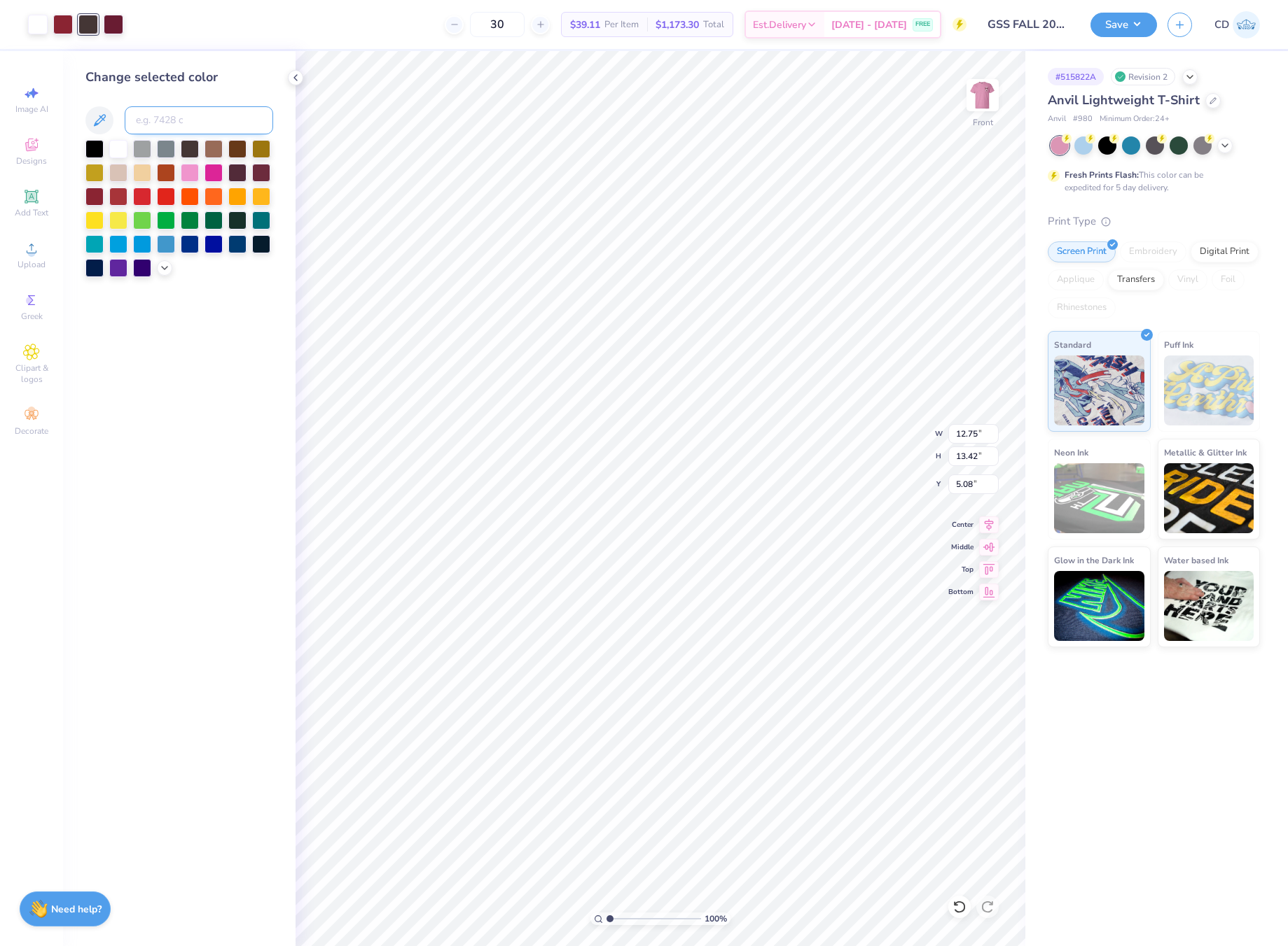
click at [172, 123] on input at bounding box center [199, 120] width 148 height 28
type input "7421"
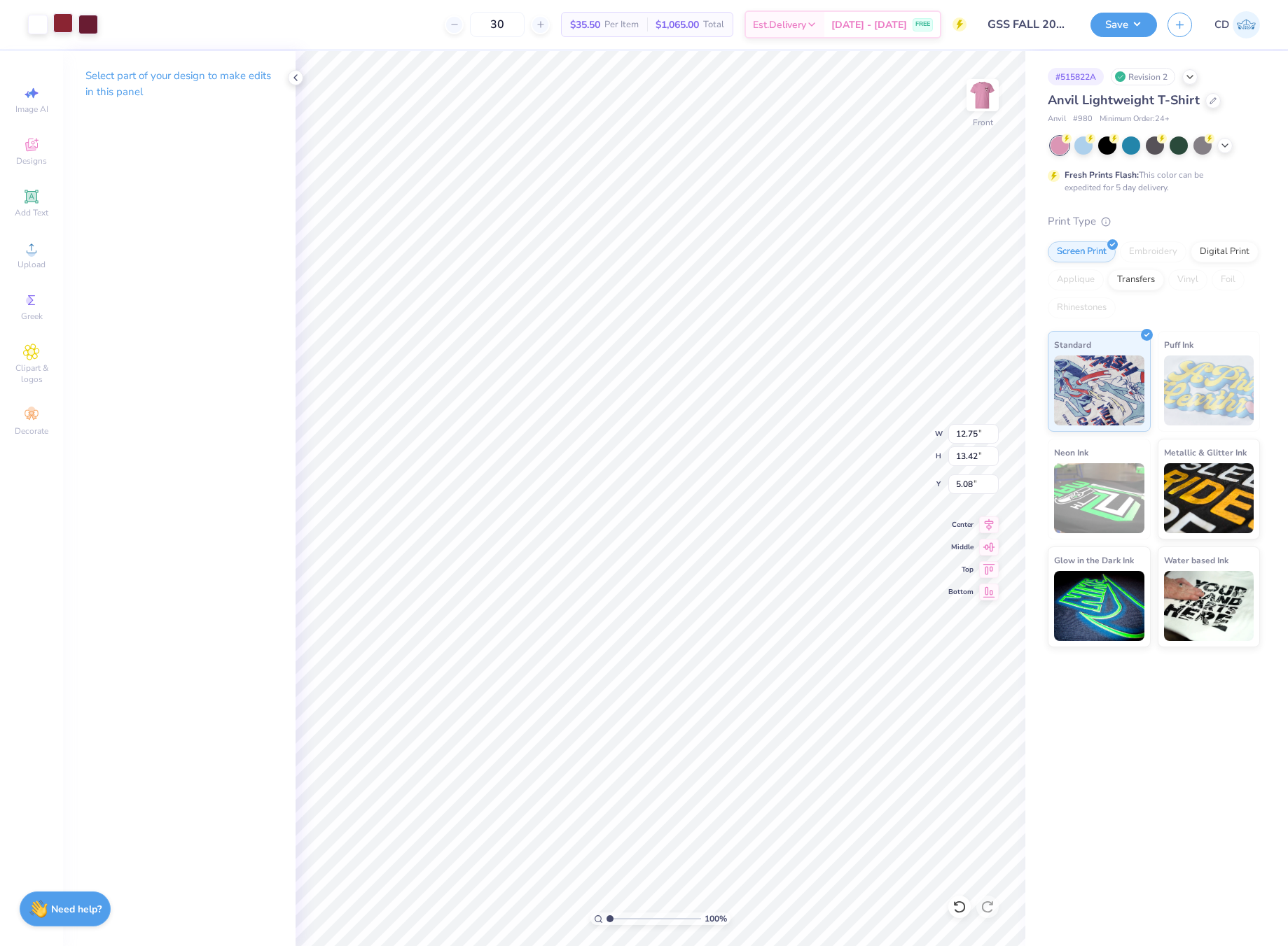
click at [72, 32] on div at bounding box center [63, 22] width 20 height 20
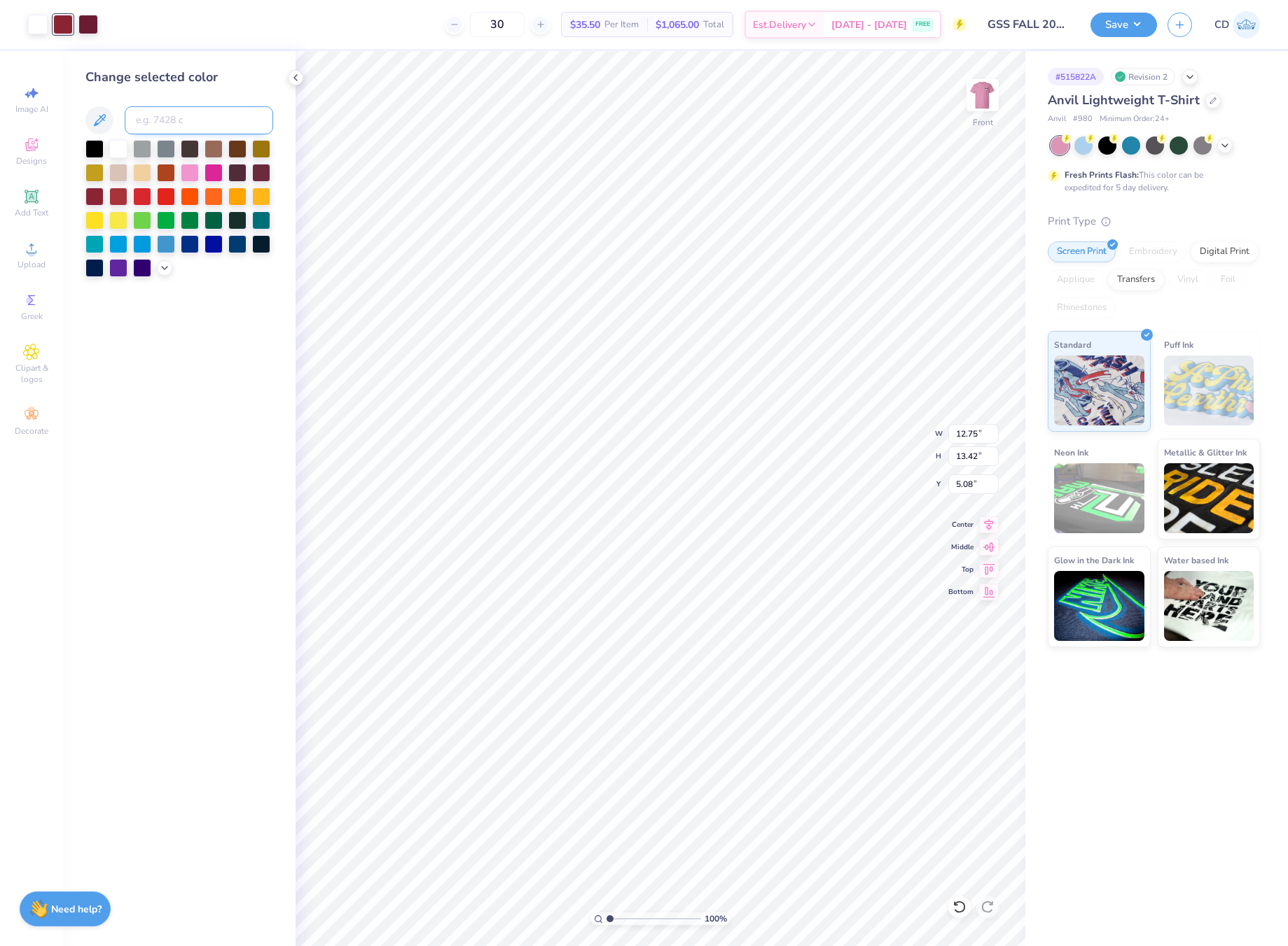
click at [184, 120] on input at bounding box center [199, 120] width 148 height 28
type input "7421"
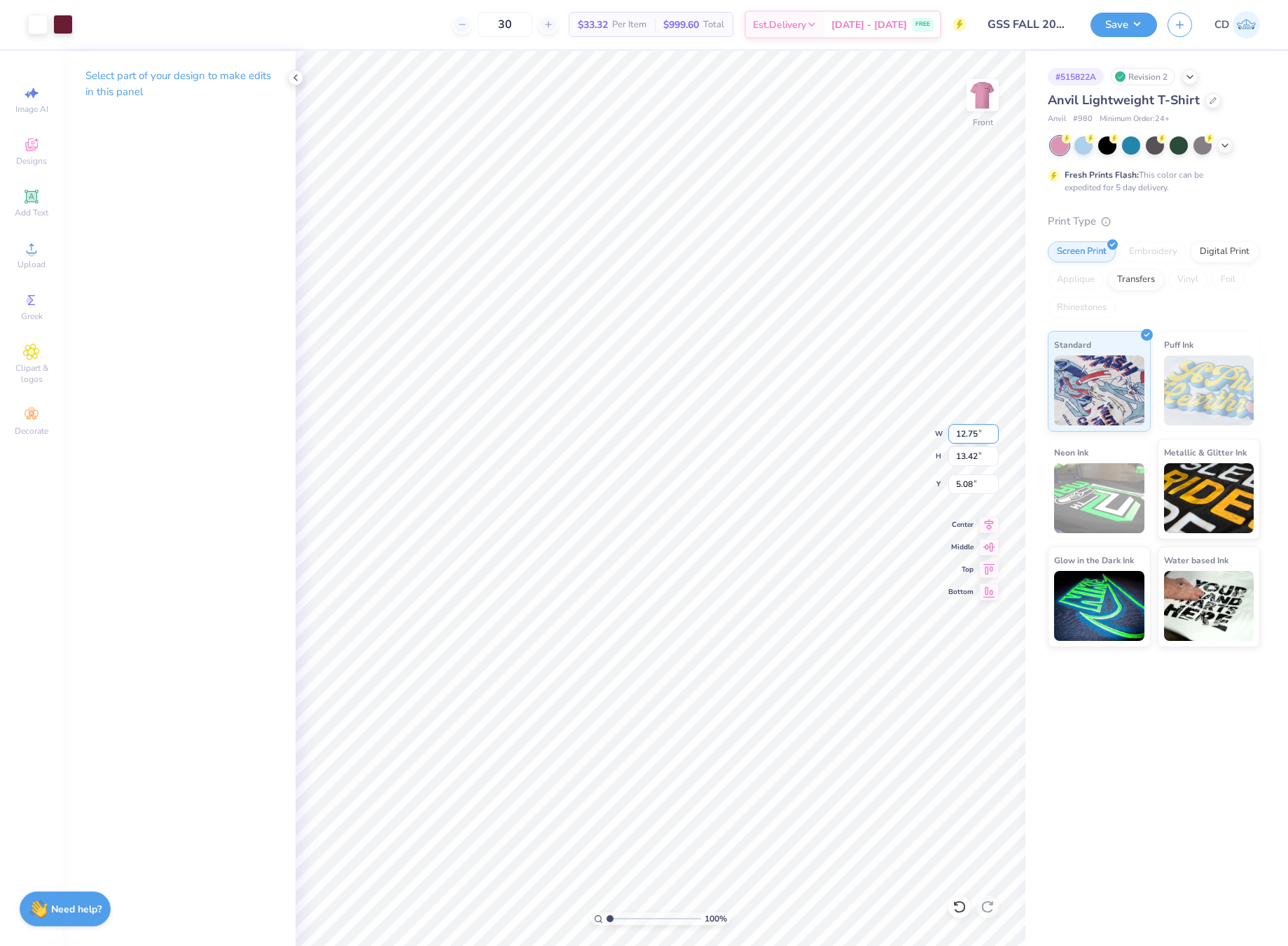
drag, startPoint x: 969, startPoint y: 433, endPoint x: 978, endPoint y: 434, distance: 9.1
click at [978, 434] on input "12.75" at bounding box center [973, 434] width 50 height 20
type input "12.50"
type input "13.16"
drag, startPoint x: 960, startPoint y: 480, endPoint x: 988, endPoint y: 483, distance: 28.2
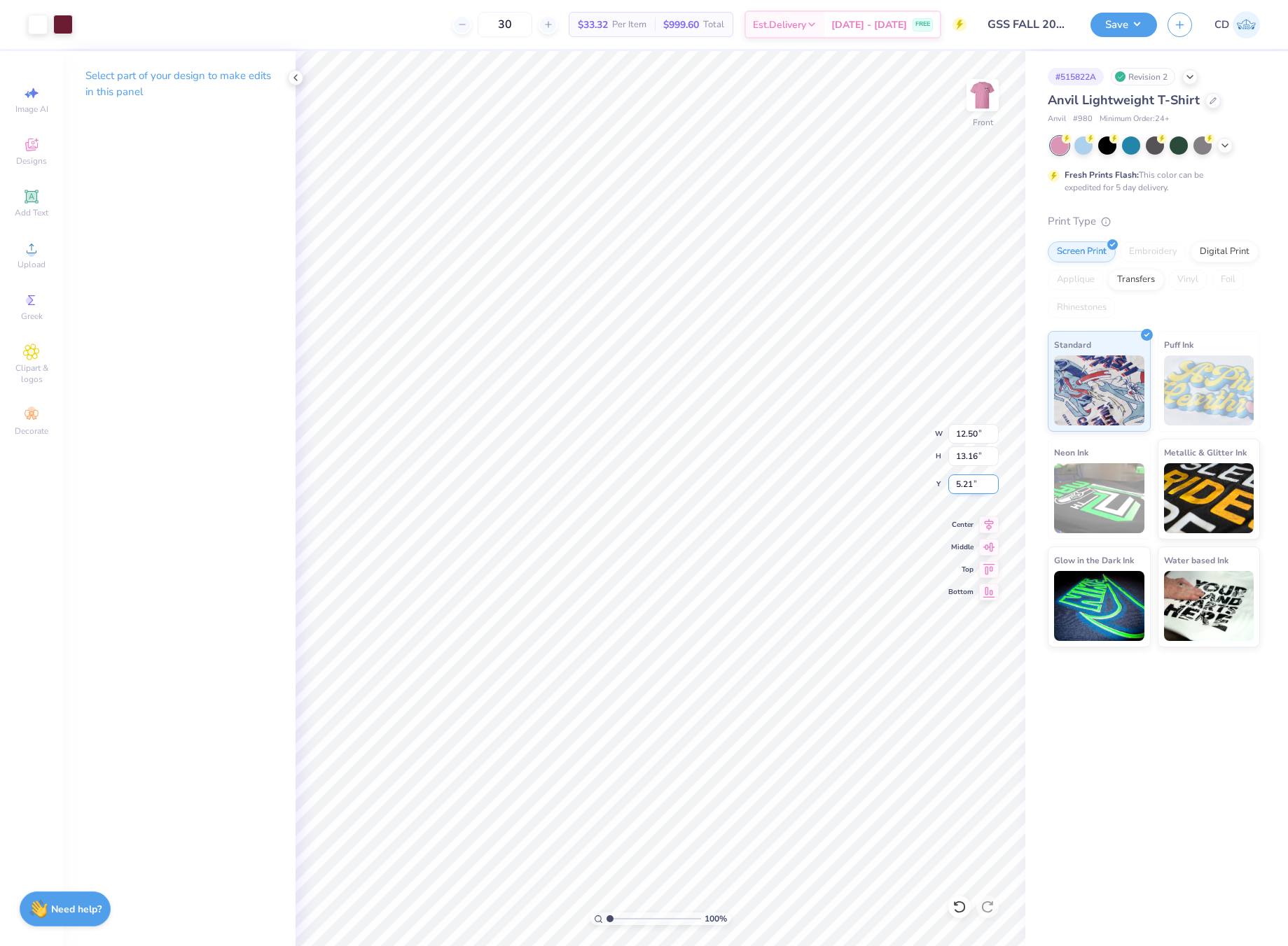
click at [988, 483] on input "5.21" at bounding box center [973, 484] width 50 height 20
type input "3.00"
click at [53, 16] on div at bounding box center [63, 22] width 20 height 20
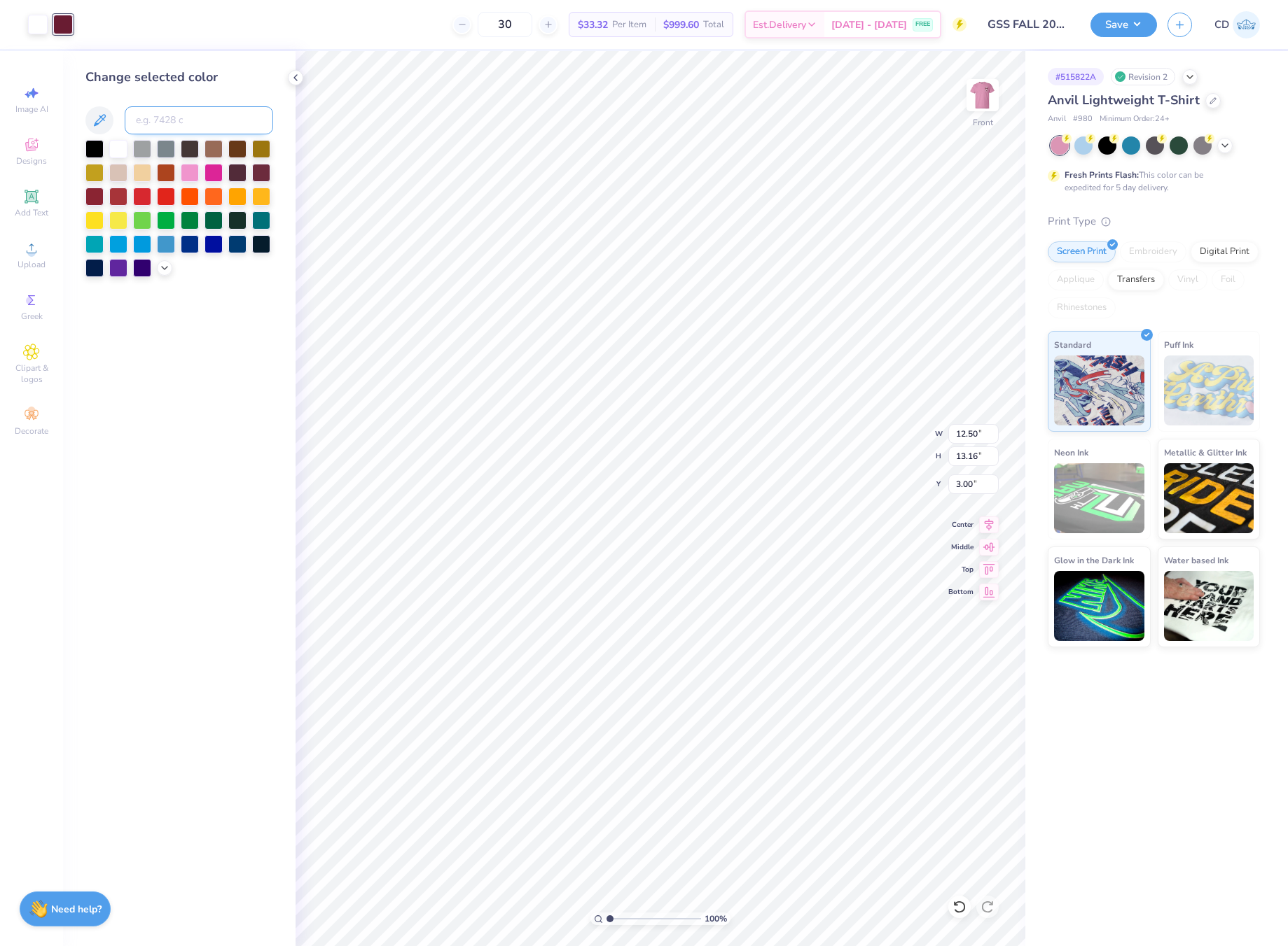
click at [210, 118] on input at bounding box center [199, 120] width 148 height 28
type input "490"
click at [981, 103] on img at bounding box center [983, 95] width 56 height 56
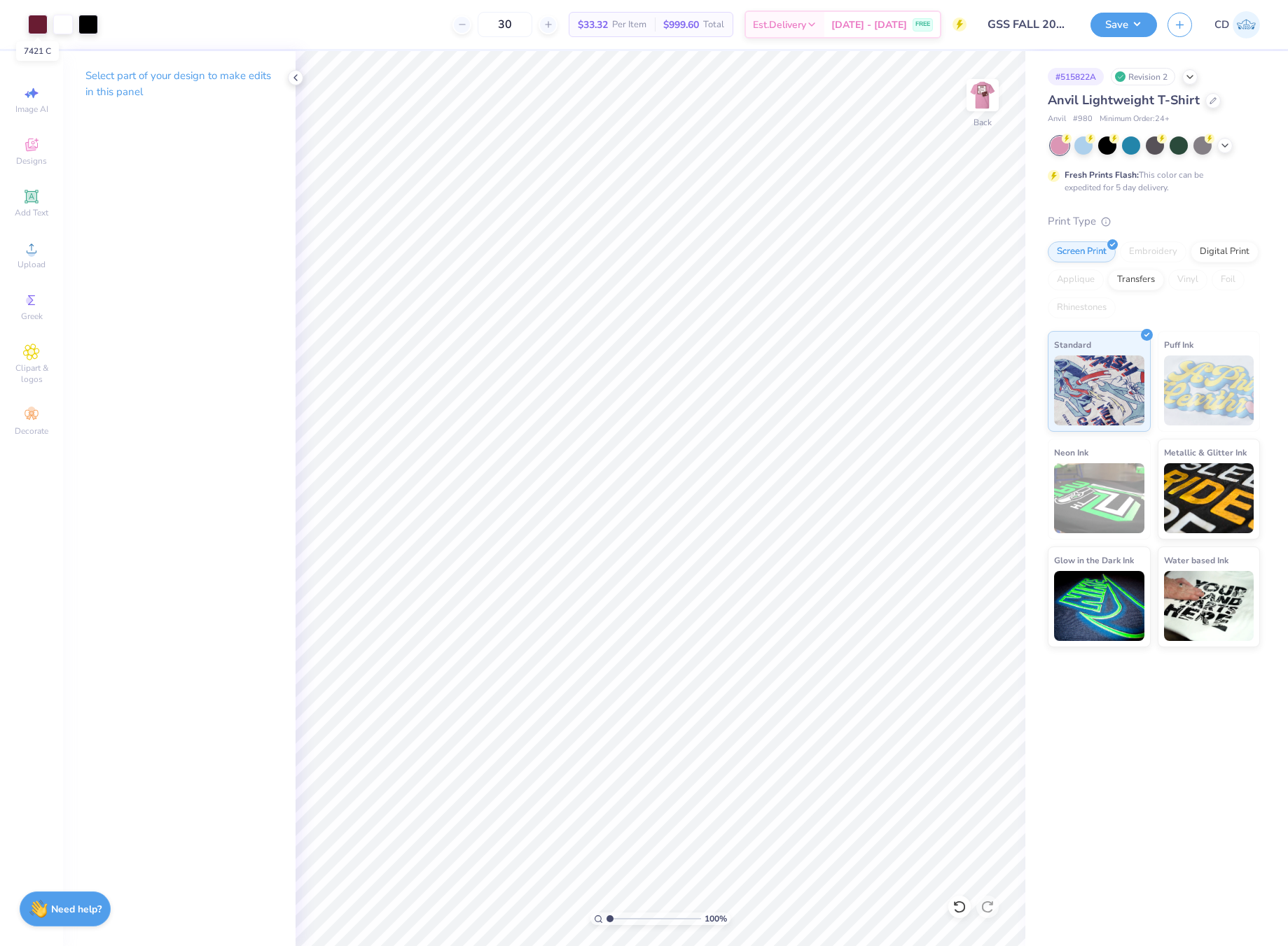
drag, startPoint x: 38, startPoint y: 23, endPoint x: 77, endPoint y: 48, distance: 46.3
click at [41, 23] on div at bounding box center [37, 24] width 20 height 20
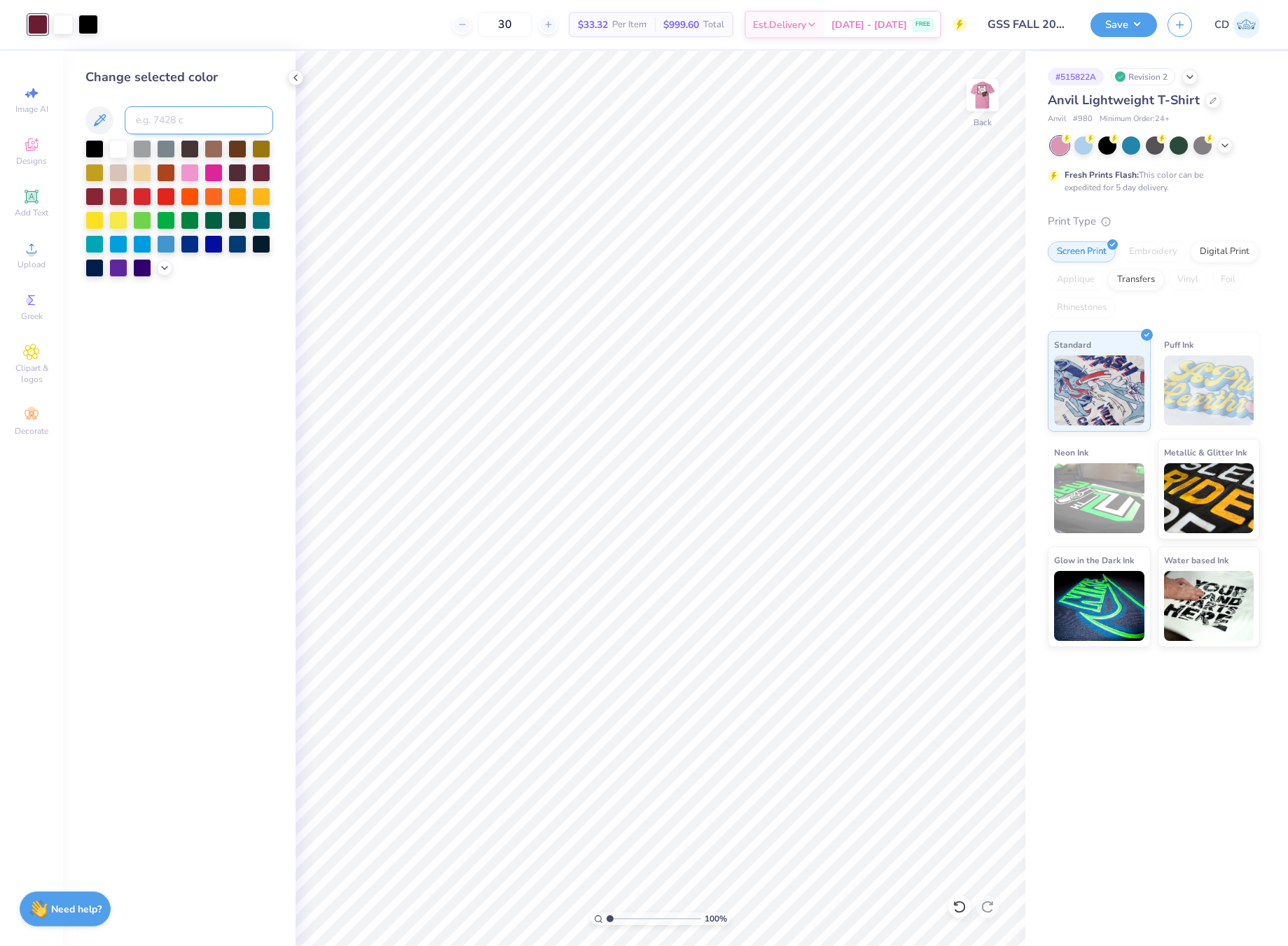
click at [186, 128] on input at bounding box center [199, 120] width 148 height 28
type input "490"
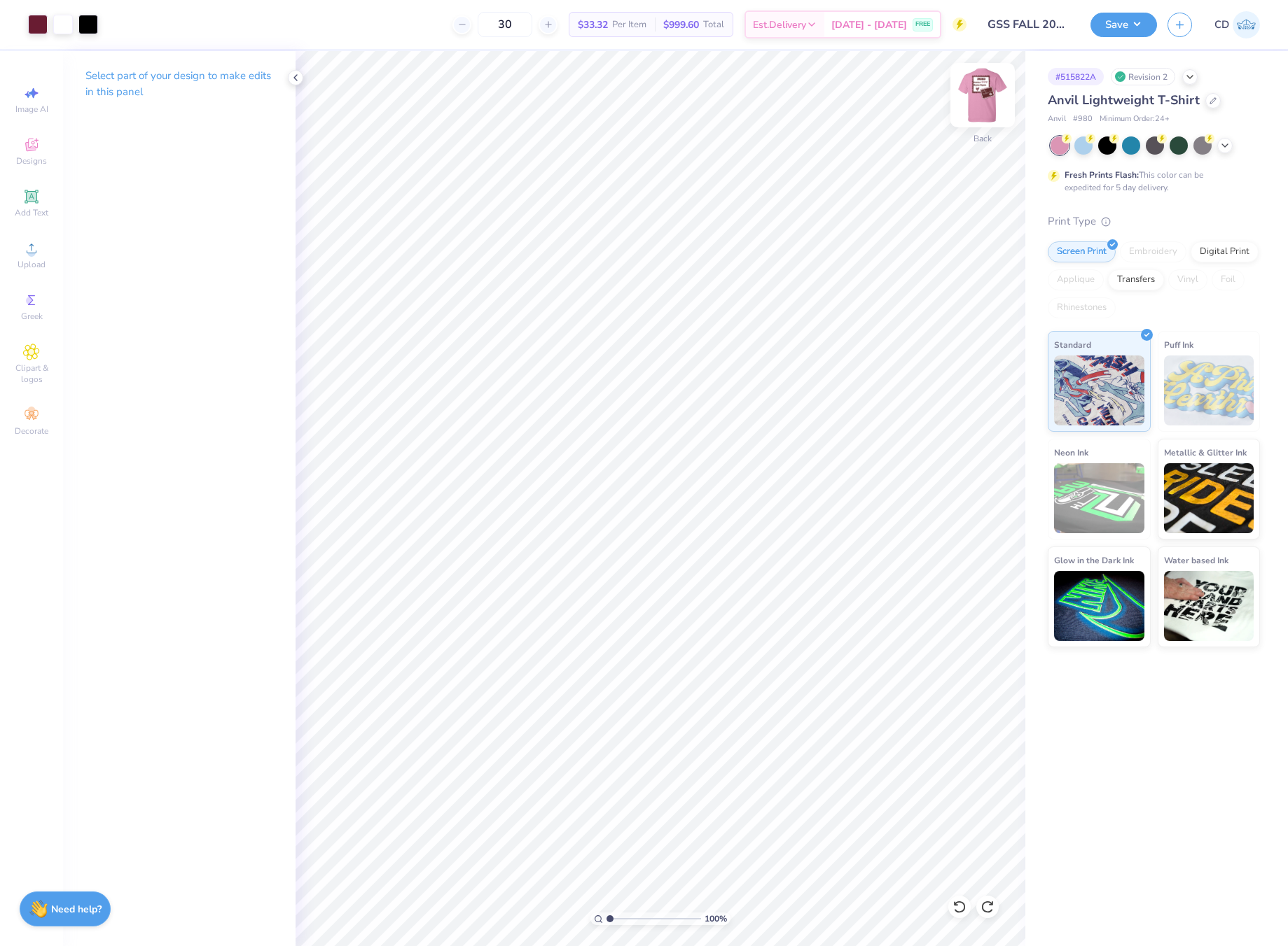
click at [985, 100] on img at bounding box center [983, 95] width 56 height 56
click at [955, 612] on div "Art colors 30 $33.32 Per Item $999.60 Total Est. Delivery Sep 18 - 21 FREE Desi…" at bounding box center [644, 473] width 1288 height 946
click at [61, 29] on div at bounding box center [63, 22] width 20 height 20
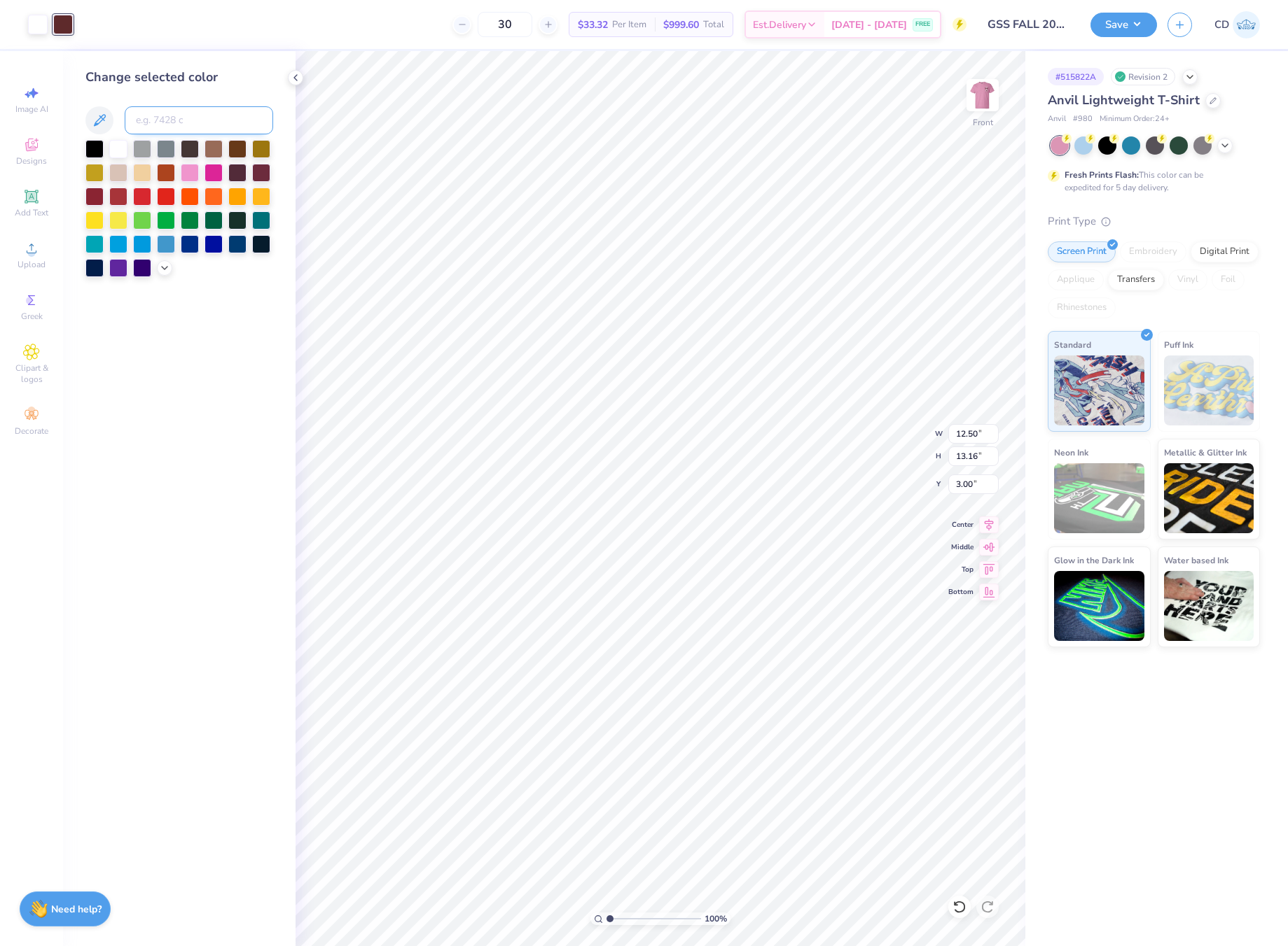
click at [153, 114] on input at bounding box center [199, 120] width 148 height 28
type input "7421"
click at [1126, 24] on button "Save" at bounding box center [1123, 22] width 66 height 24
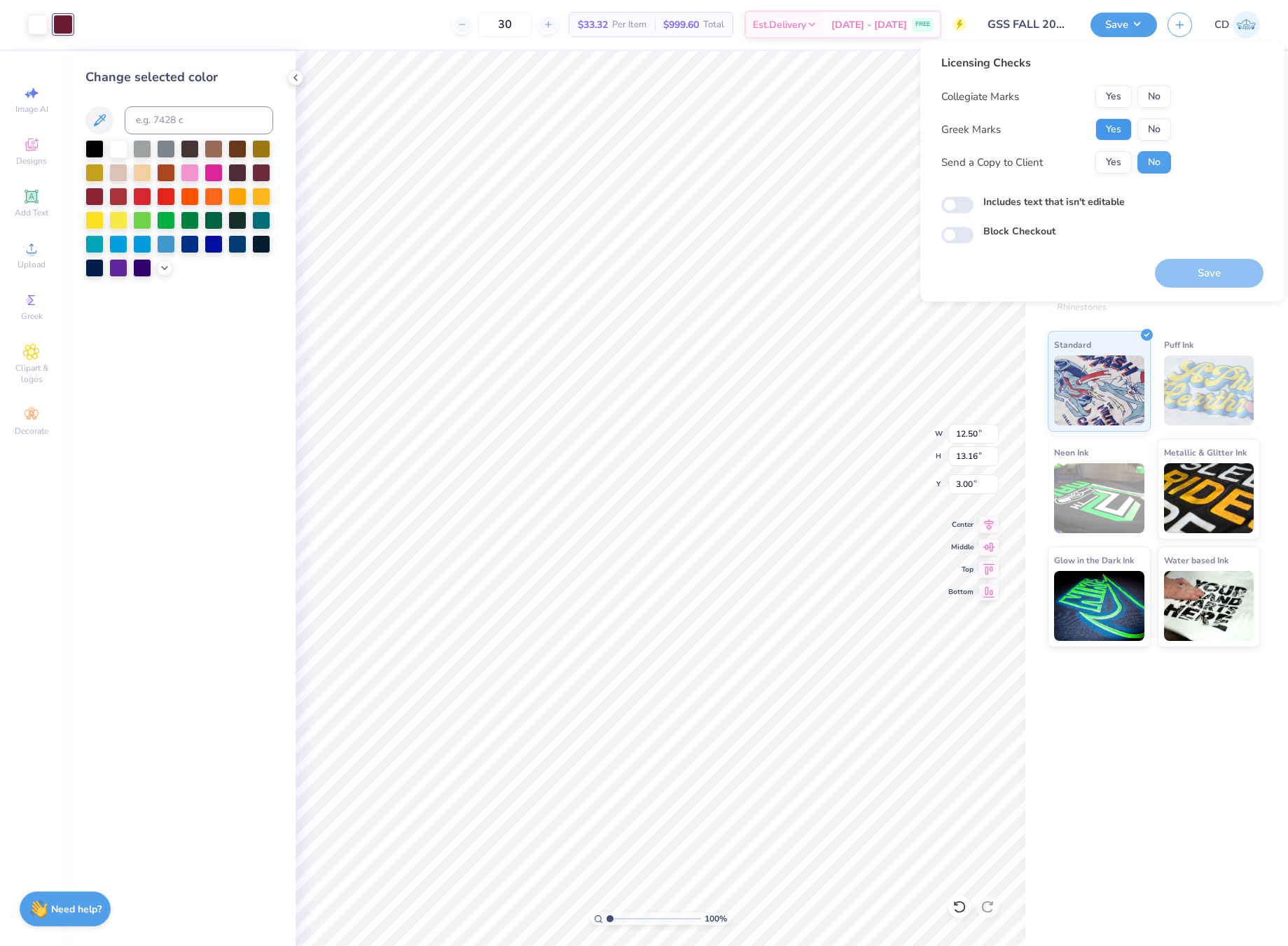
click at [1119, 128] on button "Yes" at bounding box center [1113, 130] width 36 height 22
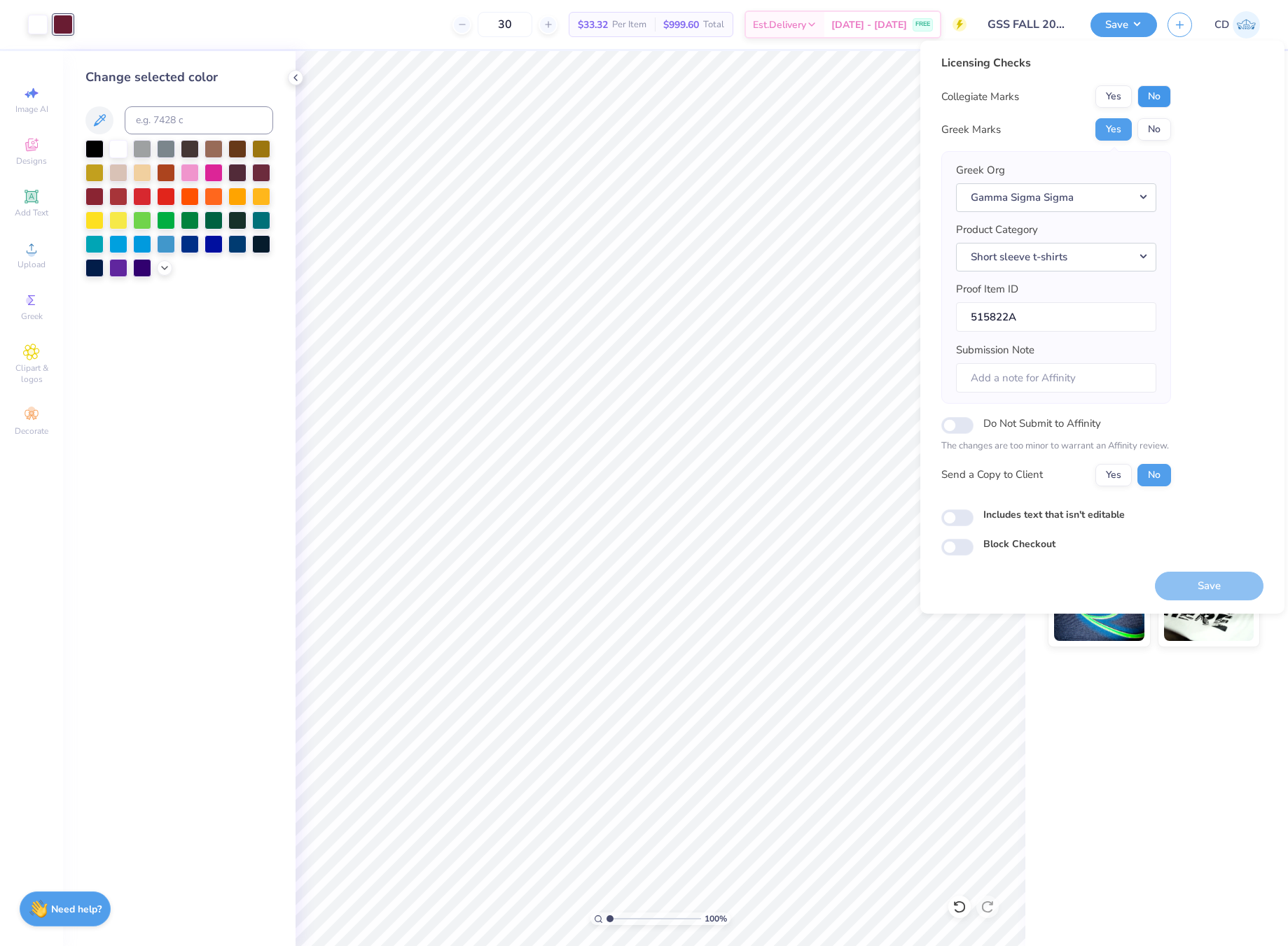
click at [1151, 94] on button "No" at bounding box center [1154, 97] width 34 height 22
drag, startPoint x: 1224, startPoint y: 591, endPoint x: 1215, endPoint y: 581, distance: 13.5
click at [1224, 590] on button "Save" at bounding box center [1209, 586] width 108 height 29
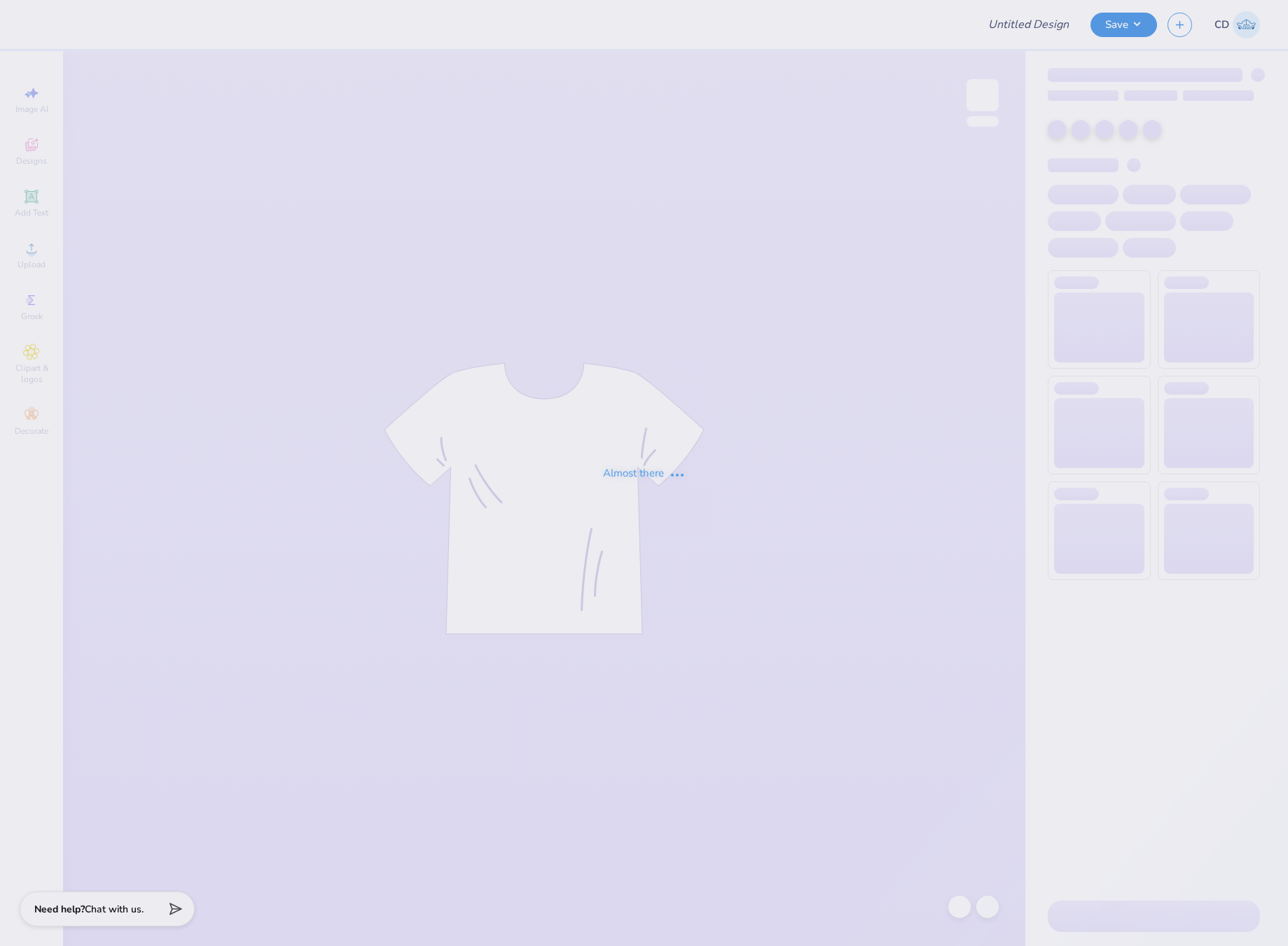
type input "BLSU Hoco"
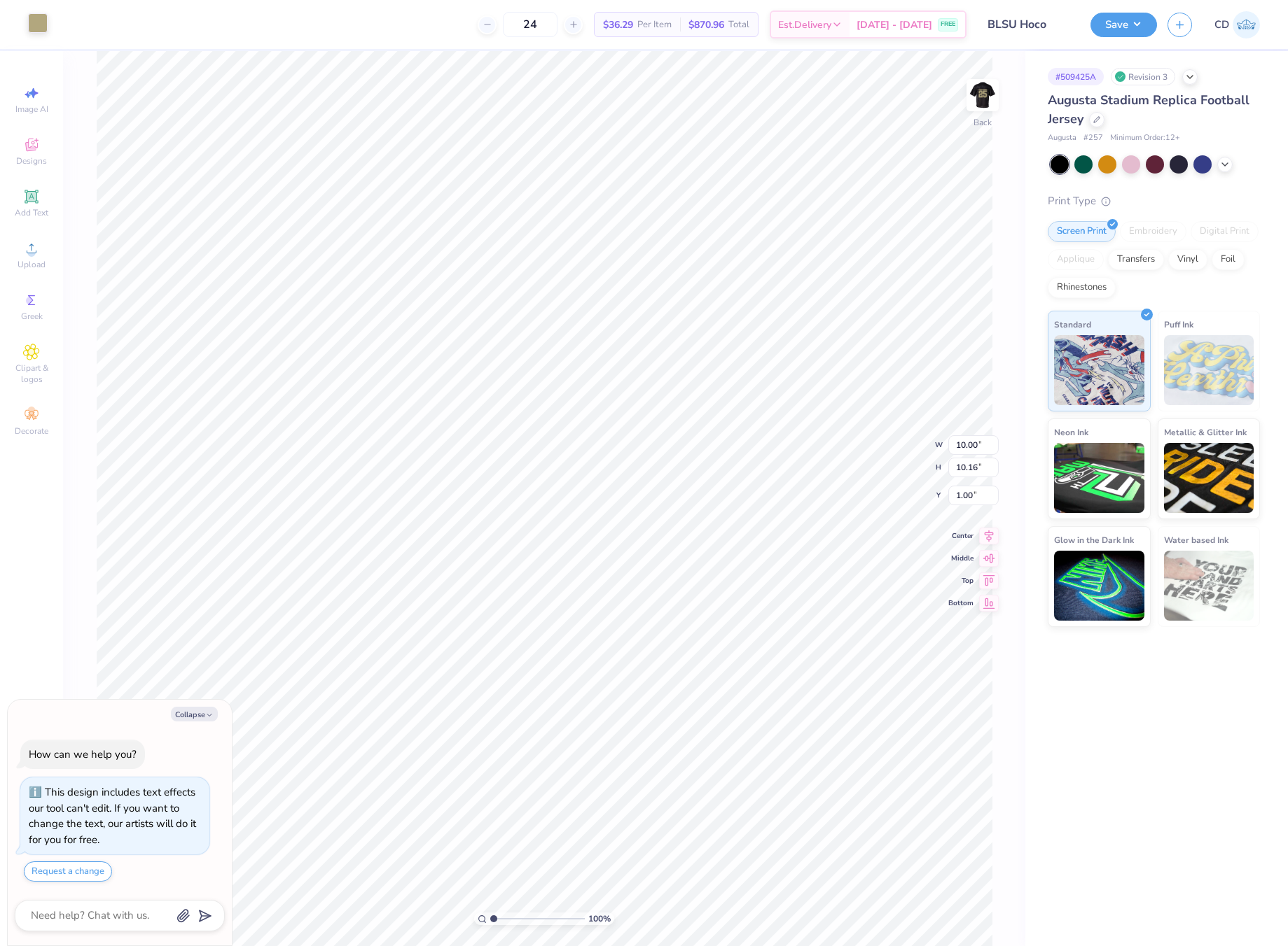
click at [38, 18] on div at bounding box center [37, 22] width 20 height 20
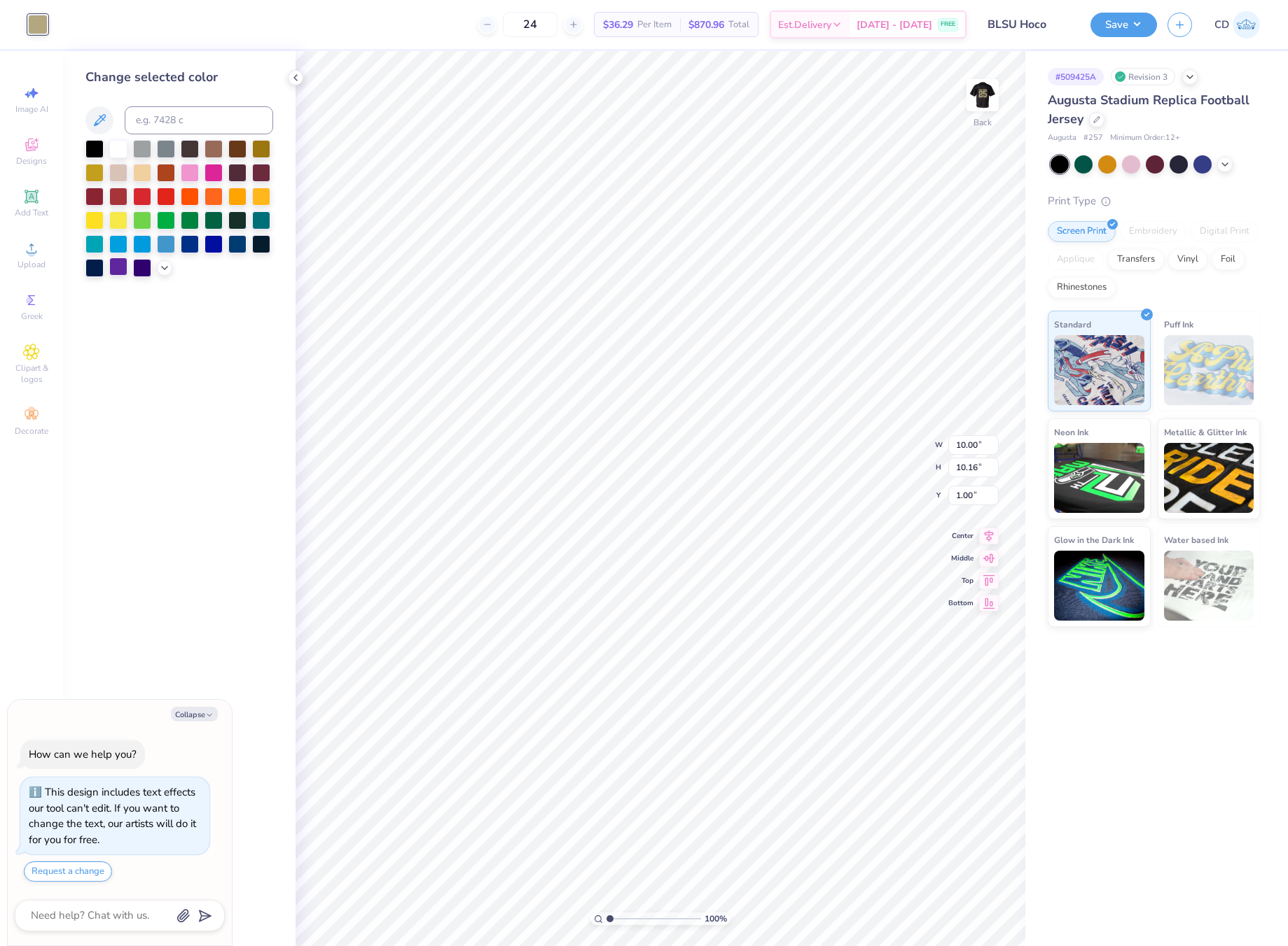
click at [115, 266] on div at bounding box center [119, 267] width 19 height 19
click at [134, 262] on div at bounding box center [143, 267] width 19 height 19
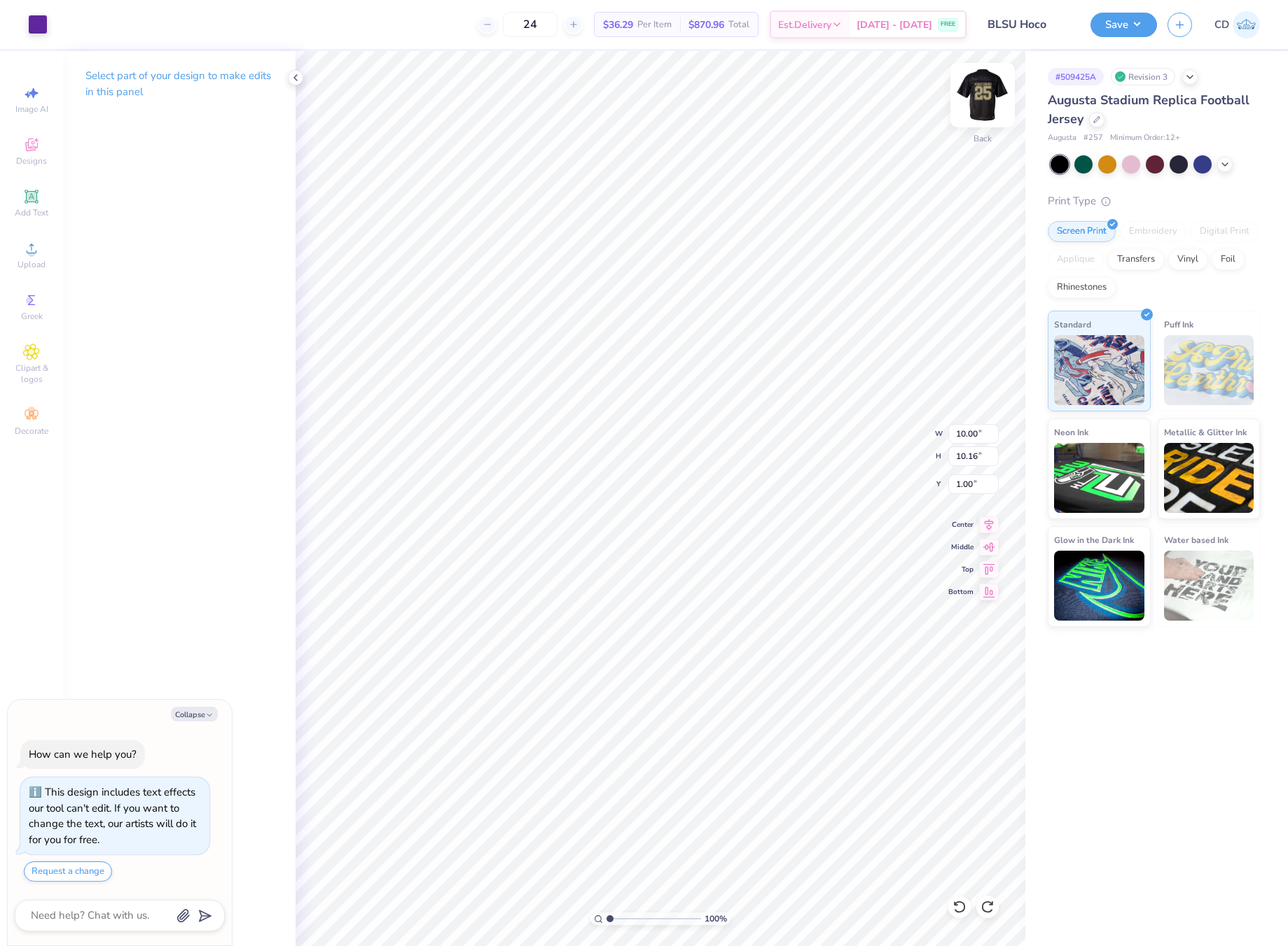
click at [977, 79] on img at bounding box center [983, 95] width 56 height 56
click at [35, 24] on div at bounding box center [37, 22] width 20 height 20
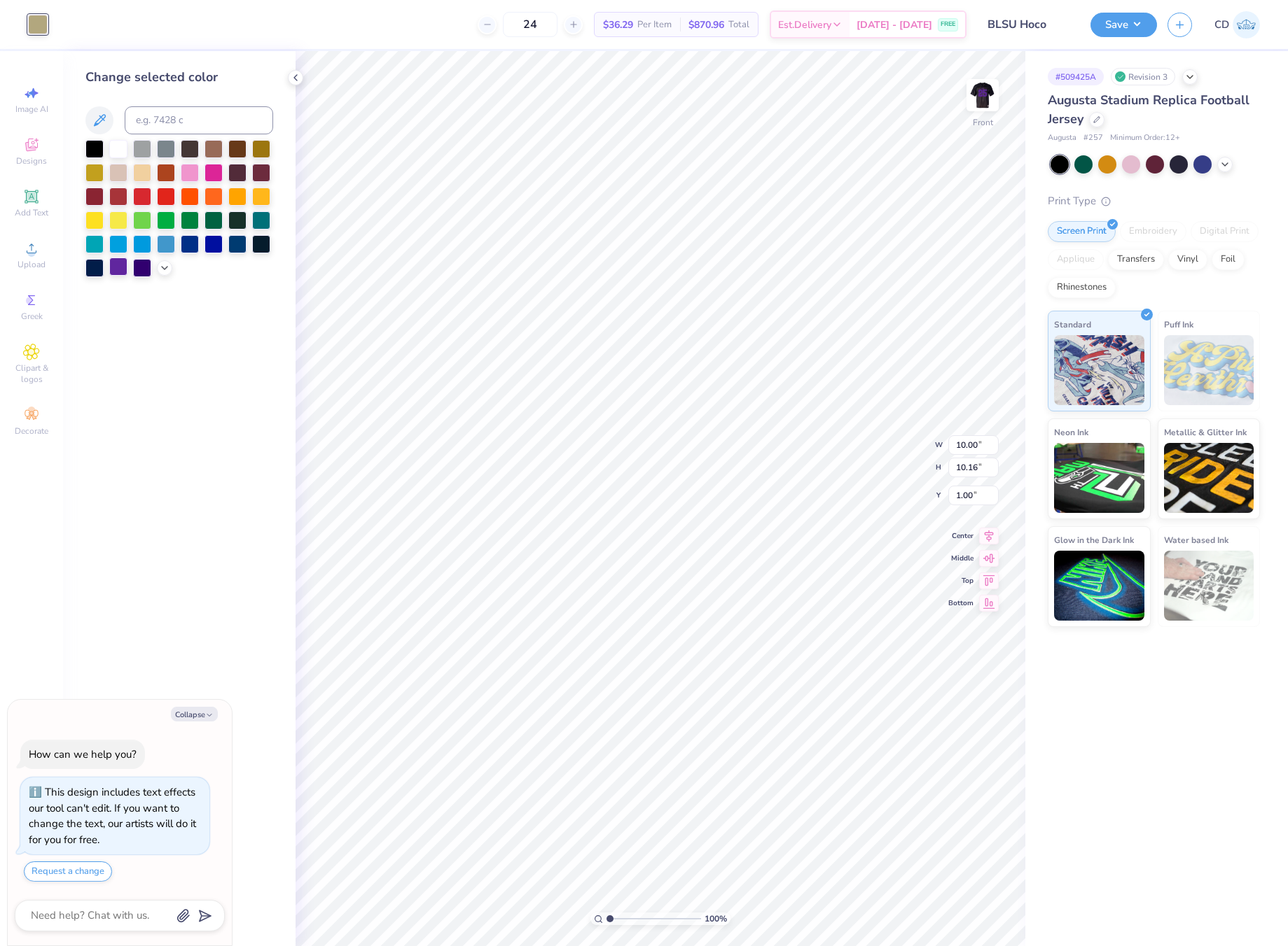
click at [114, 268] on div at bounding box center [119, 267] width 19 height 19
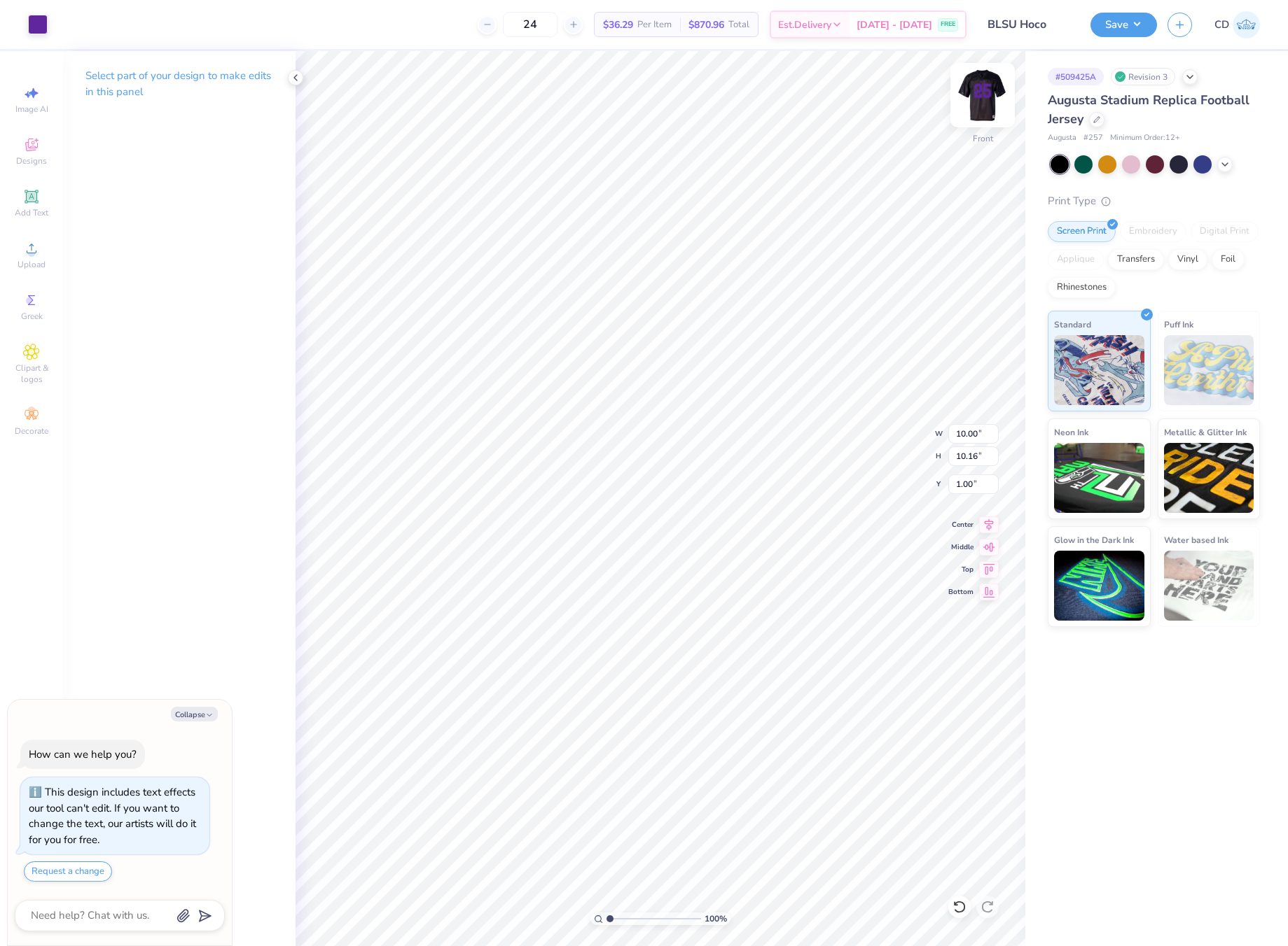
click at [987, 95] on img at bounding box center [983, 95] width 56 height 56
click at [44, 27] on div at bounding box center [37, 22] width 20 height 20
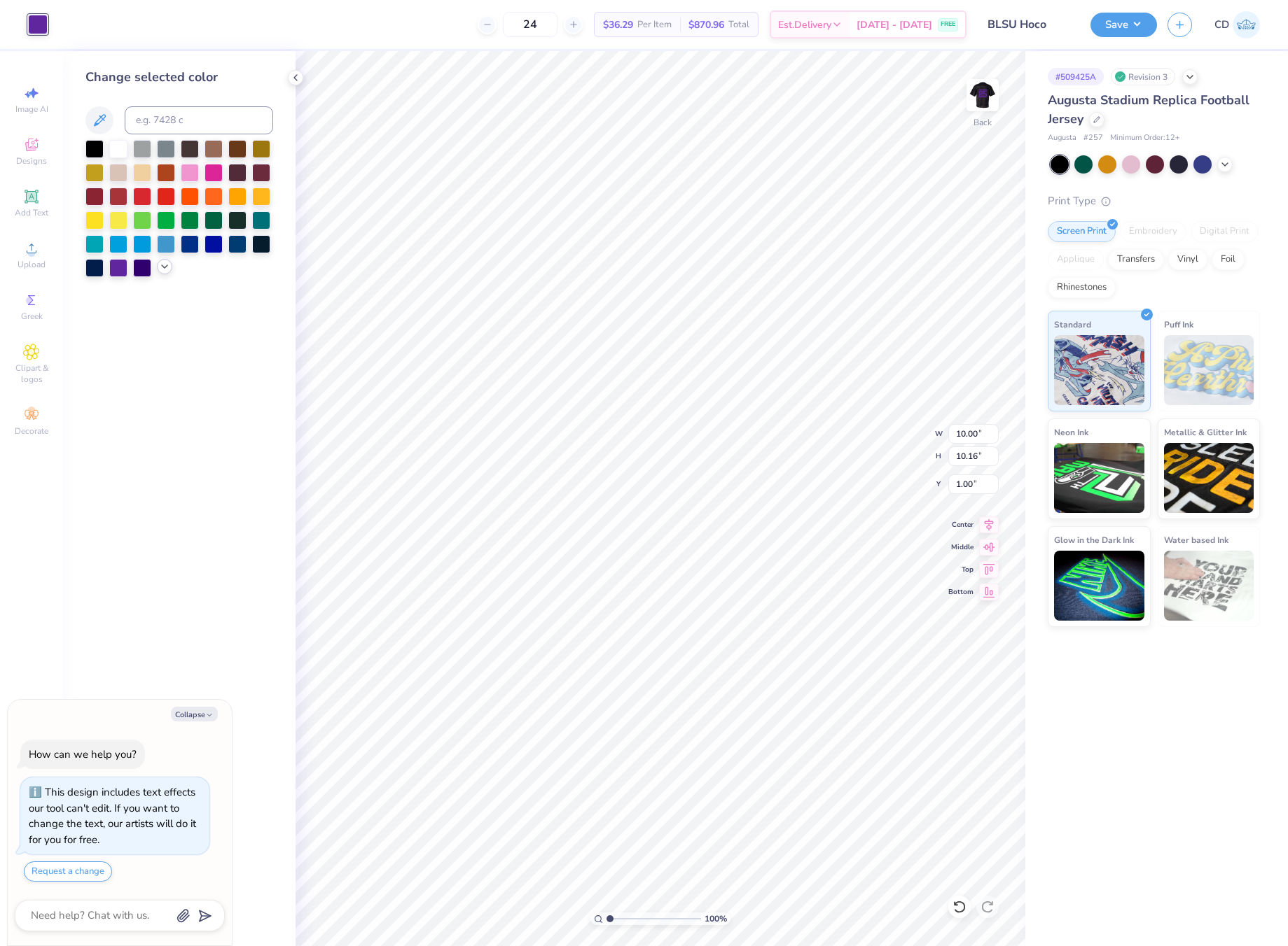
click at [157, 265] on div at bounding box center [164, 267] width 16 height 16
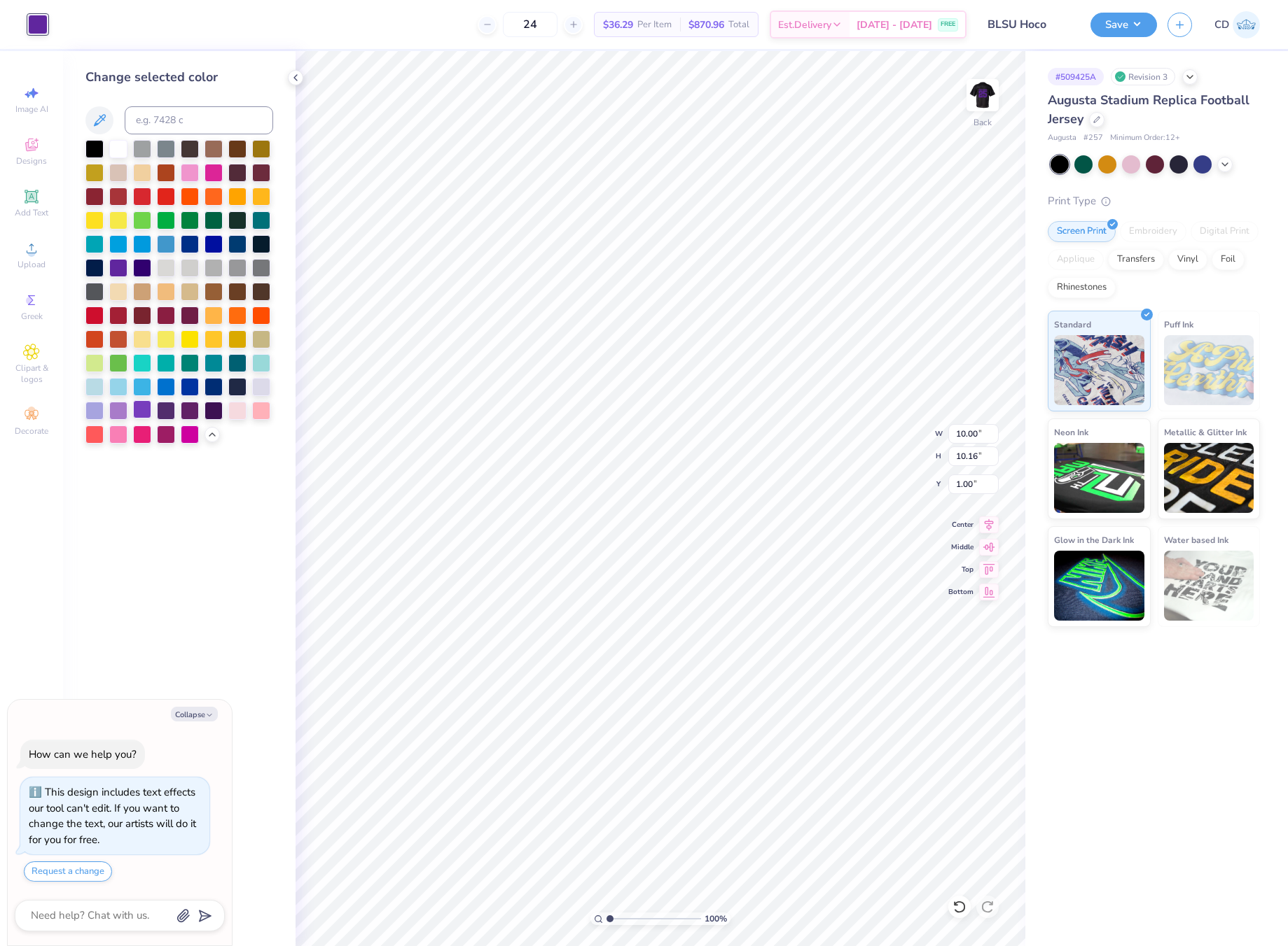
click at [135, 409] on div at bounding box center [143, 410] width 19 height 19
click at [974, 90] on img at bounding box center [983, 95] width 56 height 56
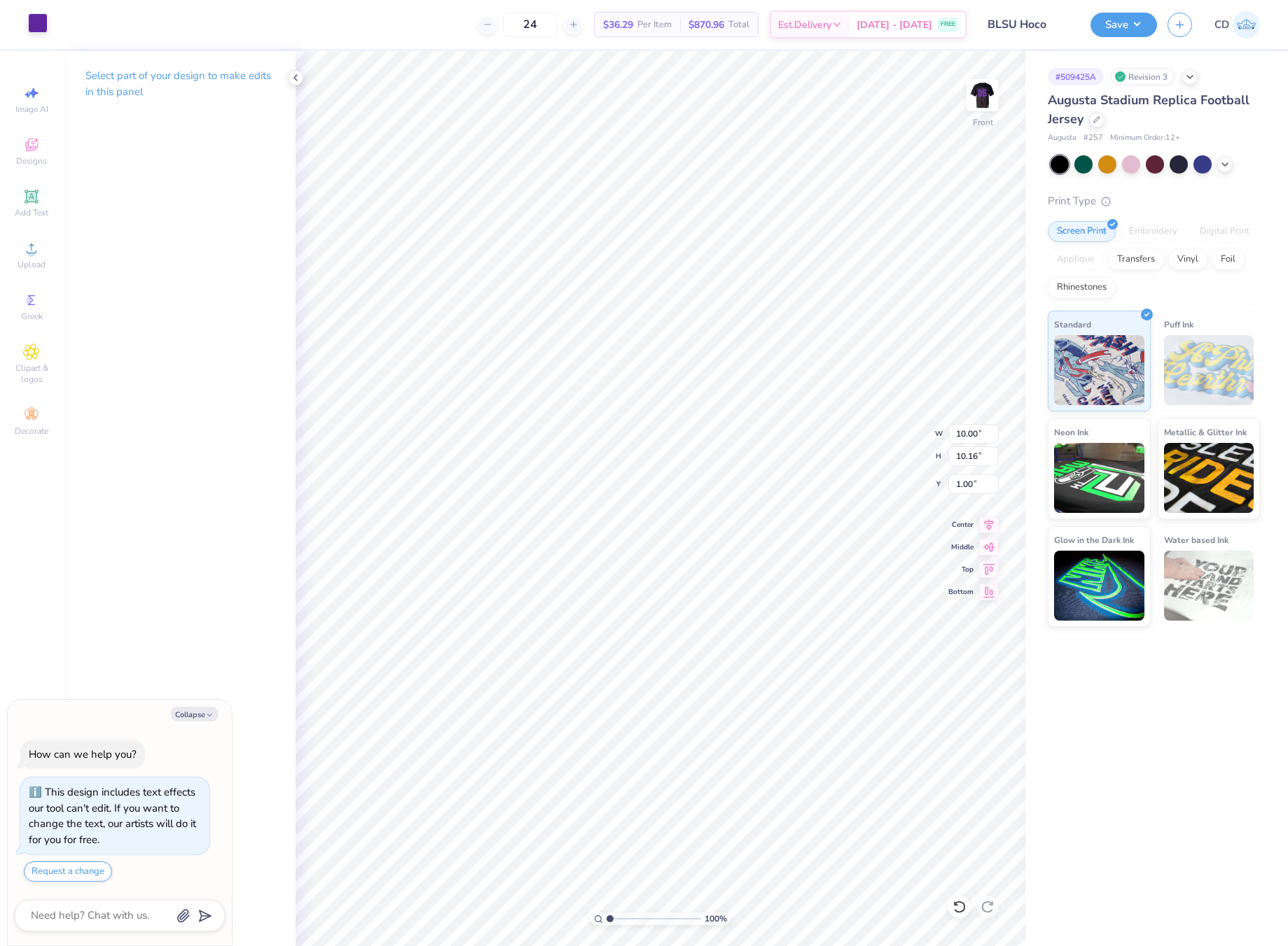
click at [38, 24] on div at bounding box center [37, 22] width 20 height 20
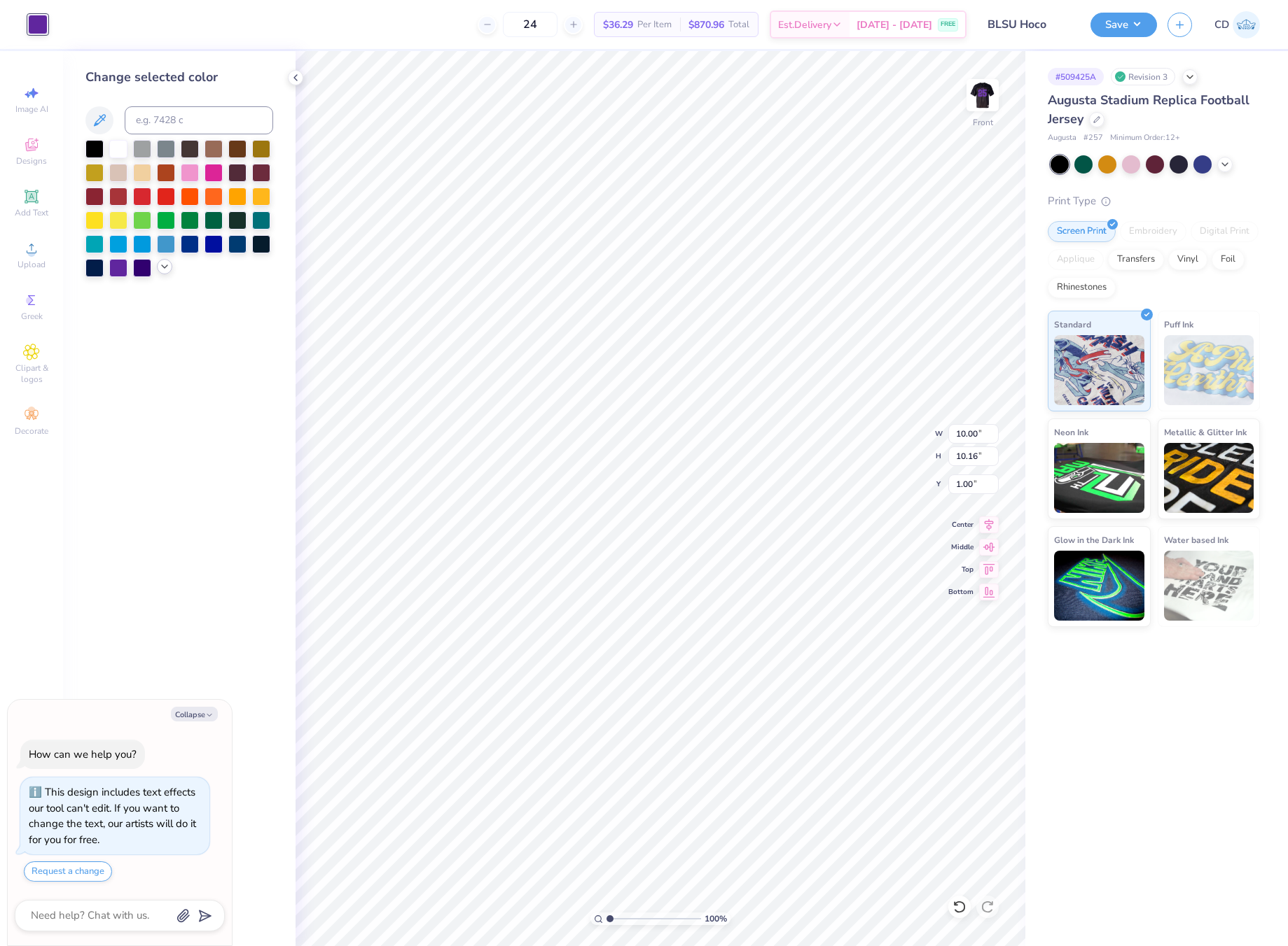
click at [164, 268] on icon at bounding box center [164, 267] width 11 height 11
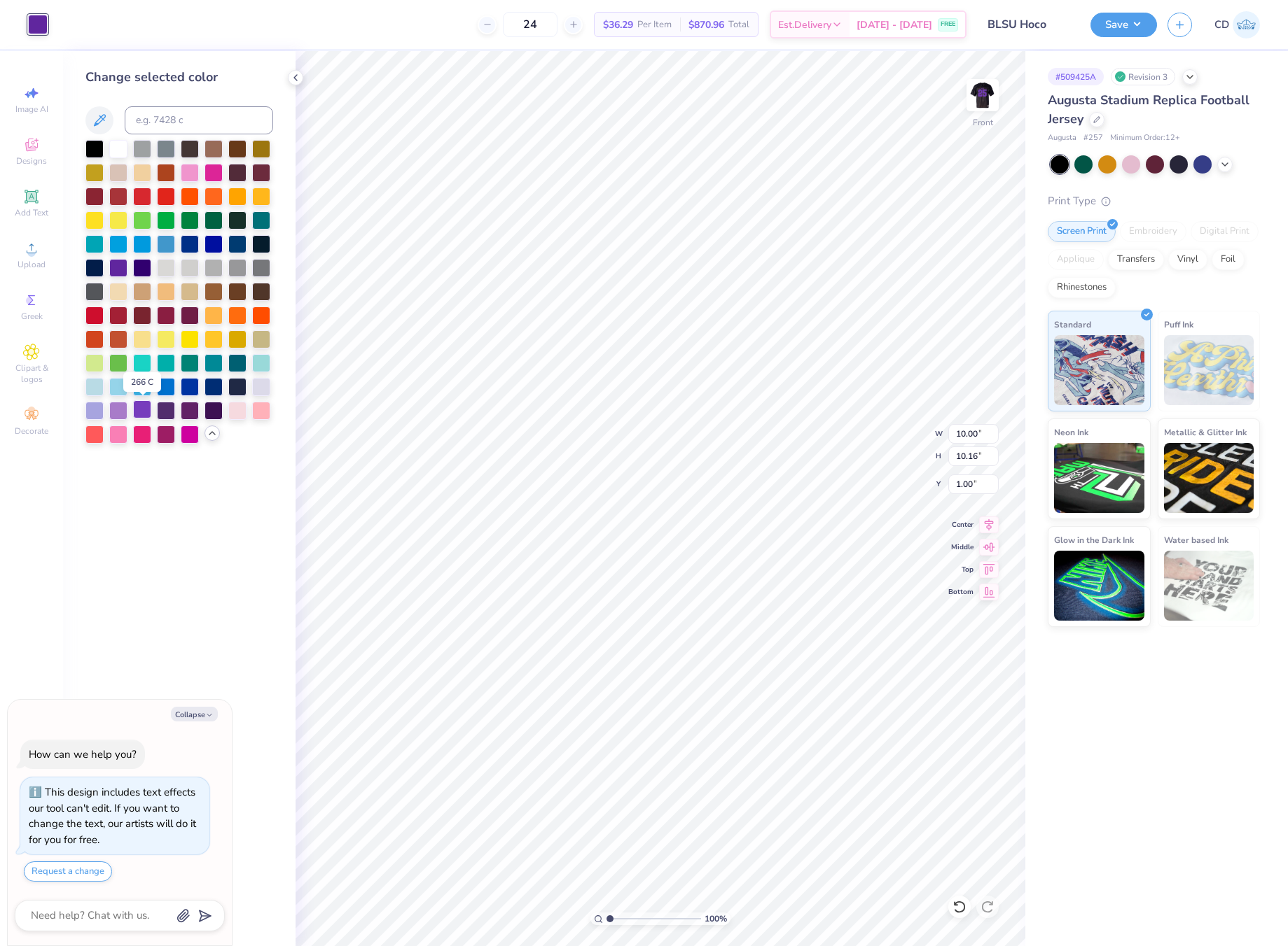
click at [143, 411] on div at bounding box center [143, 410] width 19 height 19
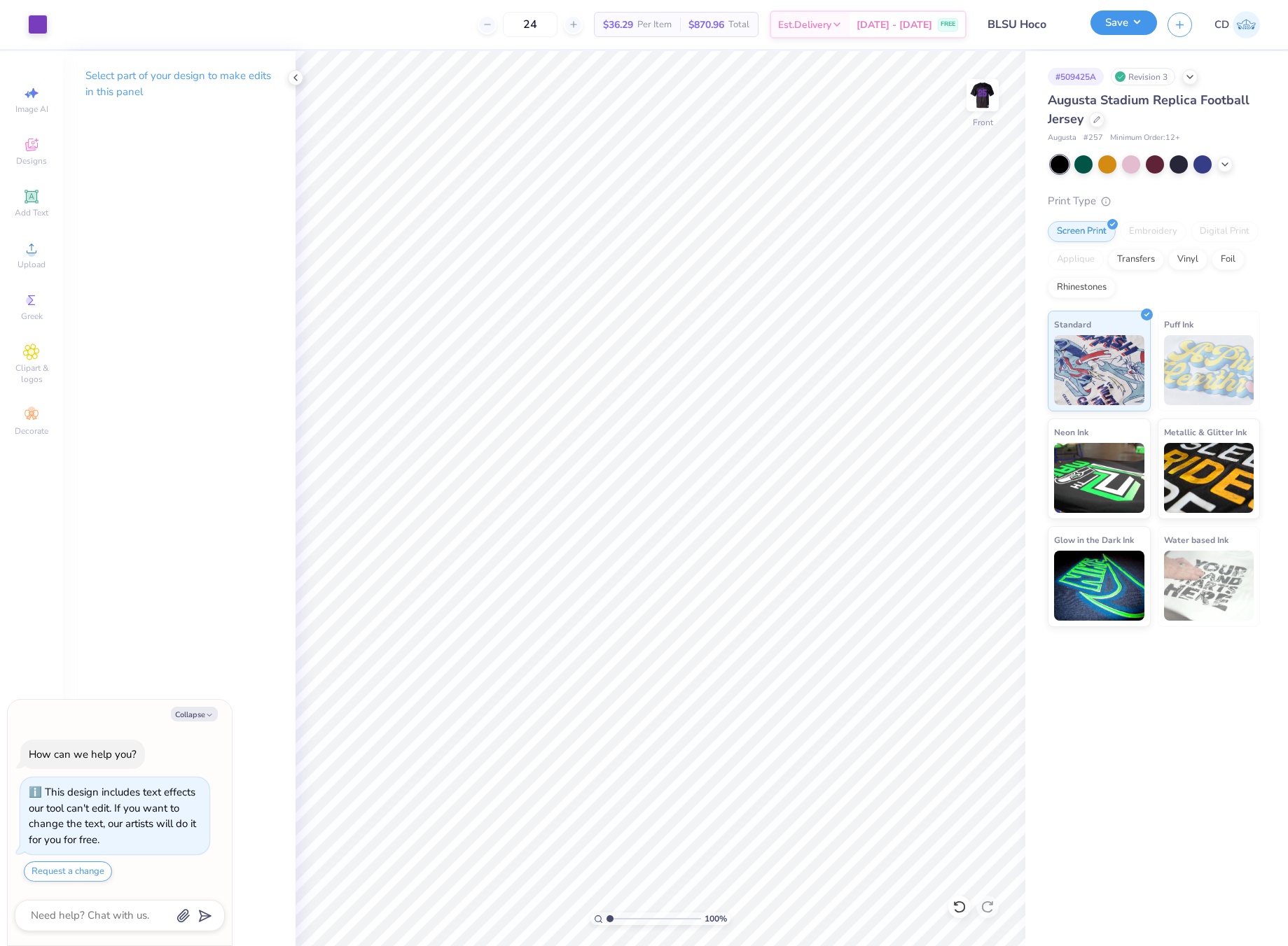
click at [1106, 30] on button "Save" at bounding box center [1123, 22] width 66 height 24
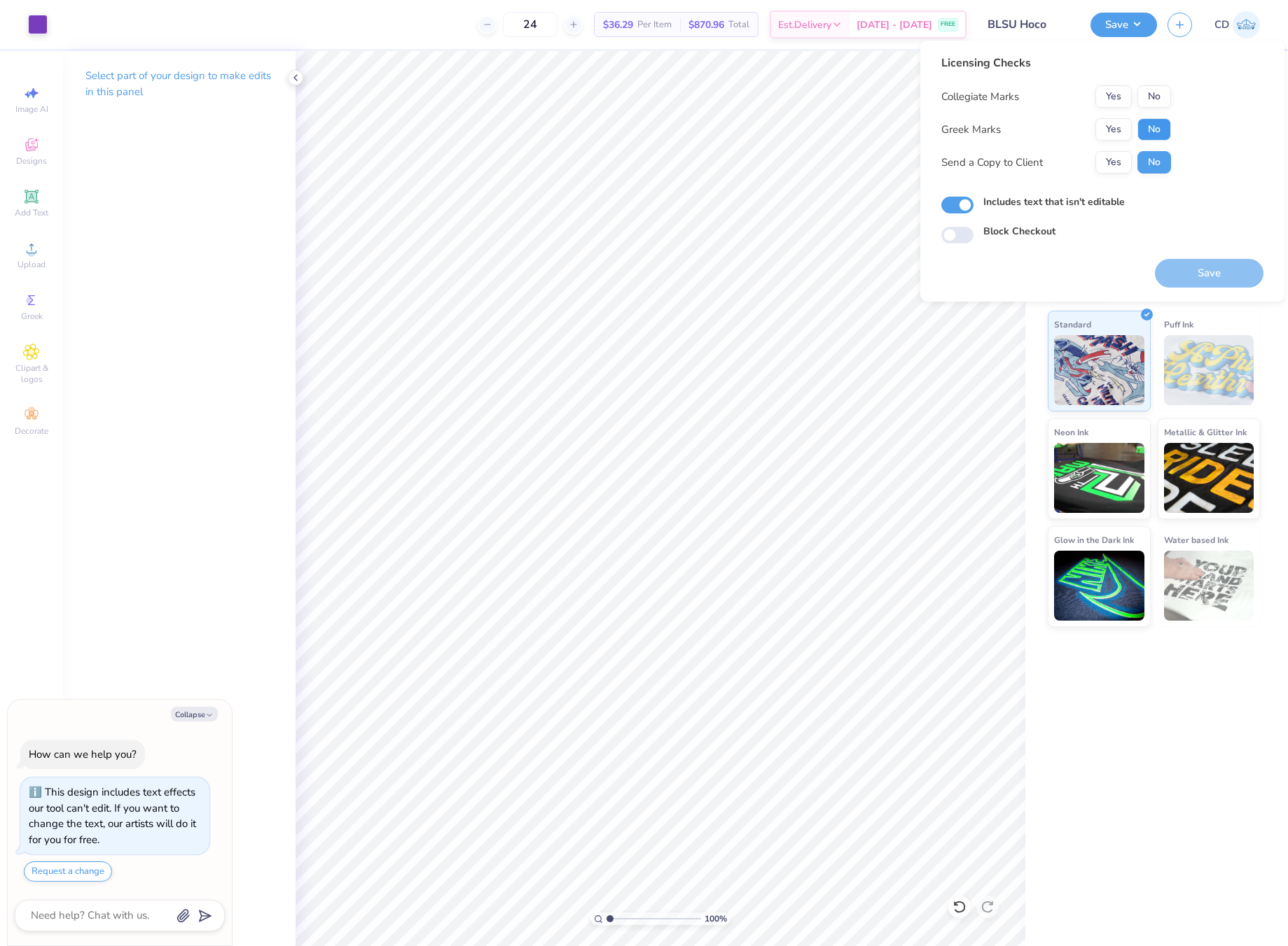
click at [1157, 125] on button "No" at bounding box center [1154, 130] width 34 height 22
click at [1150, 94] on button "No" at bounding box center [1154, 97] width 34 height 22
click at [1190, 271] on button "Save" at bounding box center [1209, 273] width 108 height 29
type textarea "x"
